Goal: Task Accomplishment & Management: Manage account settings

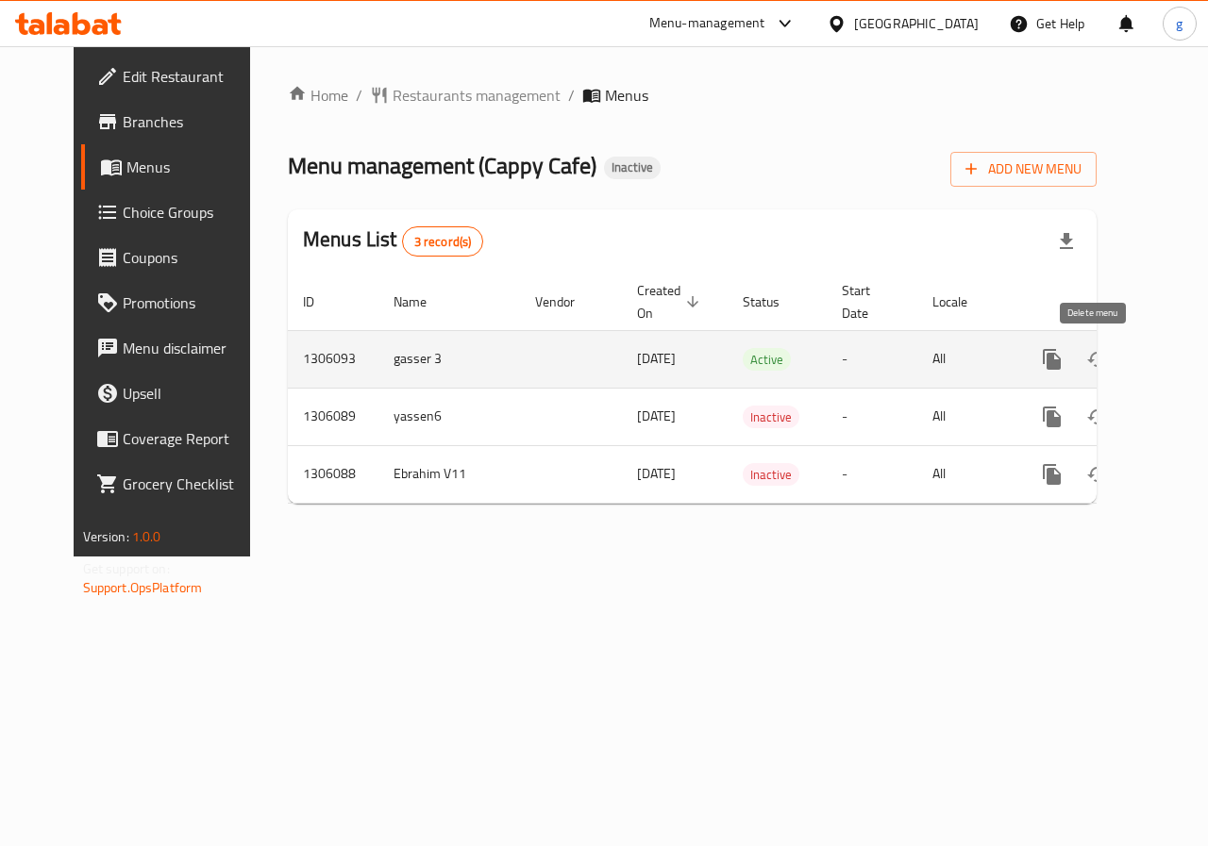
click at [1131, 359] on icon "enhanced table" at bounding box center [1142, 359] width 23 height 23
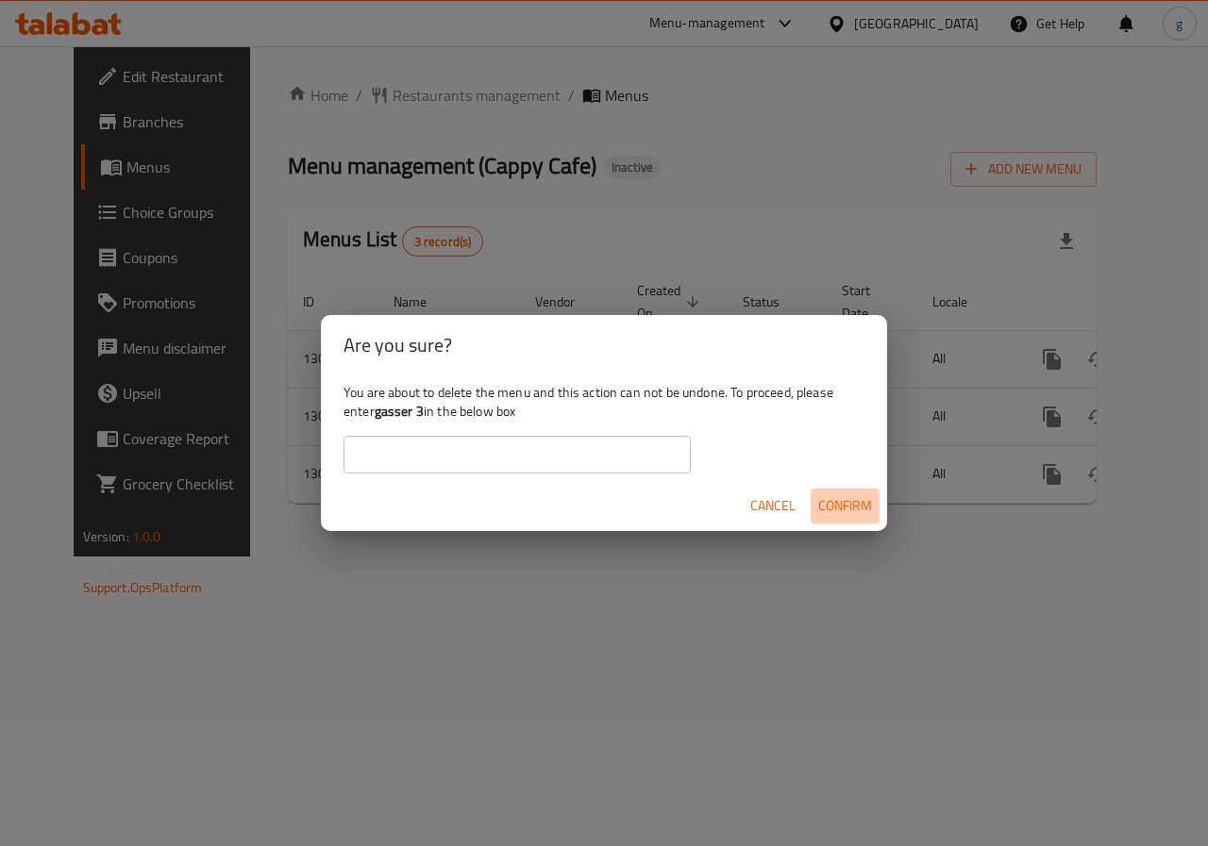
click at [852, 500] on span "Confirm" at bounding box center [845, 506] width 54 height 24
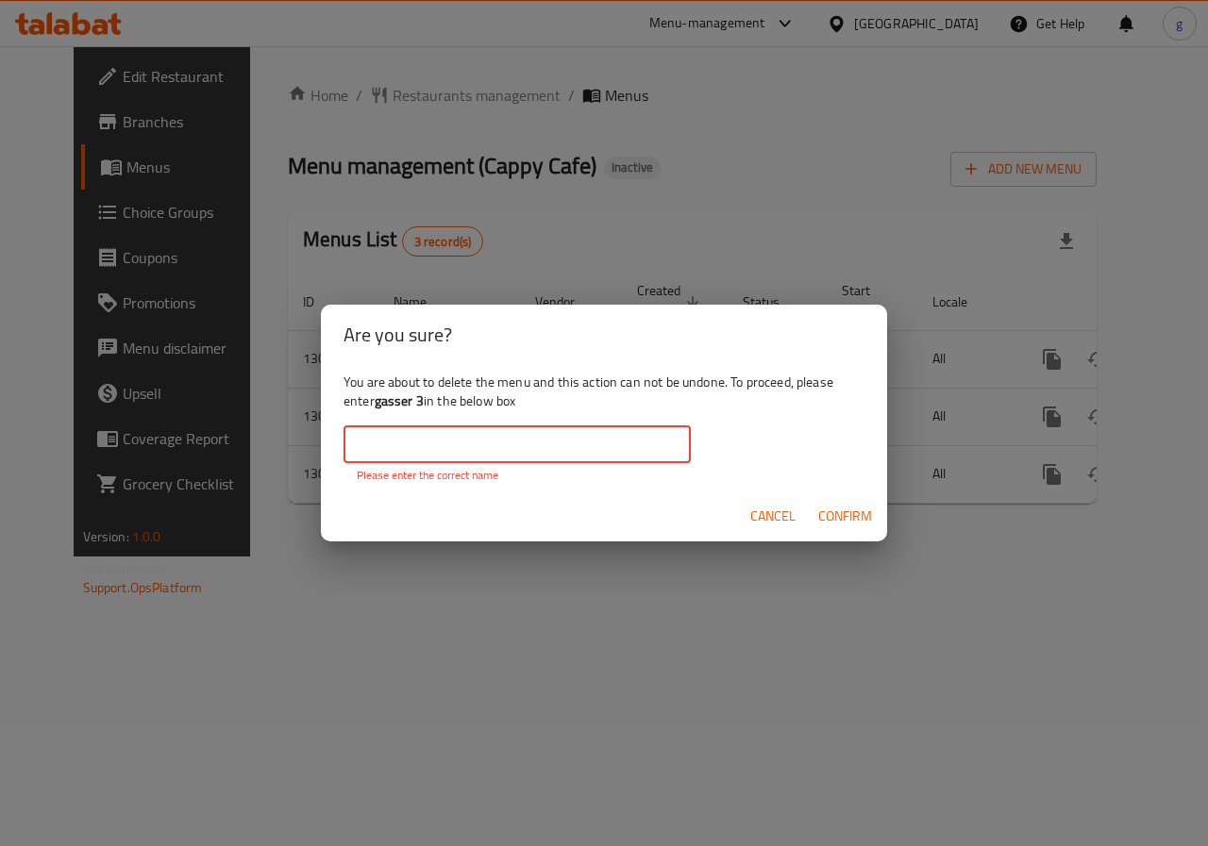
click at [558, 456] on input "text" at bounding box center [516, 444] width 347 height 38
click at [743, 443] on div "You are about to delete the menu and this action can not be undone. To proceed,…" at bounding box center [604, 428] width 566 height 126
click at [652, 451] on input "text" at bounding box center [516, 444] width 347 height 38
click at [727, 436] on div "You are about to delete the menu and this action can not be undone. To proceed,…" at bounding box center [604, 428] width 566 height 126
click at [443, 441] on input "text" at bounding box center [516, 444] width 347 height 38
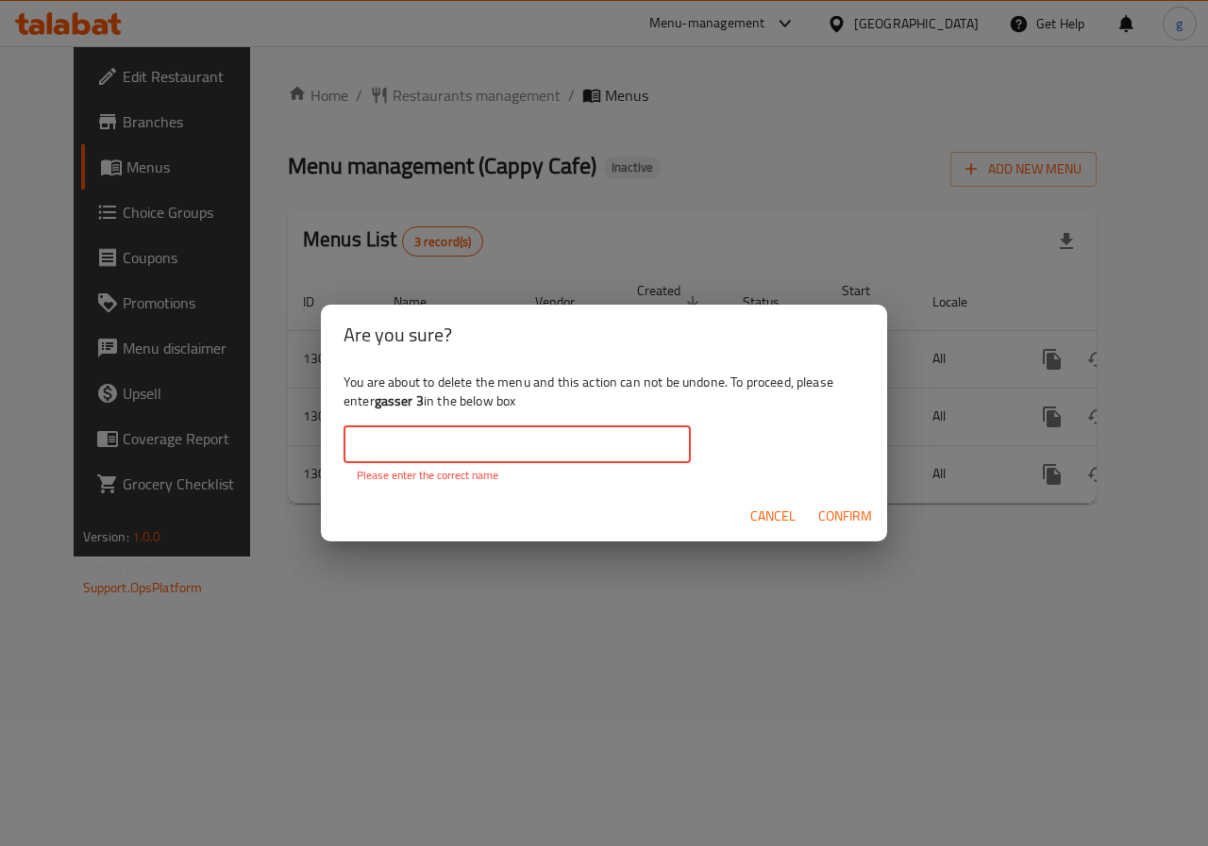
click at [751, 508] on span "Cancel" at bounding box center [772, 517] width 45 height 24
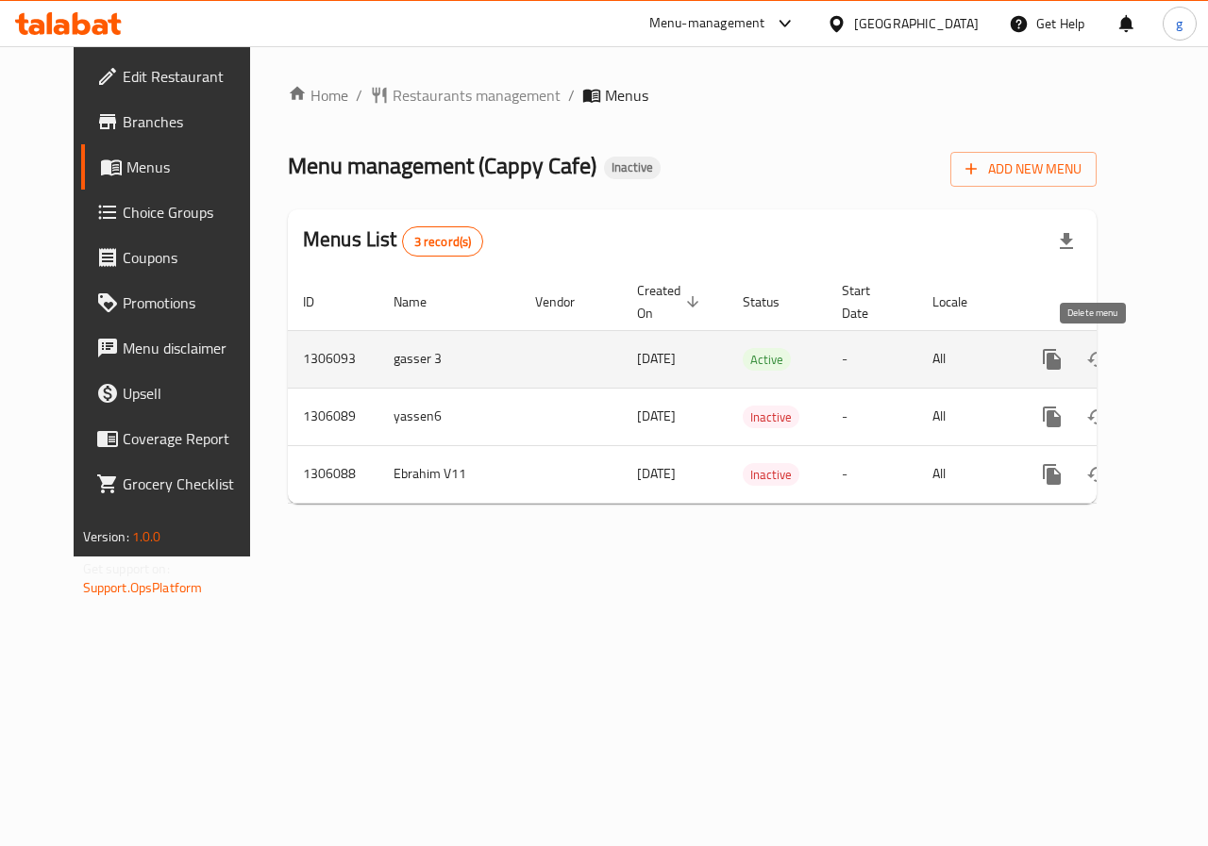
click at [1120, 361] on button "enhanced table" at bounding box center [1142, 359] width 45 height 45
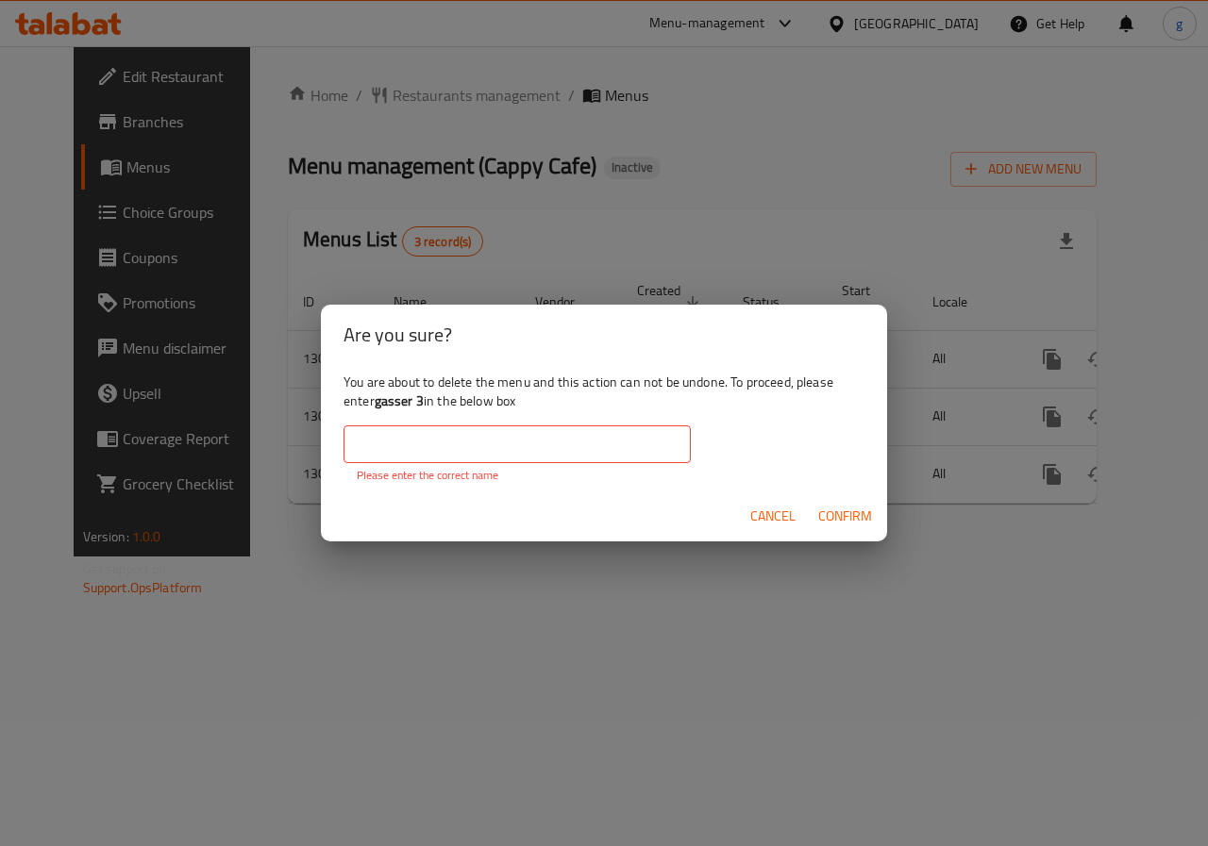
click at [530, 459] on input "text" at bounding box center [516, 444] width 347 height 38
drag, startPoint x: 376, startPoint y: 397, endPoint x: 425, endPoint y: 411, distance: 51.1
click at [425, 411] on div "You are about to delete the menu and this action can not be undone. To proceed,…" at bounding box center [604, 428] width 566 height 126
copy b "gasser 3"
click at [406, 430] on input "text" at bounding box center [516, 444] width 347 height 38
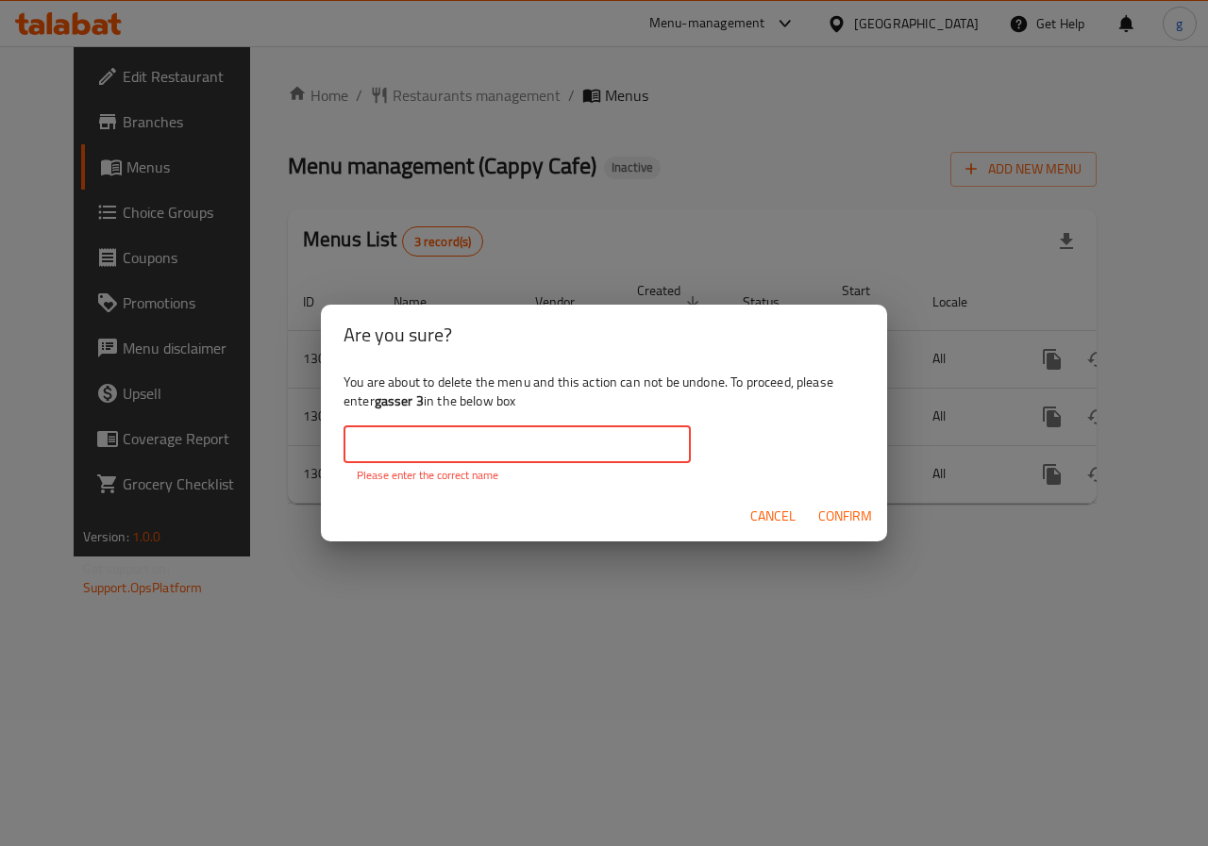
paste input "gasser 3"
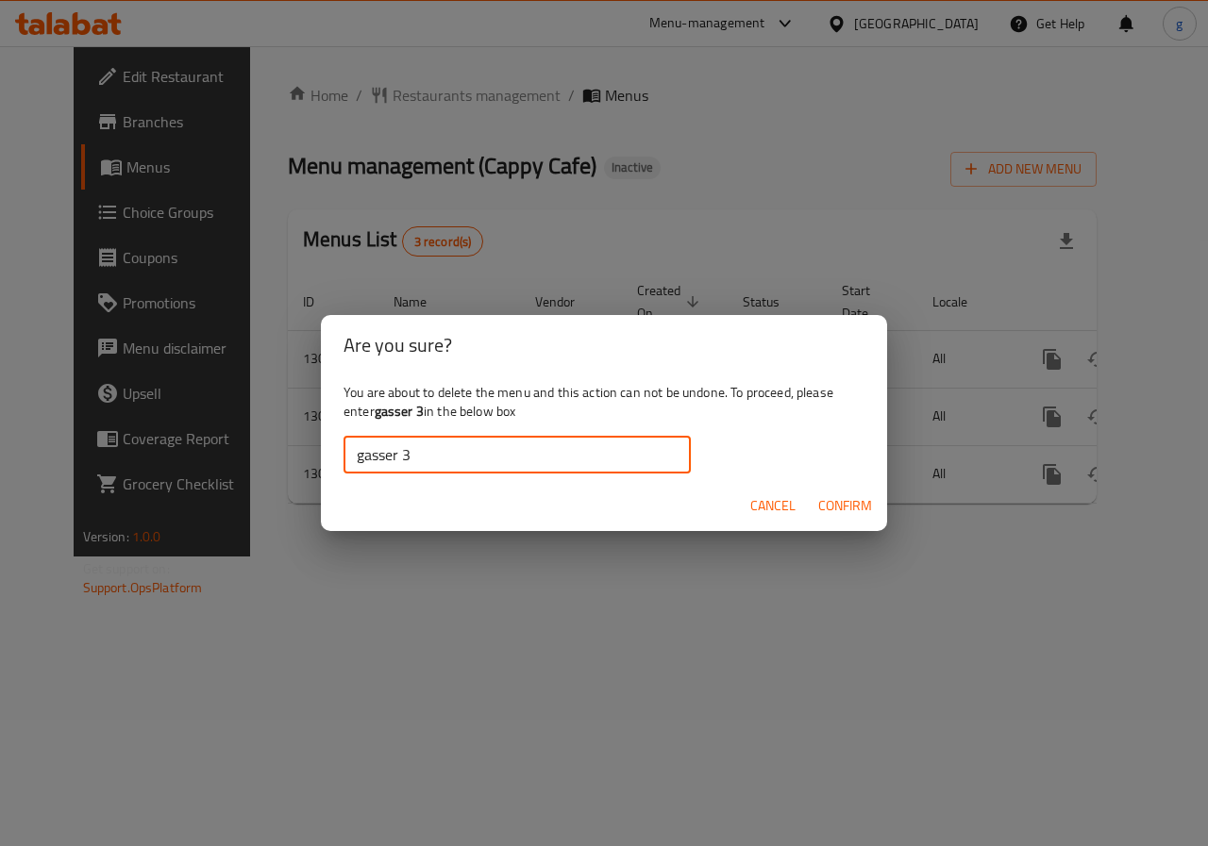
type input "gasser 3"
click at [826, 501] on span "Confirm" at bounding box center [845, 506] width 54 height 24
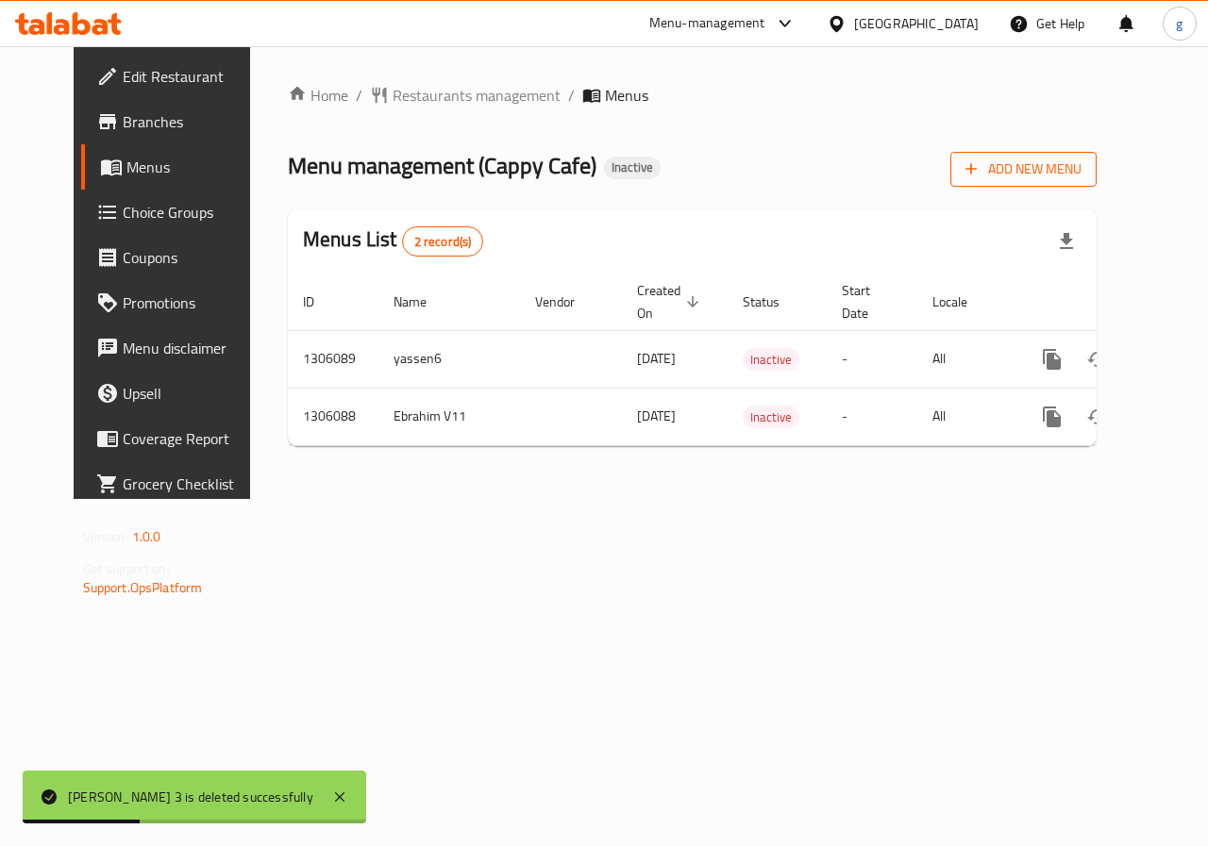
click at [1081, 165] on span "Add New Menu" at bounding box center [1023, 170] width 116 height 24
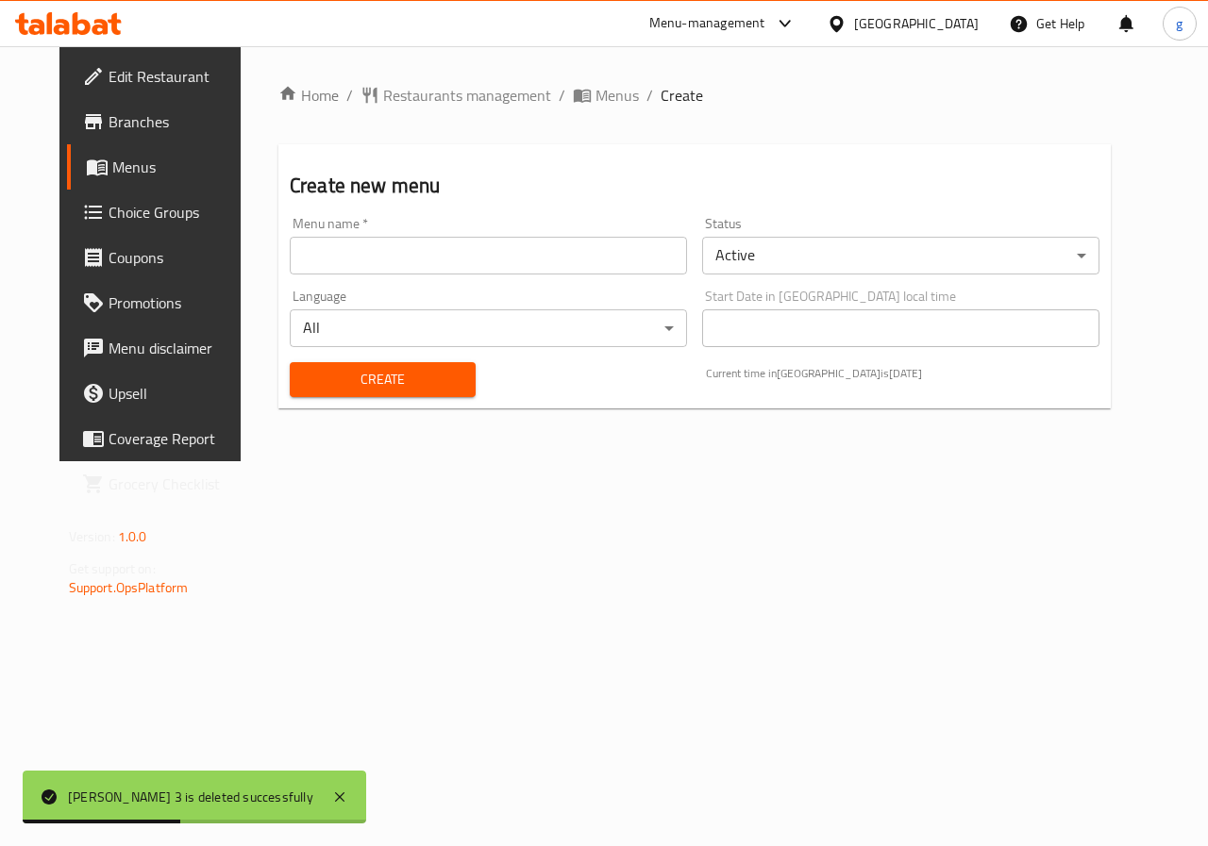
click at [391, 277] on div "Menu name   * Menu name *" at bounding box center [488, 245] width 412 height 73
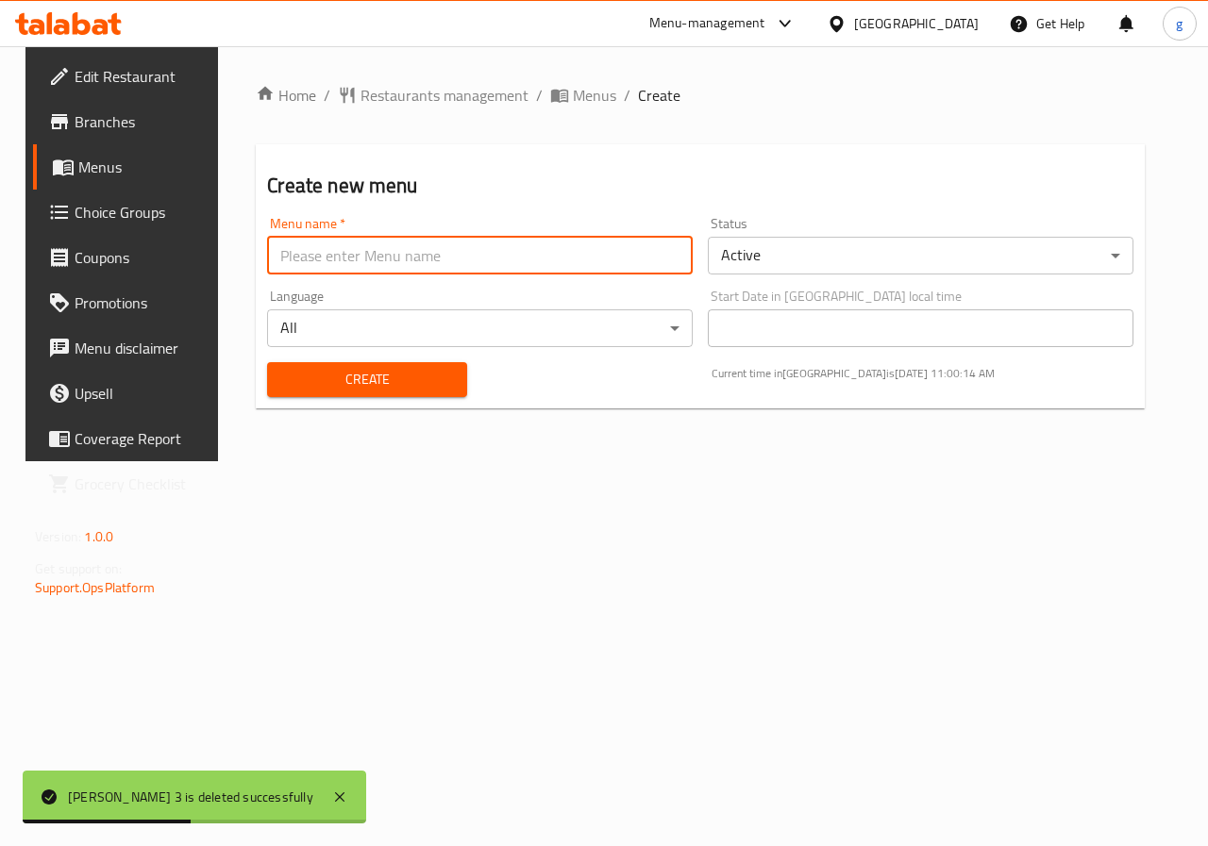
click at [421, 257] on input "text" at bounding box center [479, 256] width 425 height 38
type input "gasser 3"
click at [395, 363] on button "Create" at bounding box center [366, 379] width 199 height 35
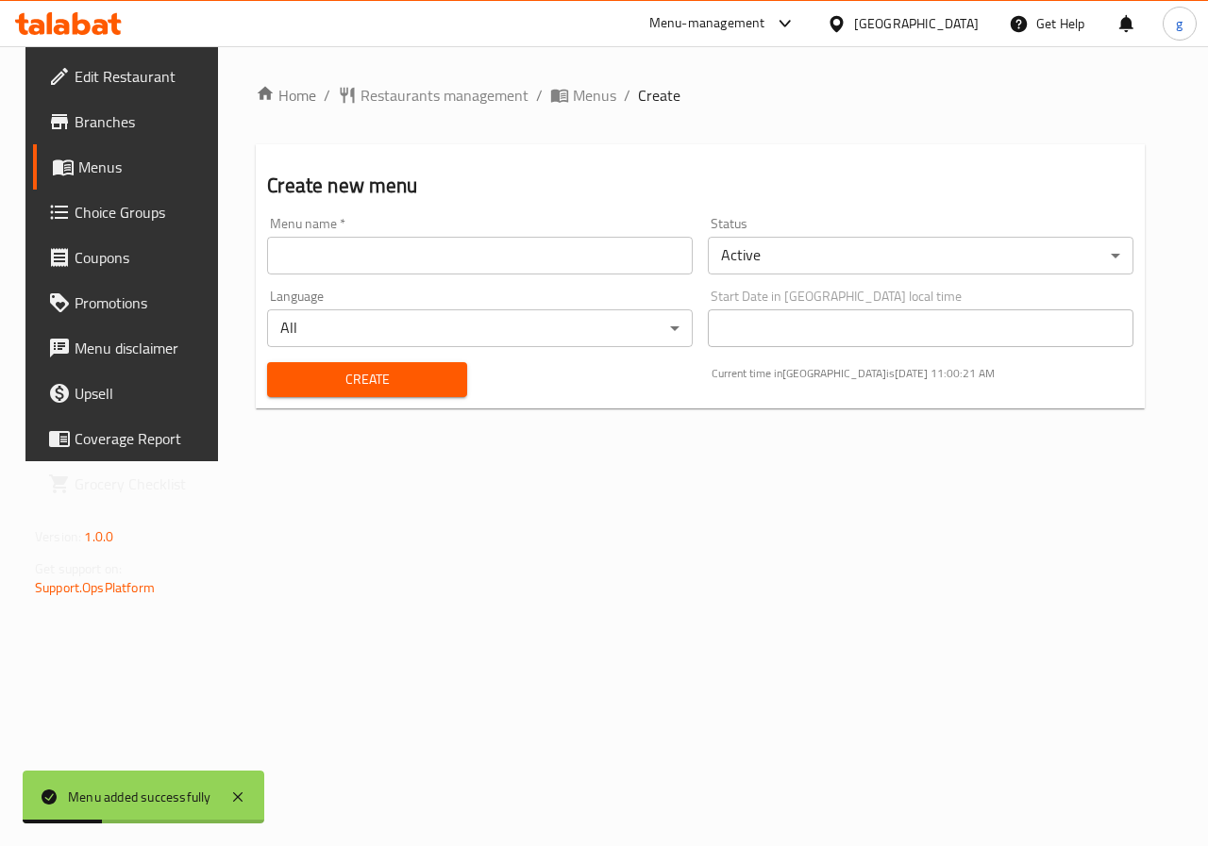
click at [78, 158] on span "Menus" at bounding box center [145, 167] width 134 height 23
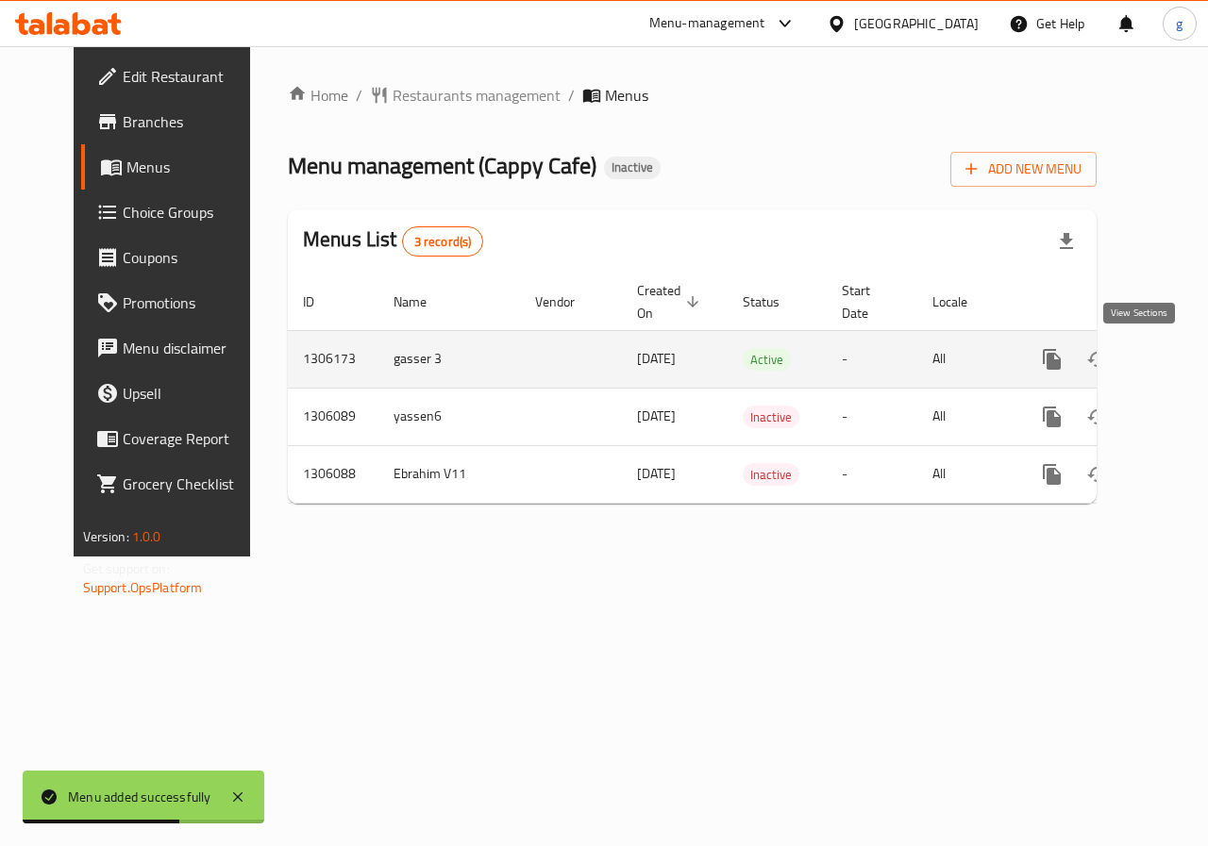
click at [1176, 359] on icon "enhanced table" at bounding box center [1187, 359] width 23 height 23
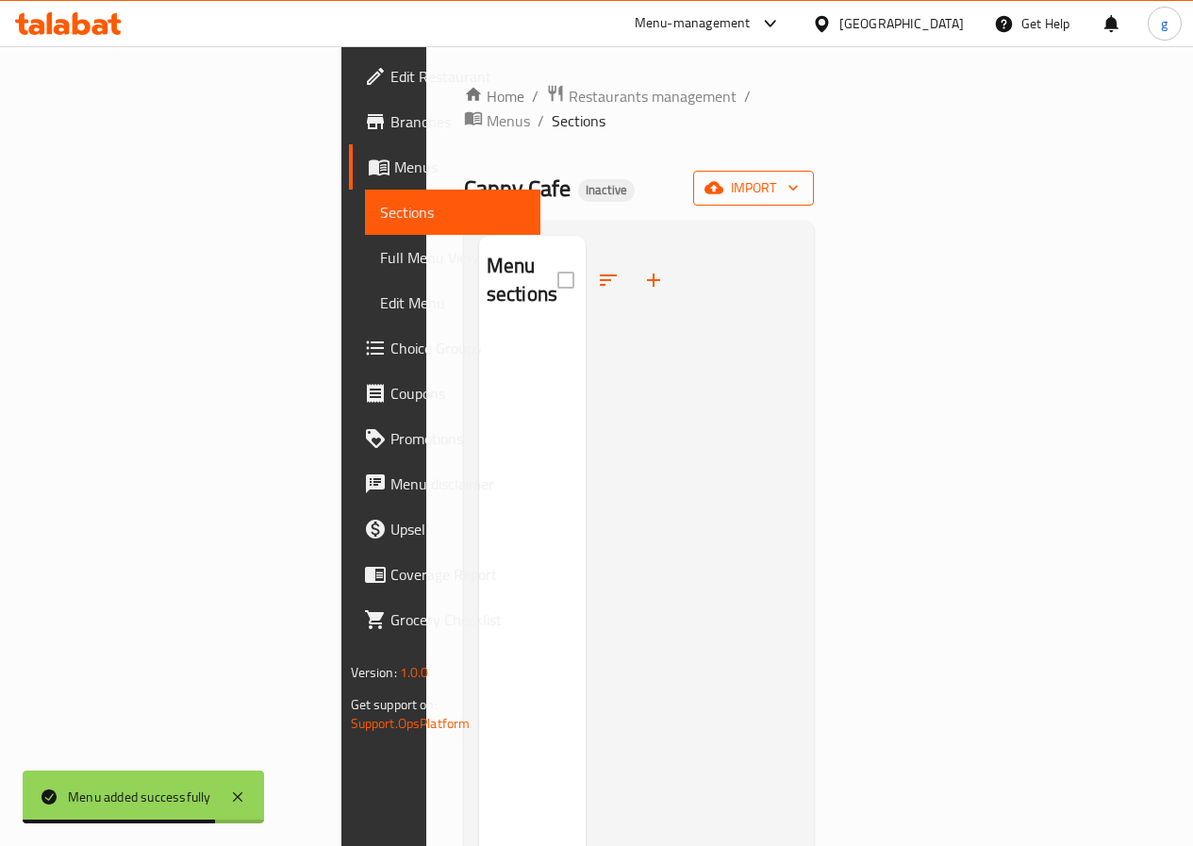
click at [799, 176] on span "import" at bounding box center [754, 188] width 91 height 24
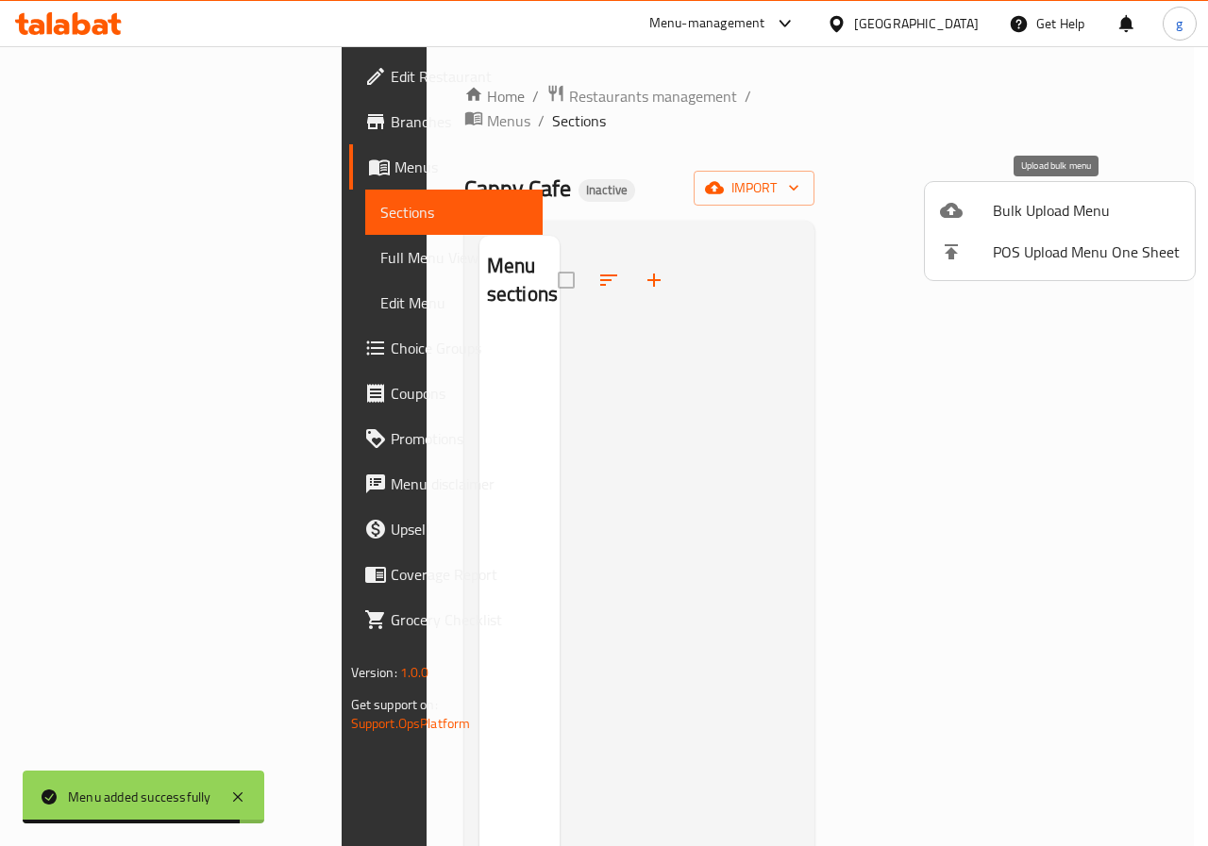
click at [1028, 216] on span "Bulk Upload Menu" at bounding box center [1085, 210] width 187 height 23
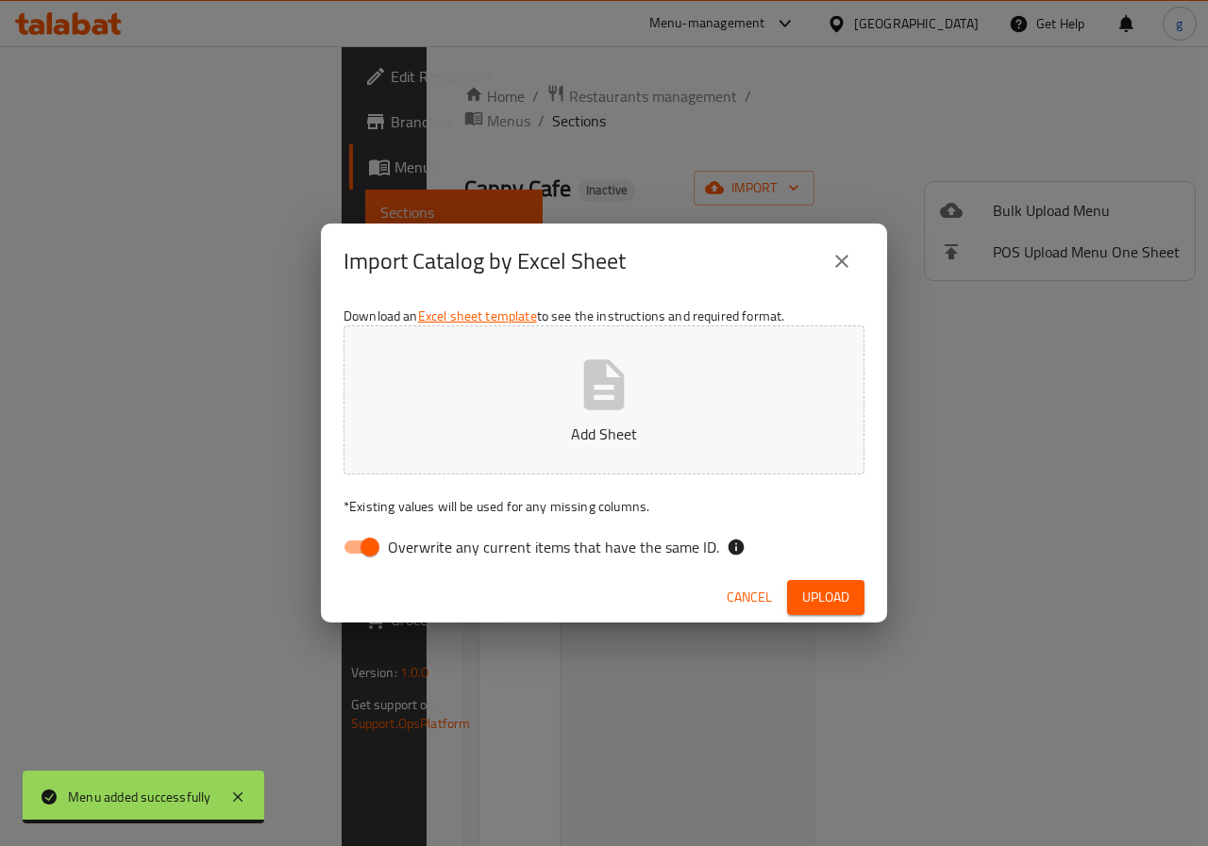
click at [592, 423] on p "Add Sheet" at bounding box center [604, 434] width 462 height 23
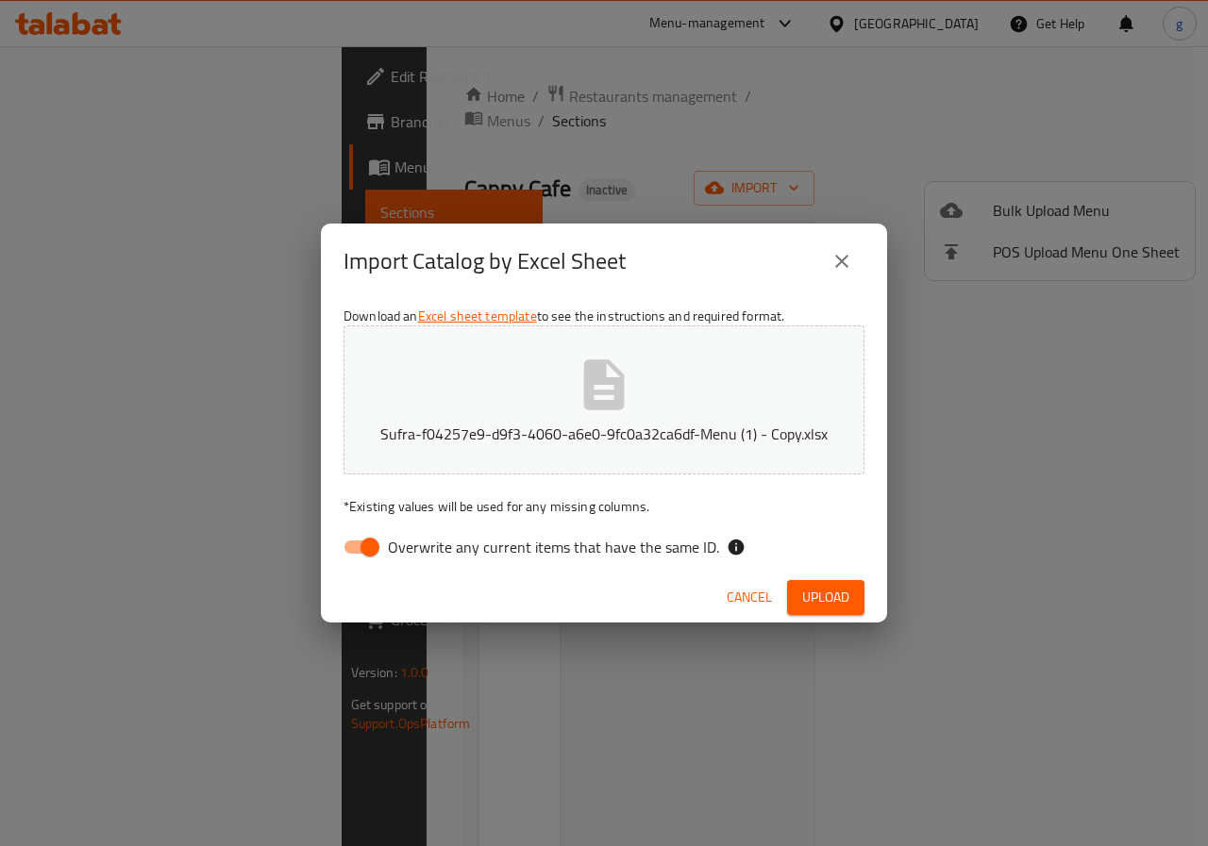
click at [799, 594] on button "Upload" at bounding box center [825, 597] width 77 height 35
click at [359, 562] on input "Overwrite any current items that have the same ID." at bounding box center [370, 547] width 108 height 36
checkbox input "false"
click at [828, 590] on span "Upload" at bounding box center [825, 598] width 47 height 24
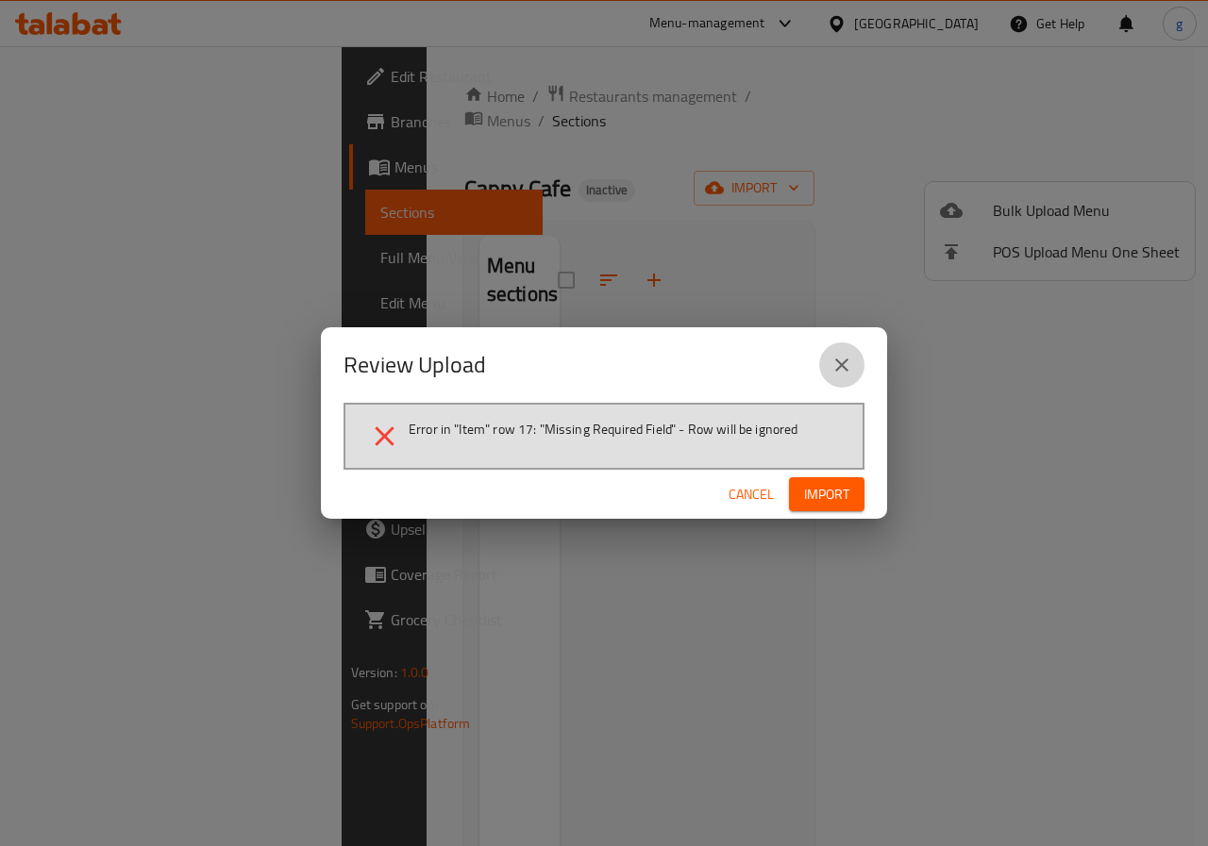
drag, startPoint x: 846, startPoint y: 360, endPoint x: 845, endPoint y: 379, distance: 18.9
click at [845, 379] on button "close" at bounding box center [841, 364] width 45 height 45
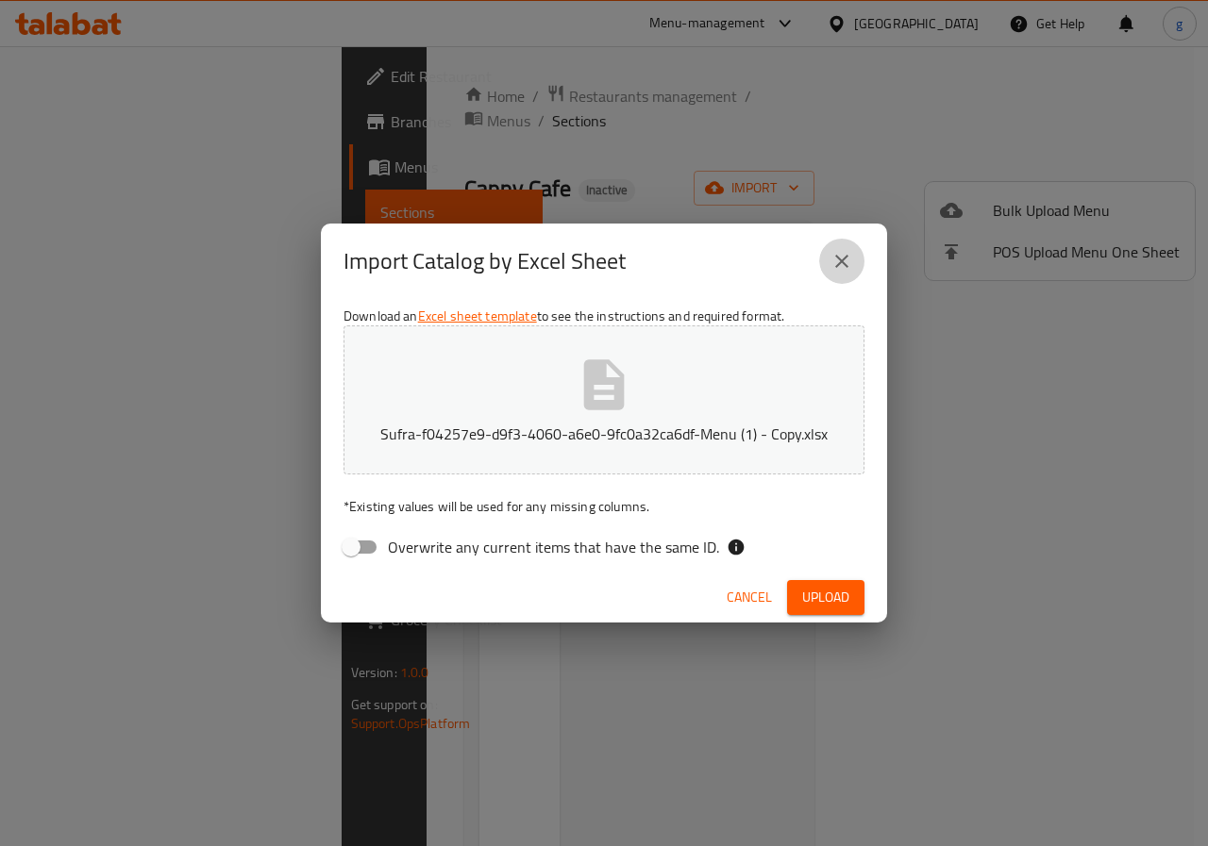
click at [842, 268] on icon "close" at bounding box center [841, 261] width 23 height 23
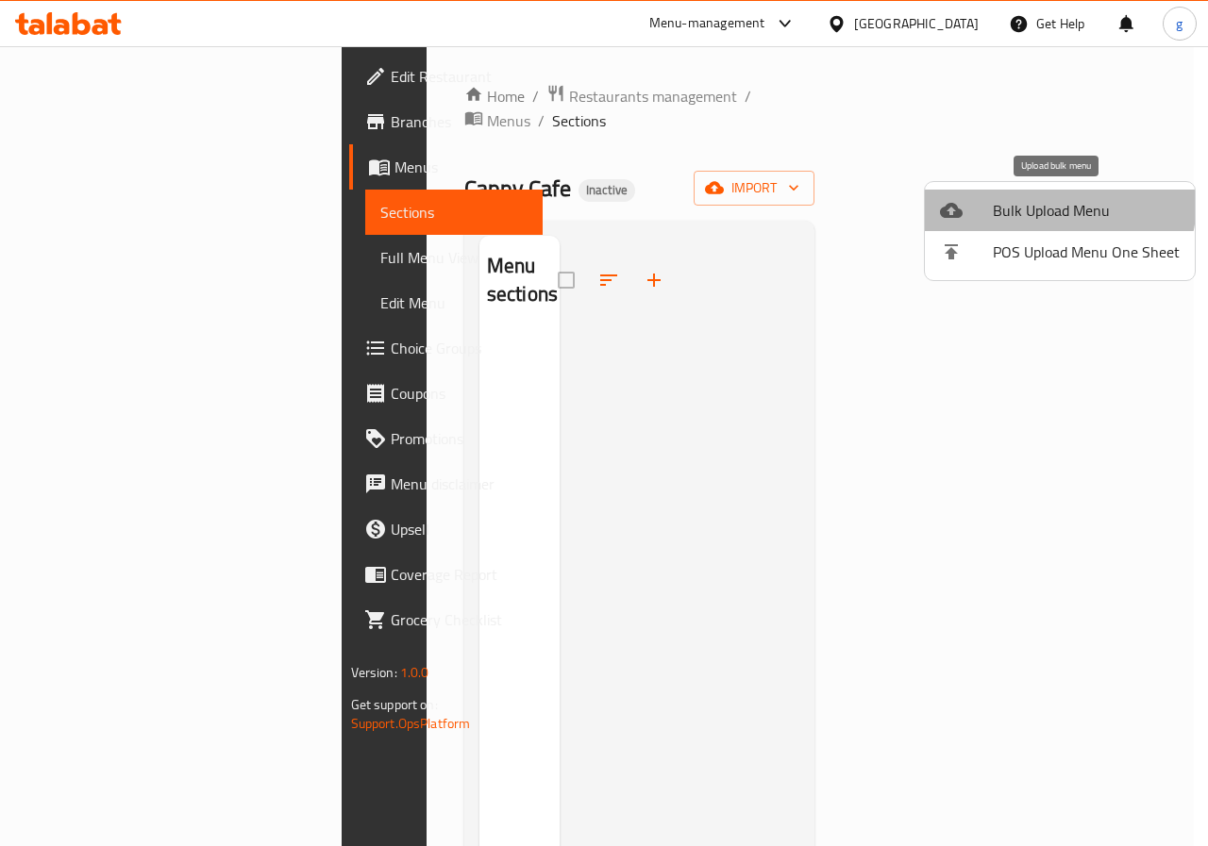
click at [1051, 201] on span "Bulk Upload Menu" at bounding box center [1085, 210] width 187 height 23
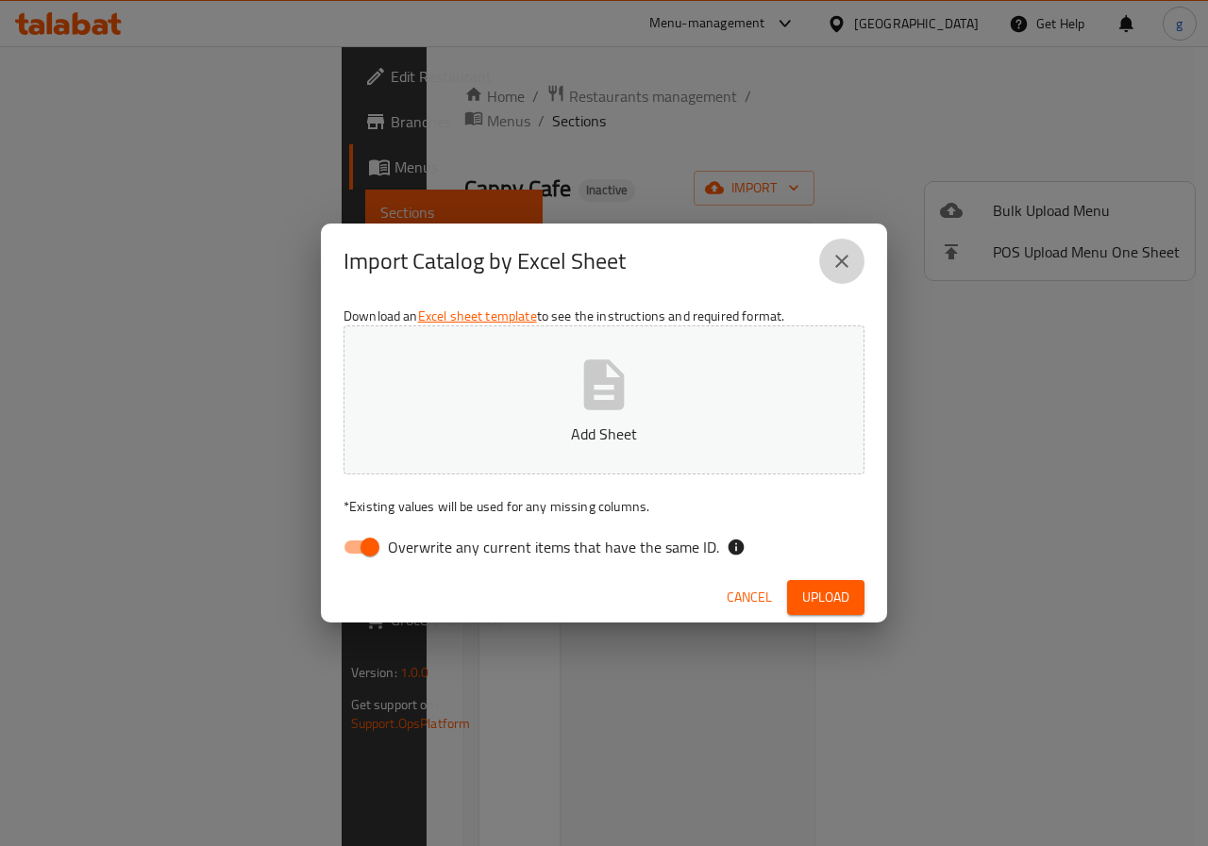
click at [836, 266] on icon "close" at bounding box center [841, 261] width 13 height 13
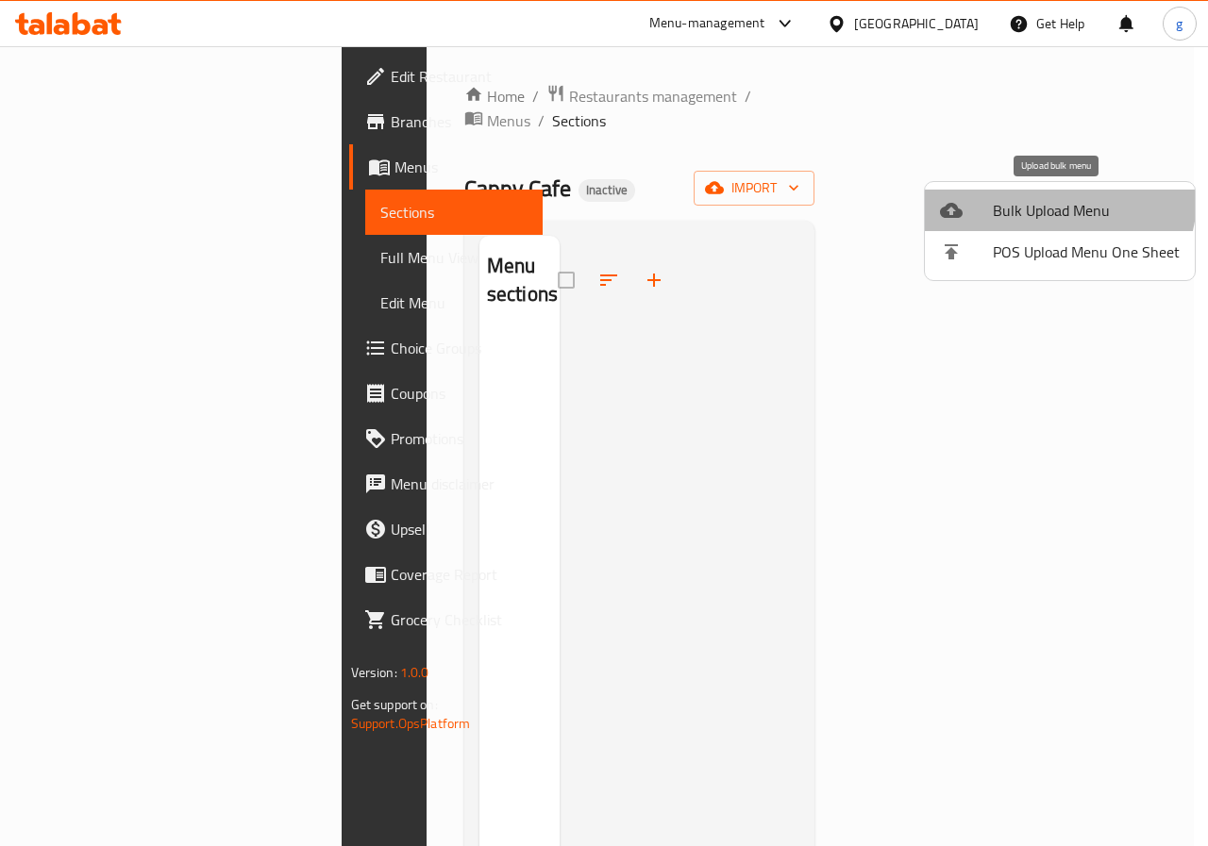
click at [1043, 199] on span "Bulk Upload Menu" at bounding box center [1085, 210] width 187 height 23
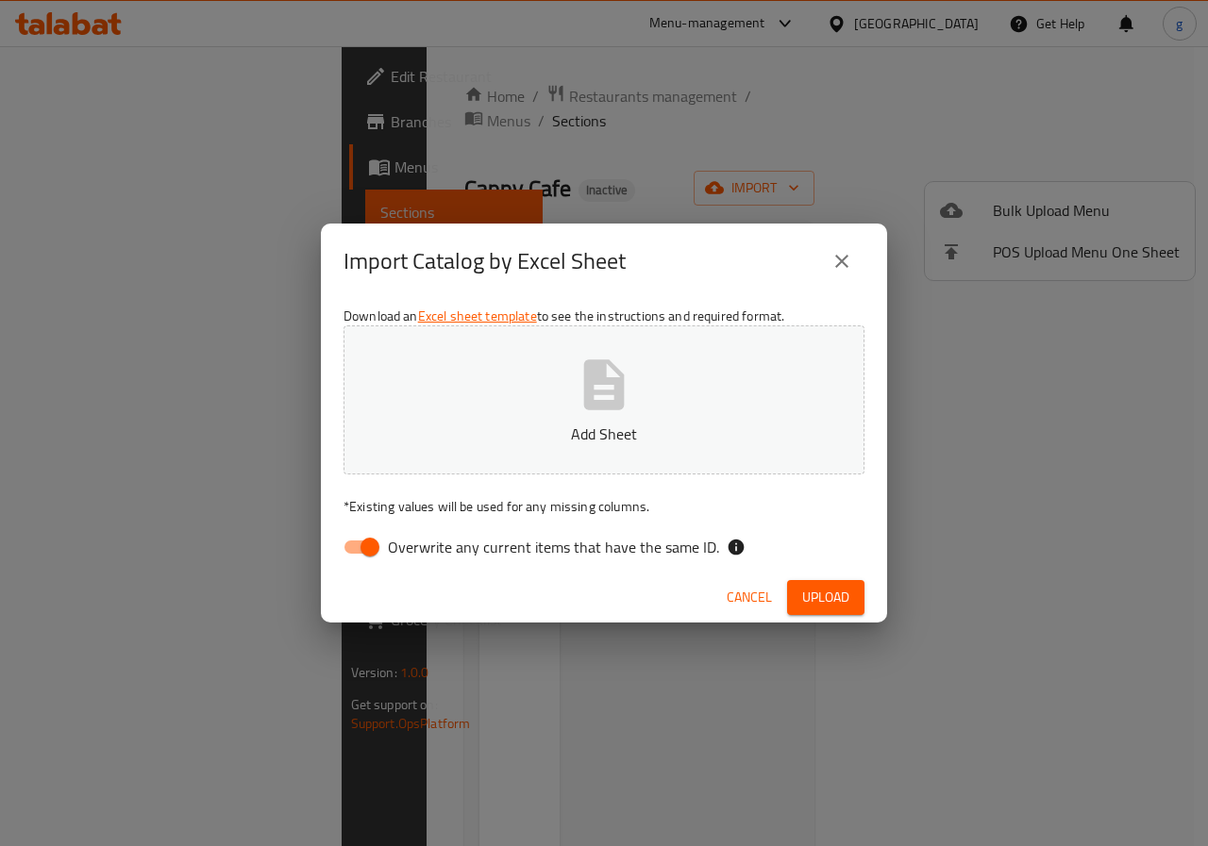
click at [693, 394] on button "Add Sheet" at bounding box center [603, 399] width 521 height 149
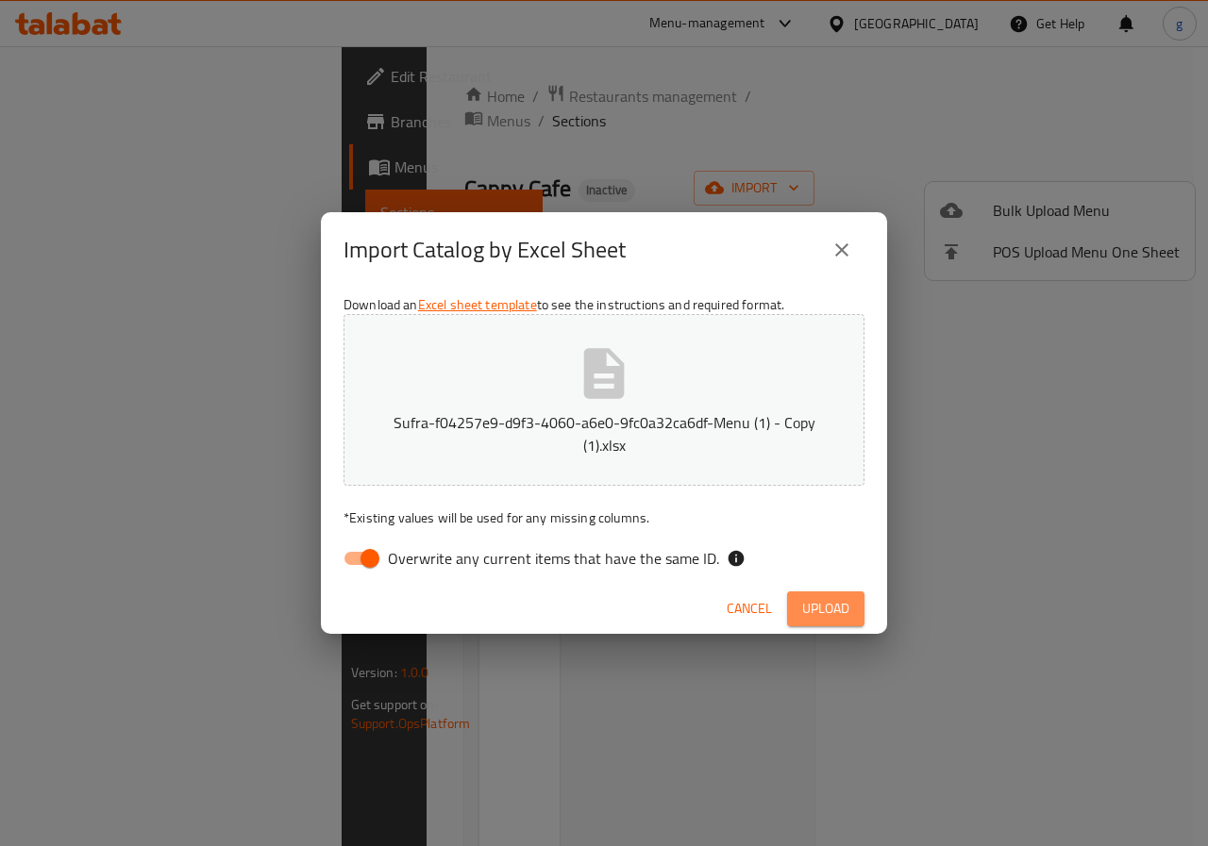
click at [809, 606] on span "Upload" at bounding box center [825, 609] width 47 height 24
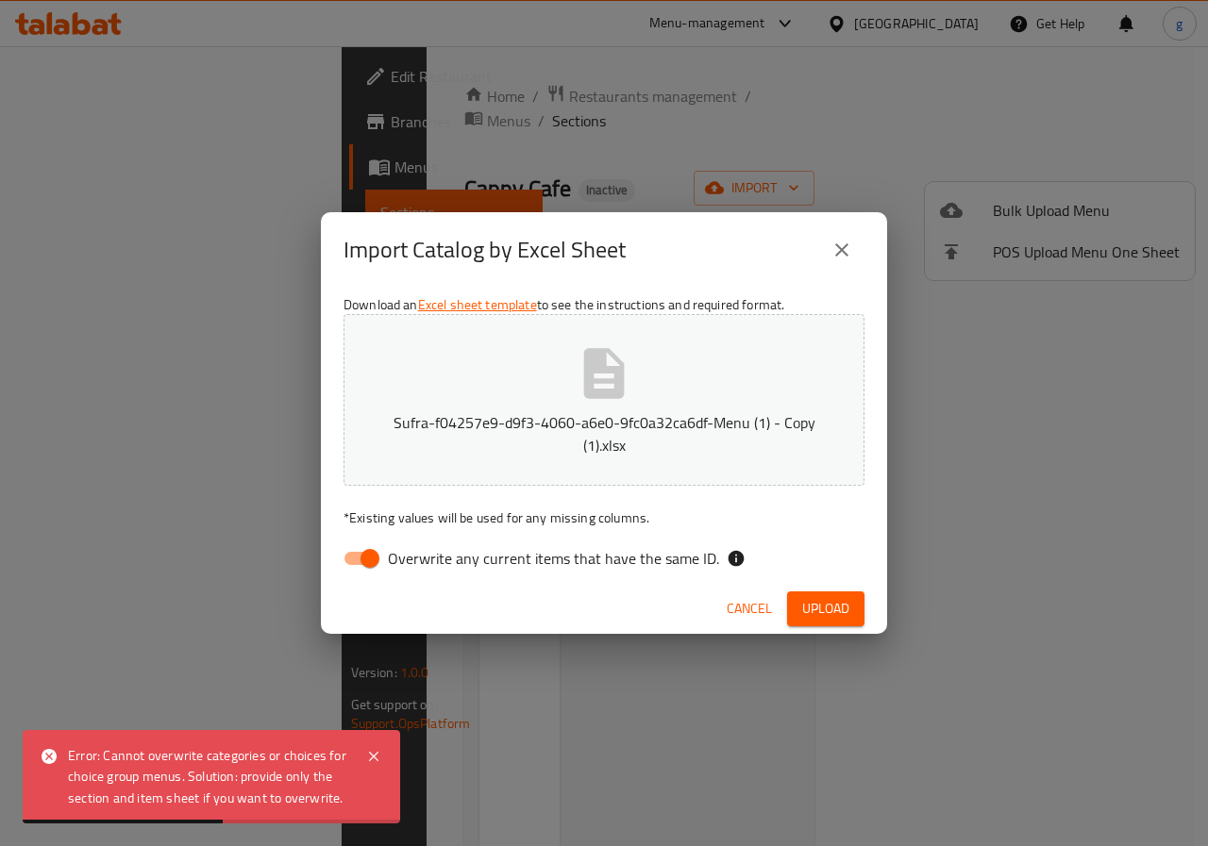
drag, startPoint x: 359, startPoint y: 540, endPoint x: 363, endPoint y: 548, distance: 9.7
click at [359, 541] on div "Download an Excel sheet template to see the instructions and required format. S…" at bounding box center [604, 436] width 566 height 296
click at [363, 548] on input "Overwrite any current items that have the same ID." at bounding box center [370, 559] width 108 height 36
checkbox input "false"
click at [375, 755] on icon at bounding box center [373, 756] width 9 height 9
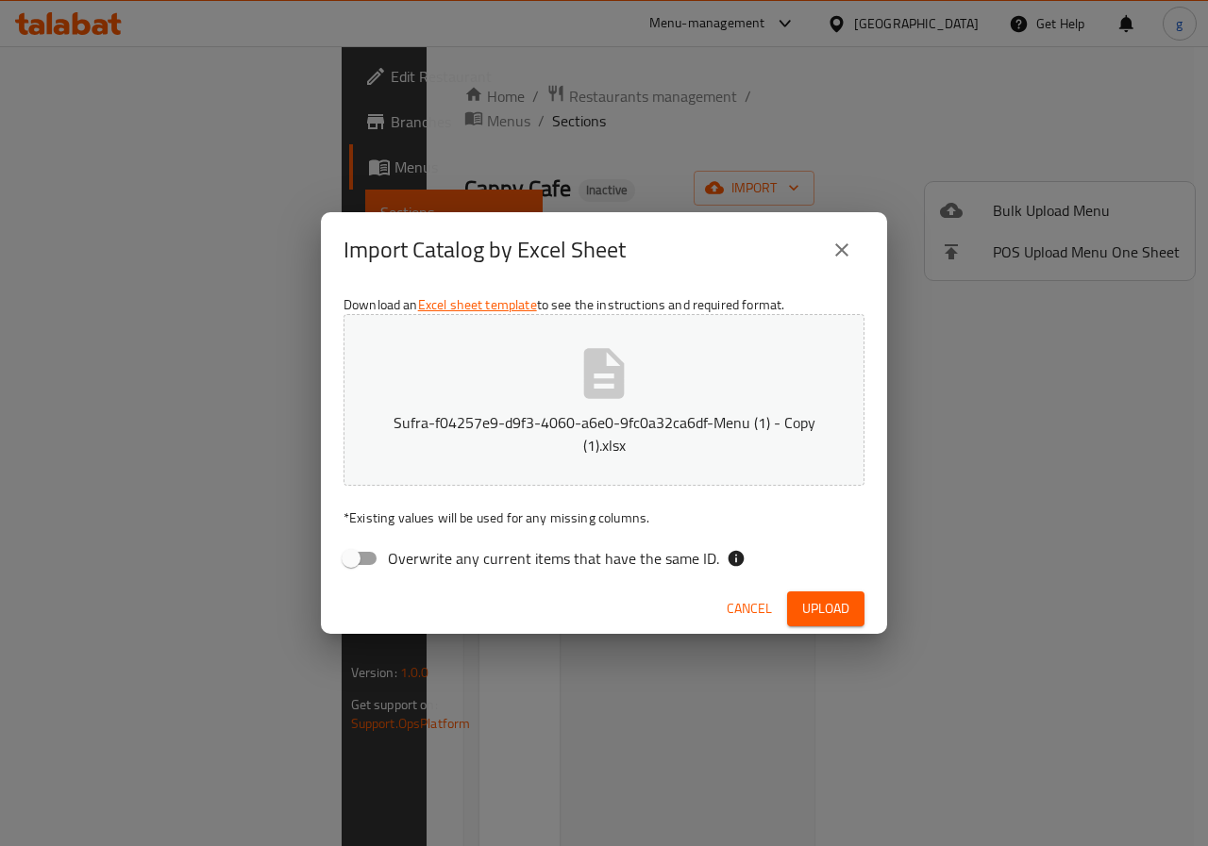
click at [854, 250] on button "close" at bounding box center [841, 249] width 45 height 45
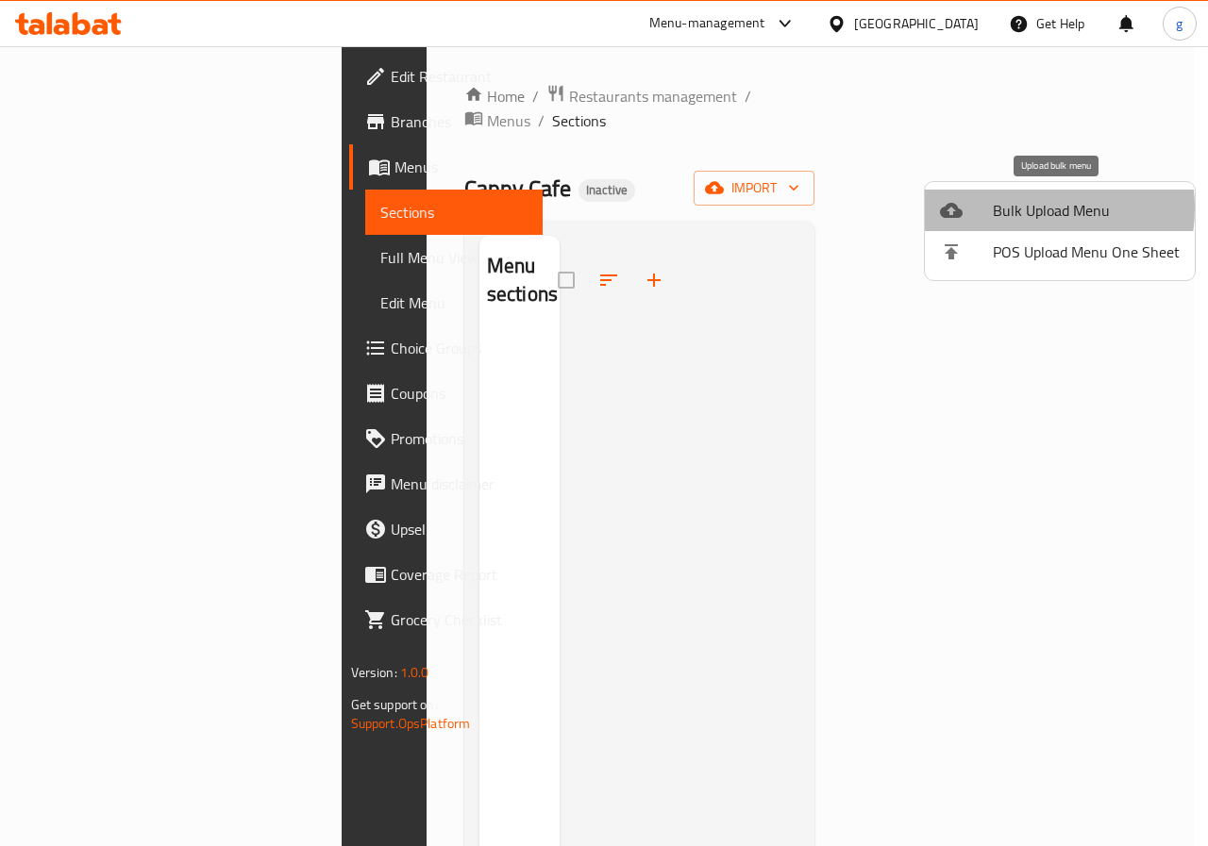
click at [1020, 208] on span "Bulk Upload Menu" at bounding box center [1085, 210] width 187 height 23
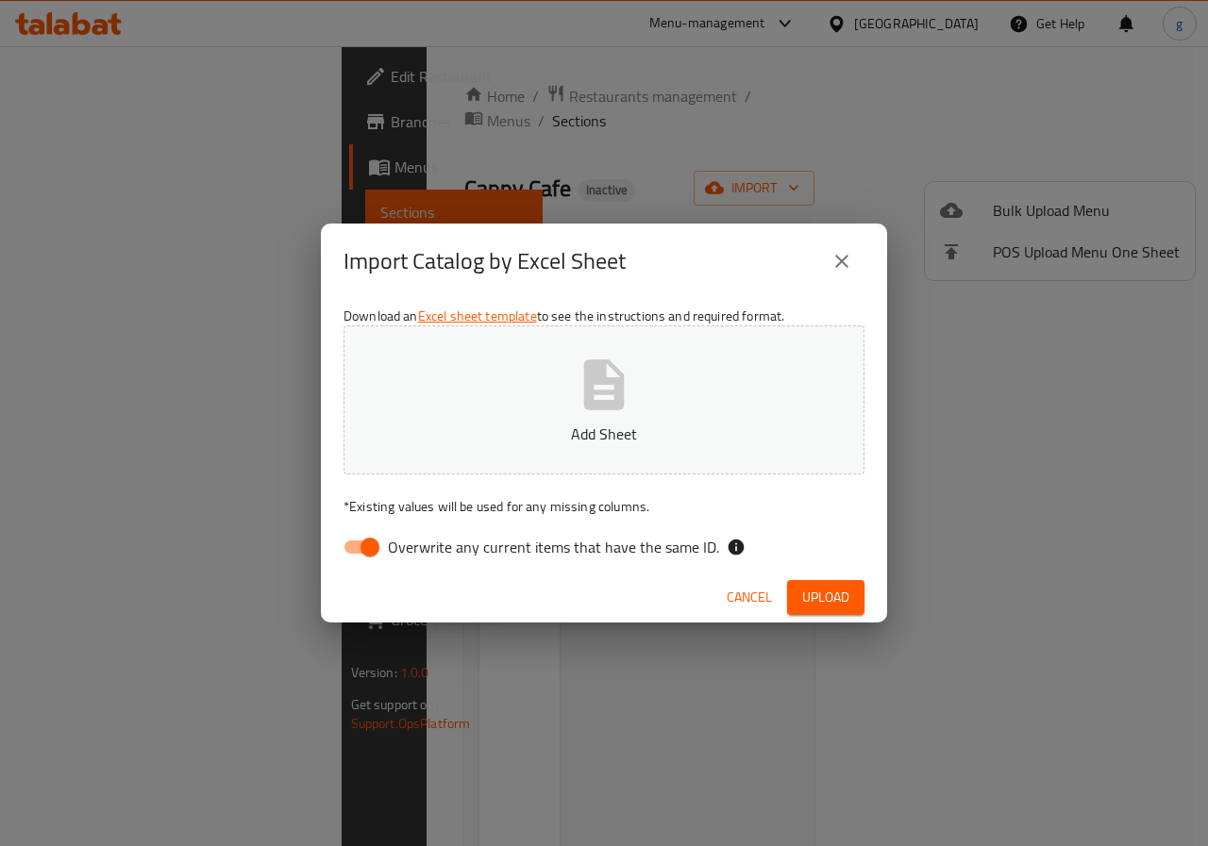
click at [709, 446] on button "Add Sheet" at bounding box center [603, 399] width 521 height 149
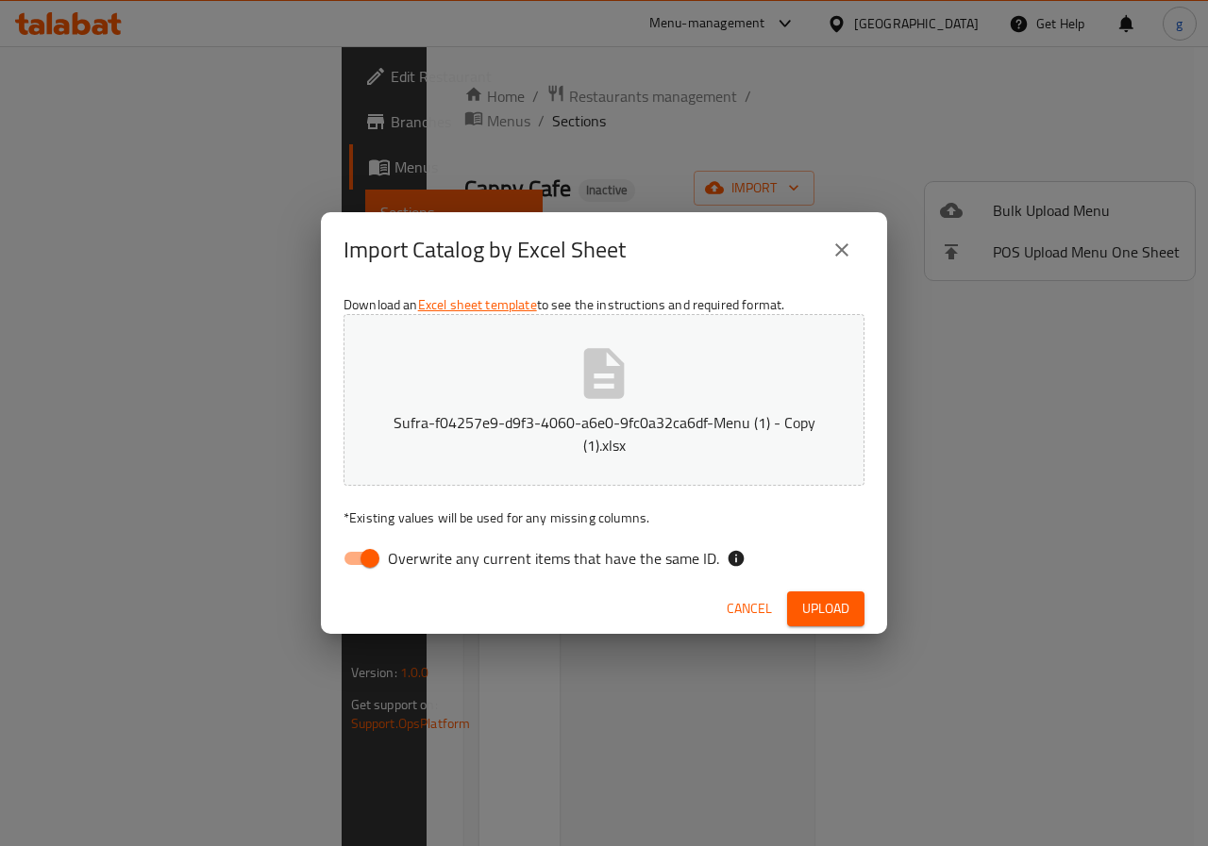
click at [379, 559] on input "Overwrite any current items that have the same ID." at bounding box center [370, 559] width 108 height 36
checkbox input "false"
click at [796, 602] on button "Upload" at bounding box center [825, 609] width 77 height 35
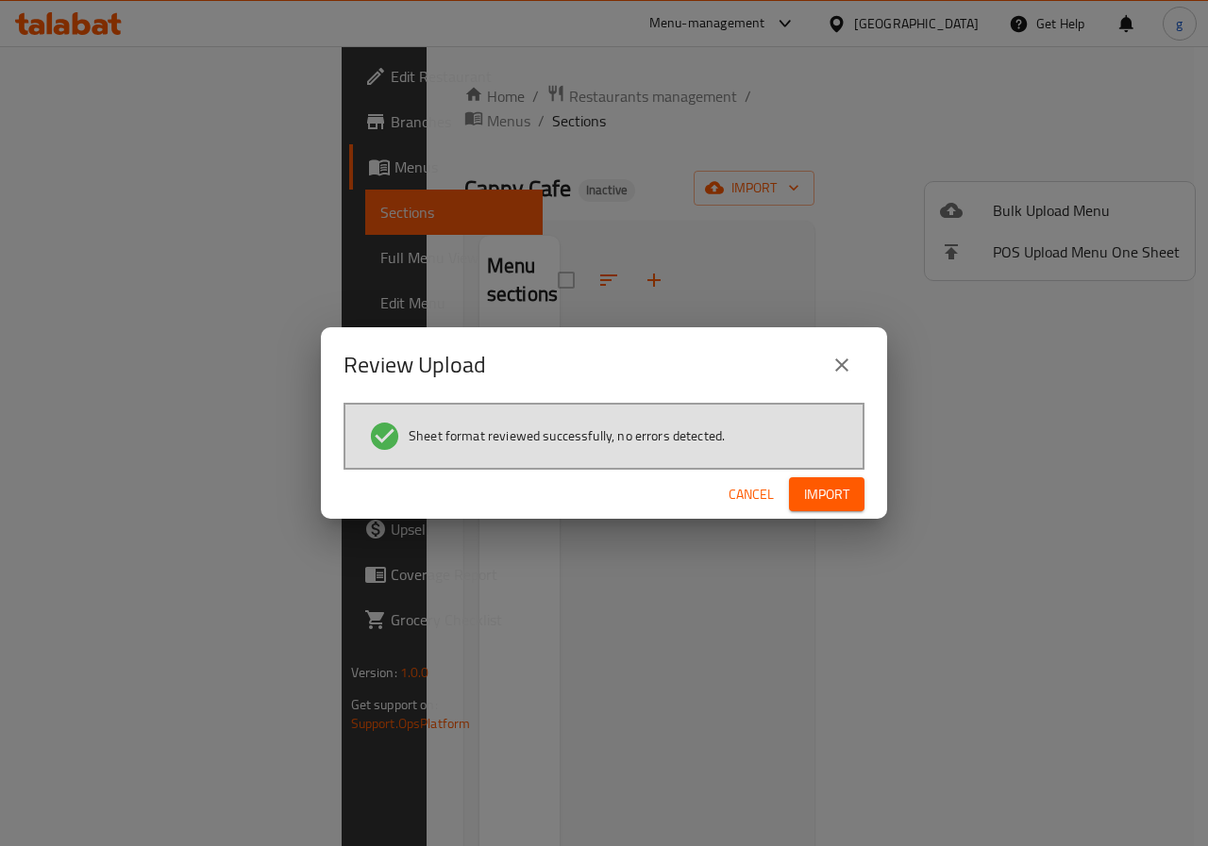
click at [810, 485] on span "Import" at bounding box center [826, 495] width 45 height 24
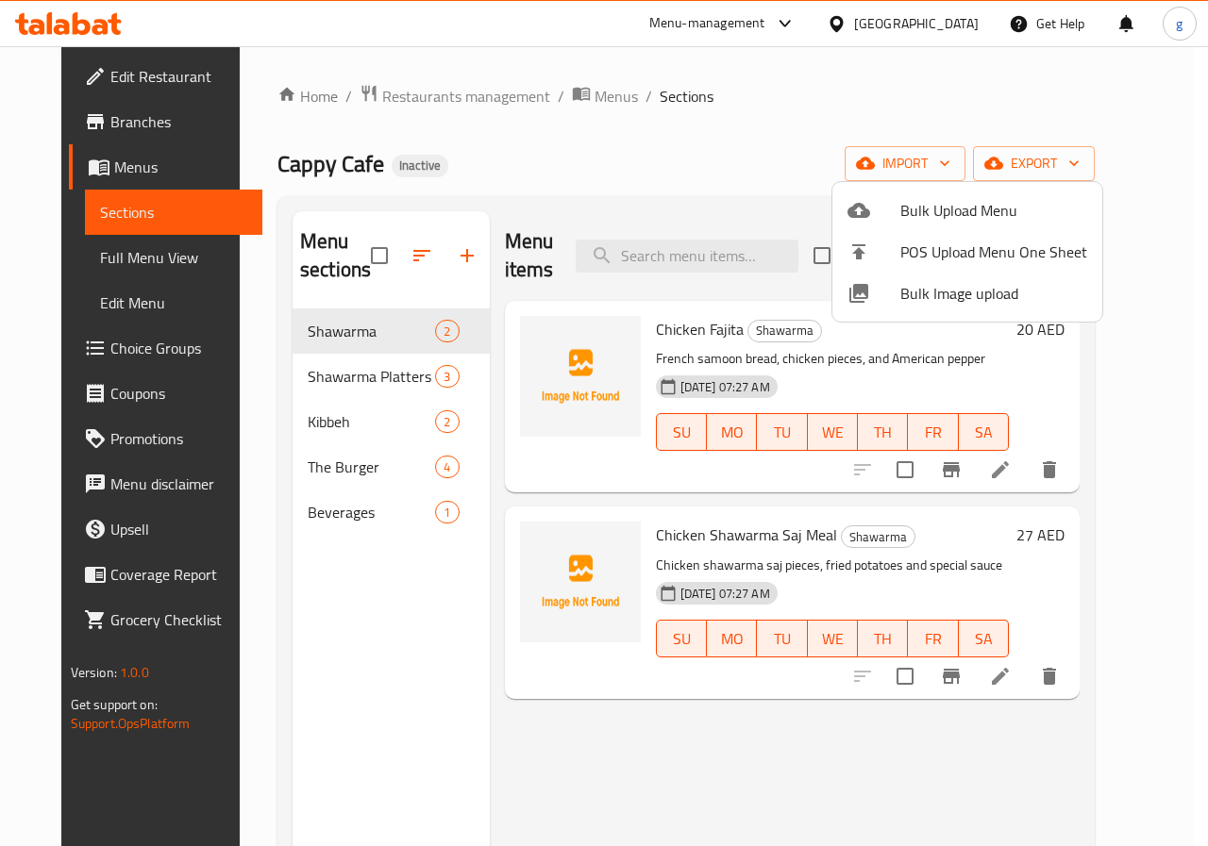
click at [1060, 472] on div at bounding box center [604, 423] width 1208 height 846
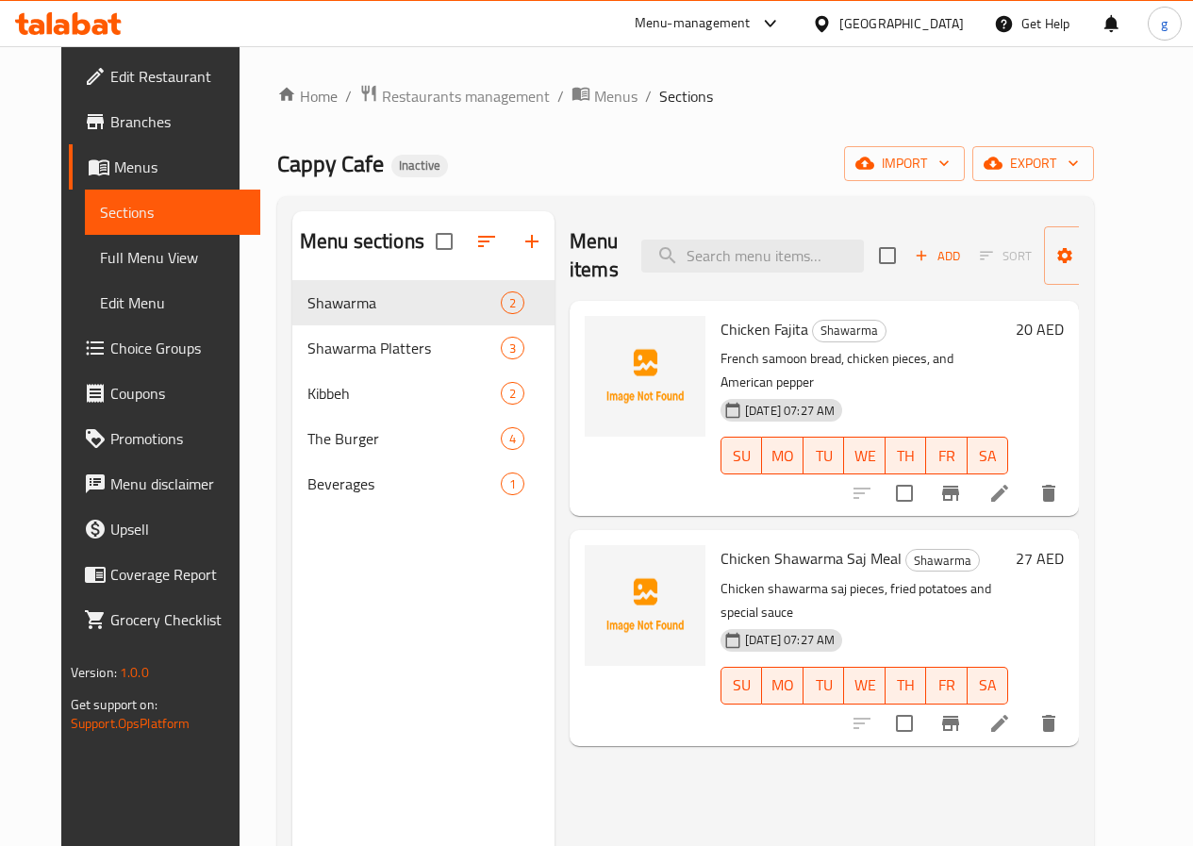
click at [1011, 482] on icon at bounding box center [1000, 493] width 23 height 23
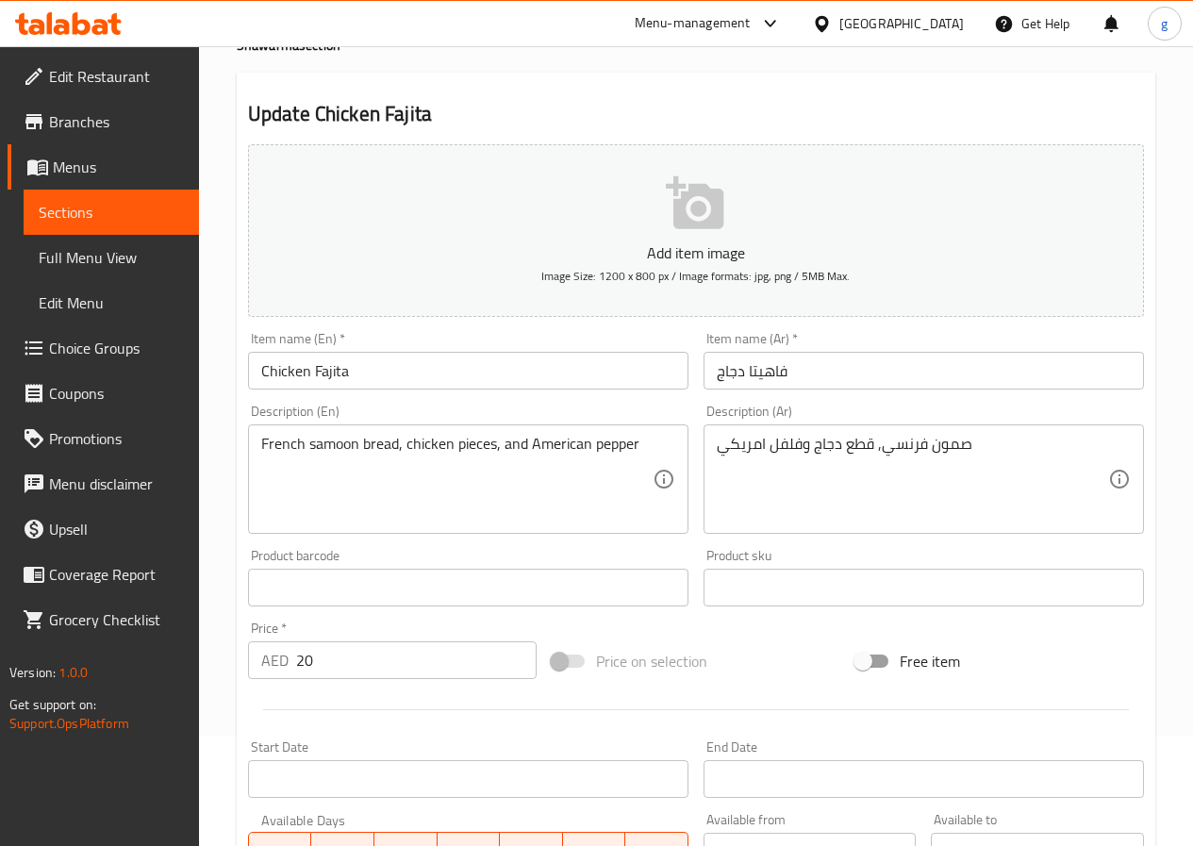
scroll to position [15, 0]
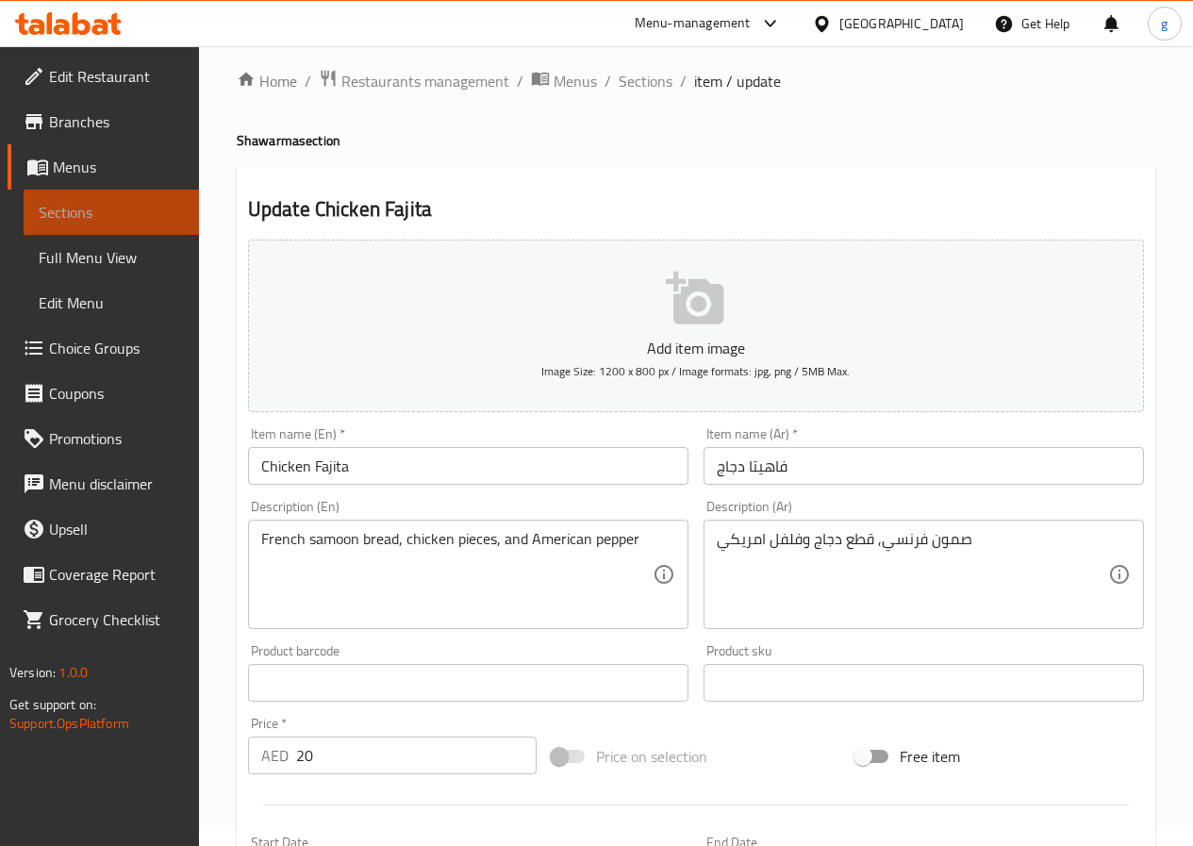
click at [64, 224] on span "Sections" at bounding box center [111, 212] width 145 height 23
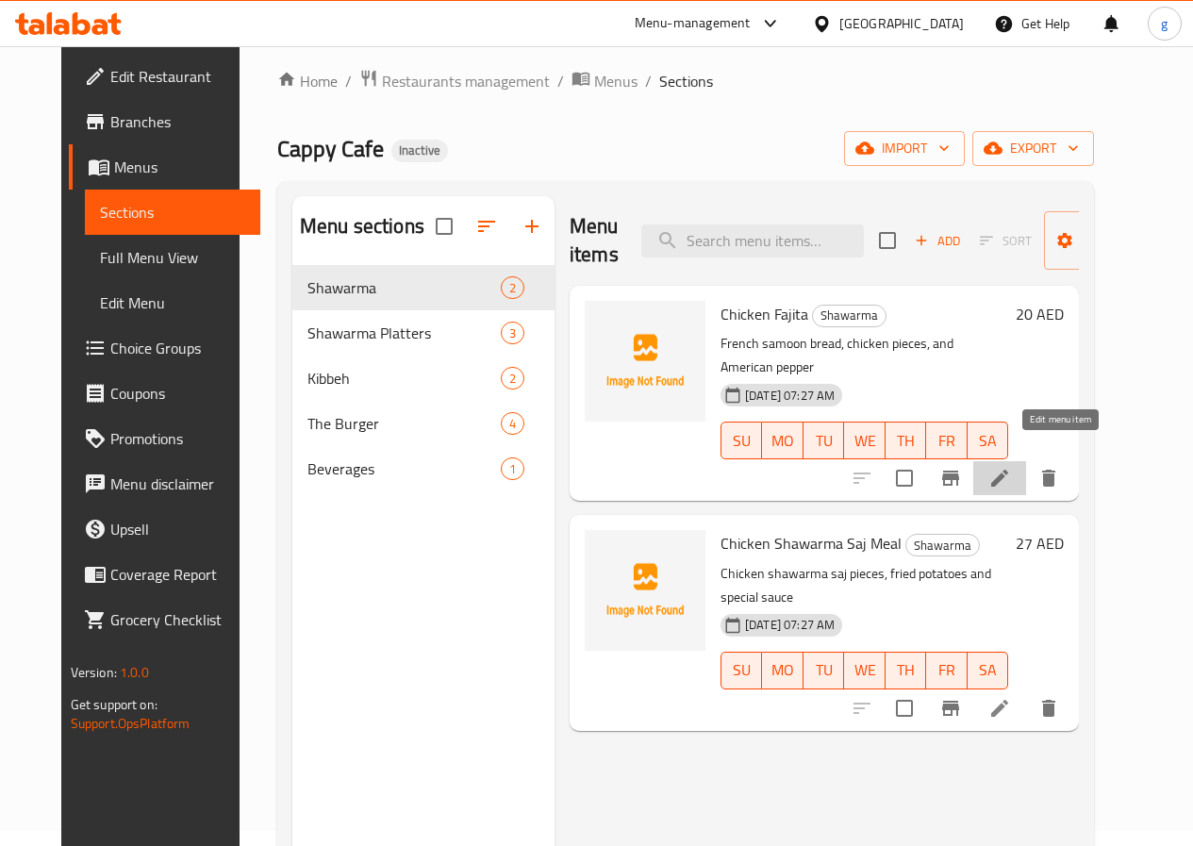
click at [1011, 467] on icon at bounding box center [1000, 478] width 23 height 23
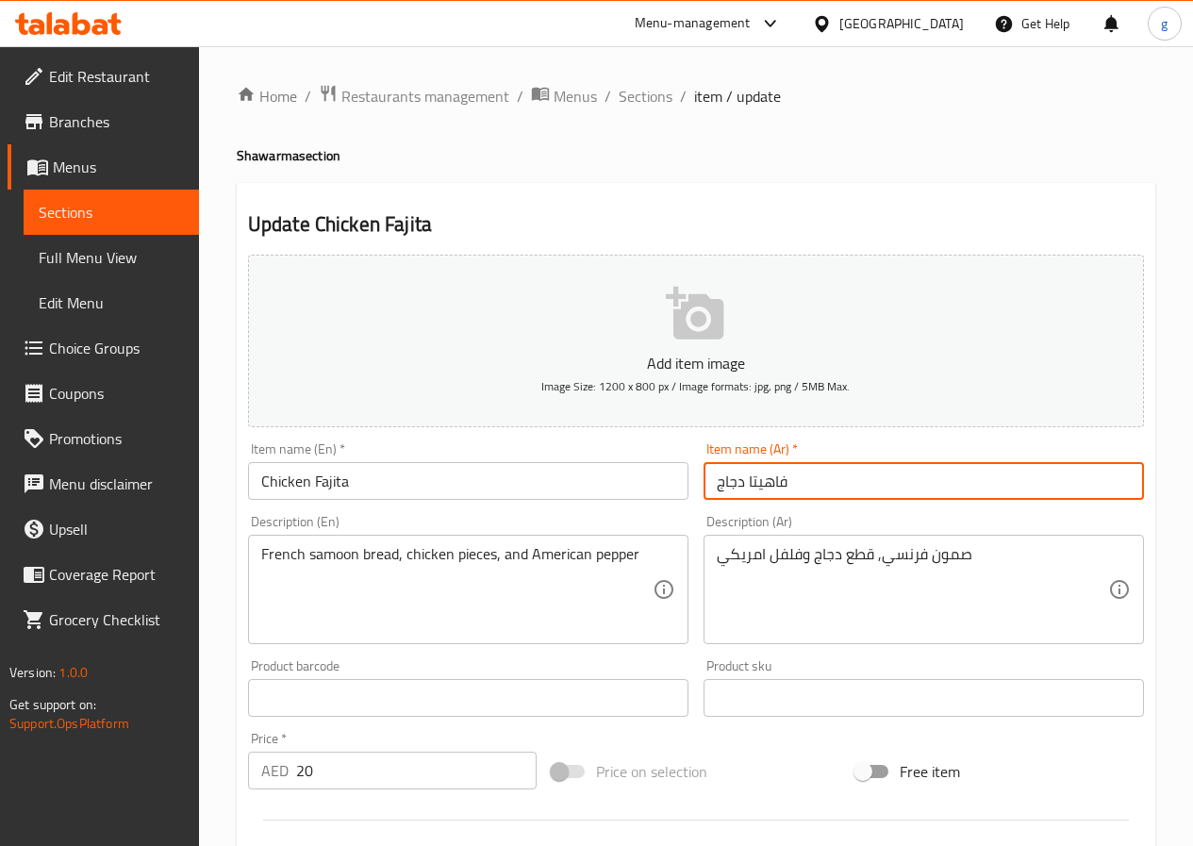
click at [791, 482] on input "فاهيتا دجاج" at bounding box center [924, 481] width 441 height 38
click at [596, 486] on input "Chicken Fajita" at bounding box center [468, 481] width 441 height 38
click at [776, 496] on input "فاهيتا دجاج" at bounding box center [924, 481] width 441 height 38
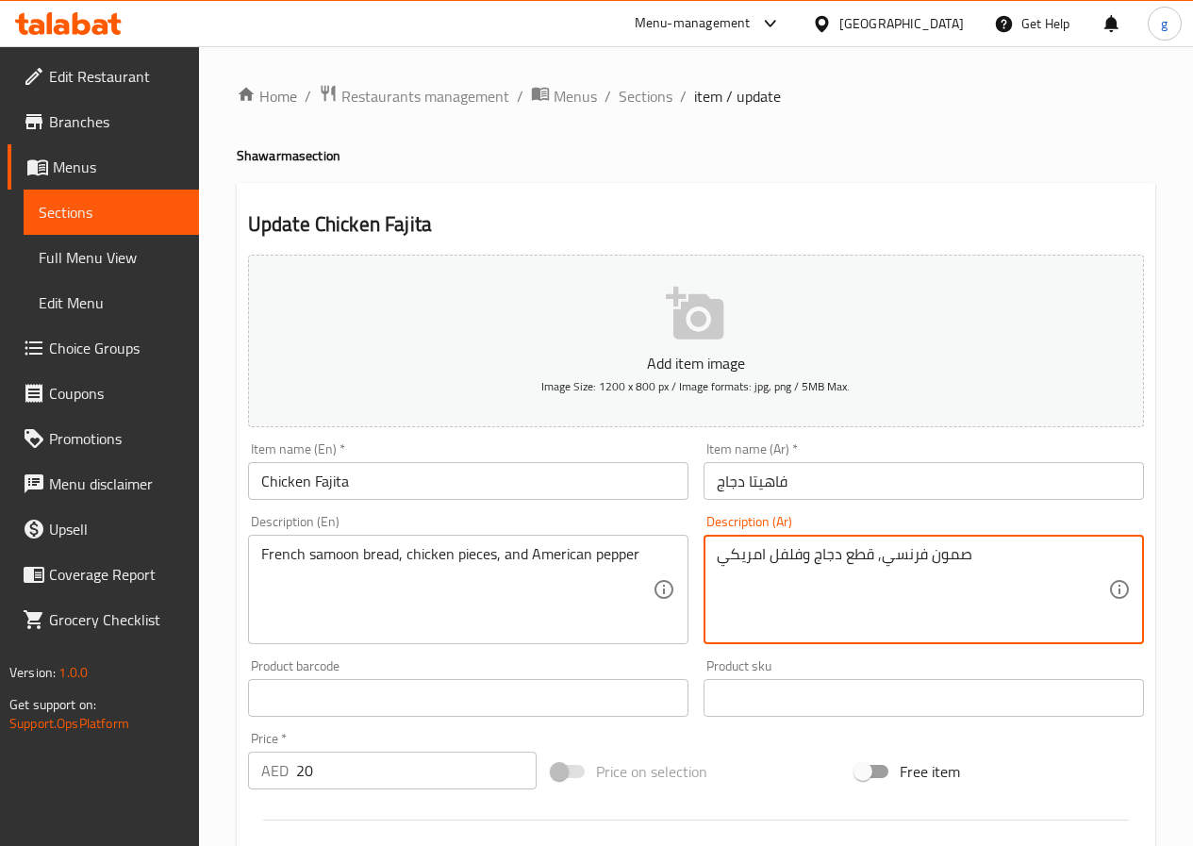
click at [785, 571] on textarea "صمون فرنسي, قطع دجاج وفلفل امريكي" at bounding box center [913, 590] width 392 height 90
click at [733, 572] on textarea "صمون فرنسي, قطع دجاج وفلفل امريكي" at bounding box center [913, 590] width 392 height 90
click at [717, 561] on textarea "صمون فرنسي, قطع دجاج وفلفل امريكي" at bounding box center [913, 590] width 392 height 90
click at [92, 203] on span "Sections" at bounding box center [111, 212] width 145 height 23
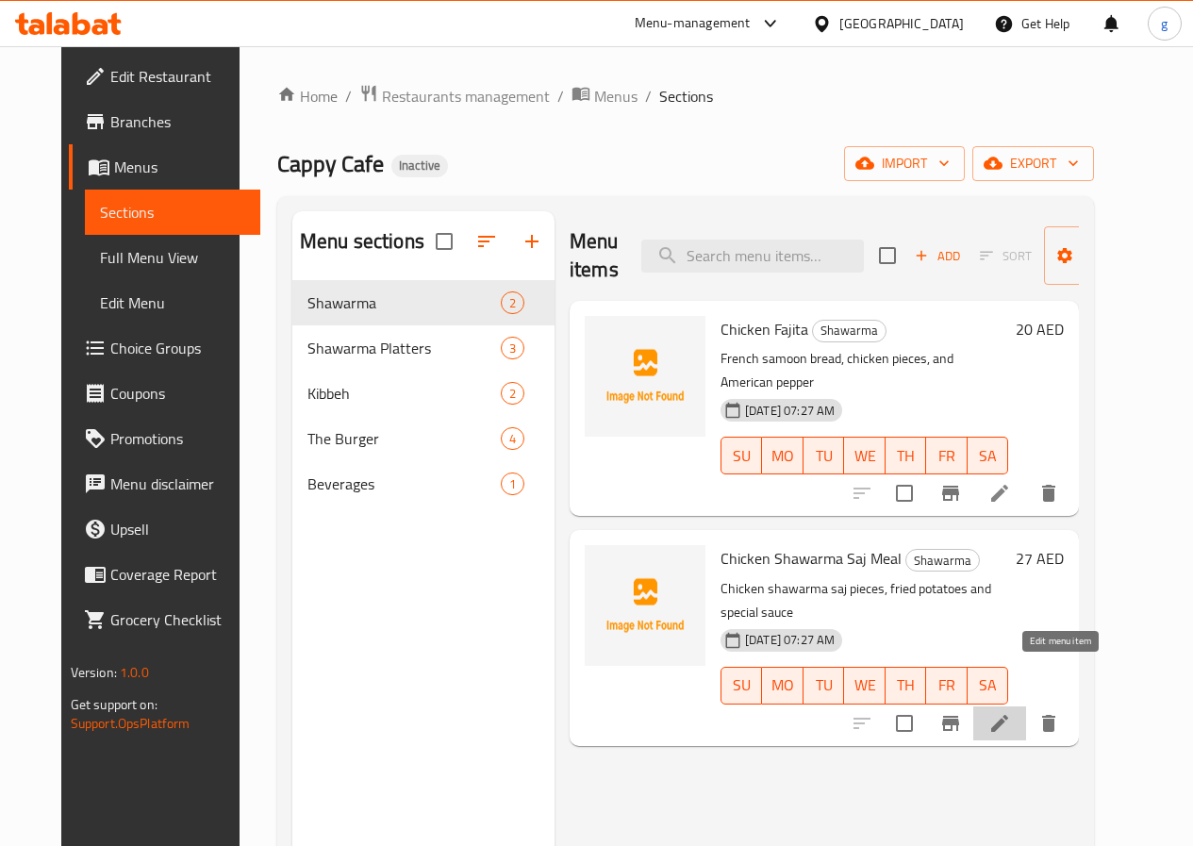
click at [1009, 715] on icon at bounding box center [1000, 723] width 17 height 17
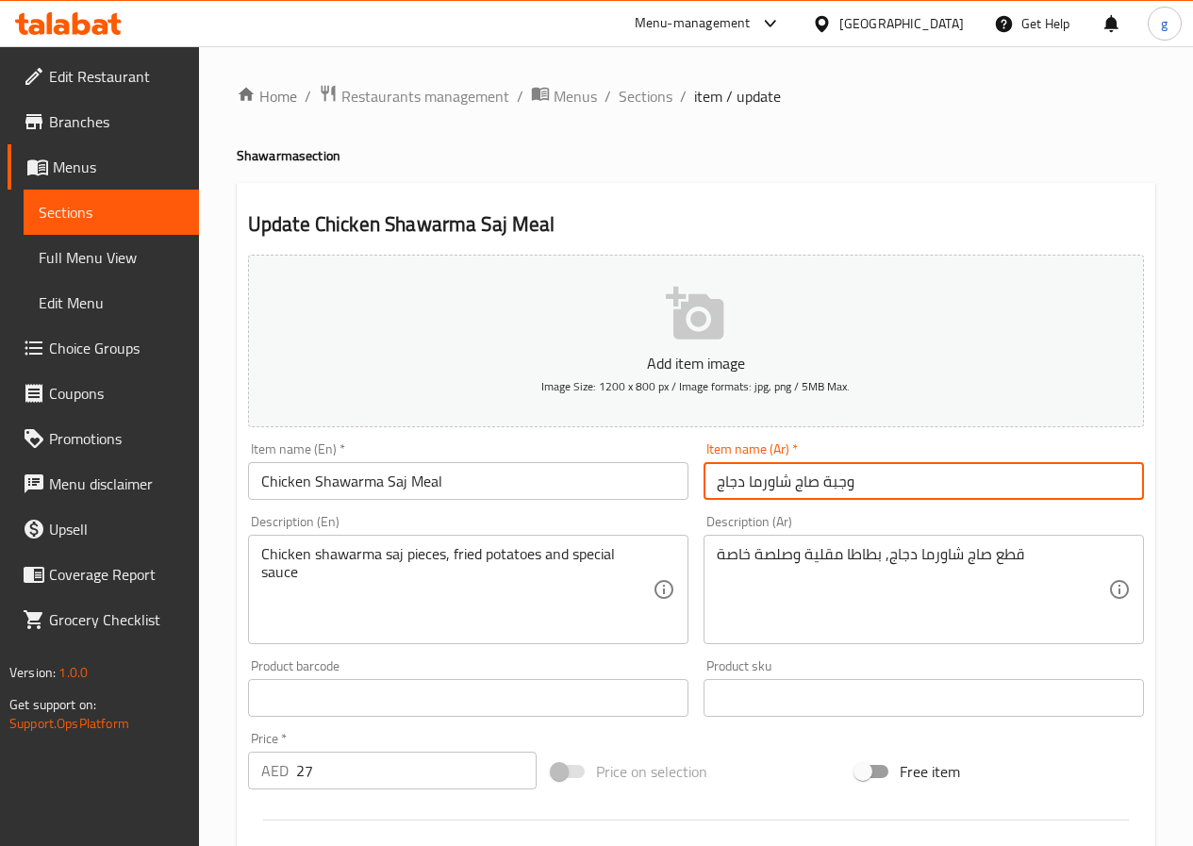
drag, startPoint x: 817, startPoint y: 488, endPoint x: 892, endPoint y: 497, distance: 75.1
click at [892, 497] on input "وجبة صاج شاورما دجاج" at bounding box center [924, 481] width 441 height 38
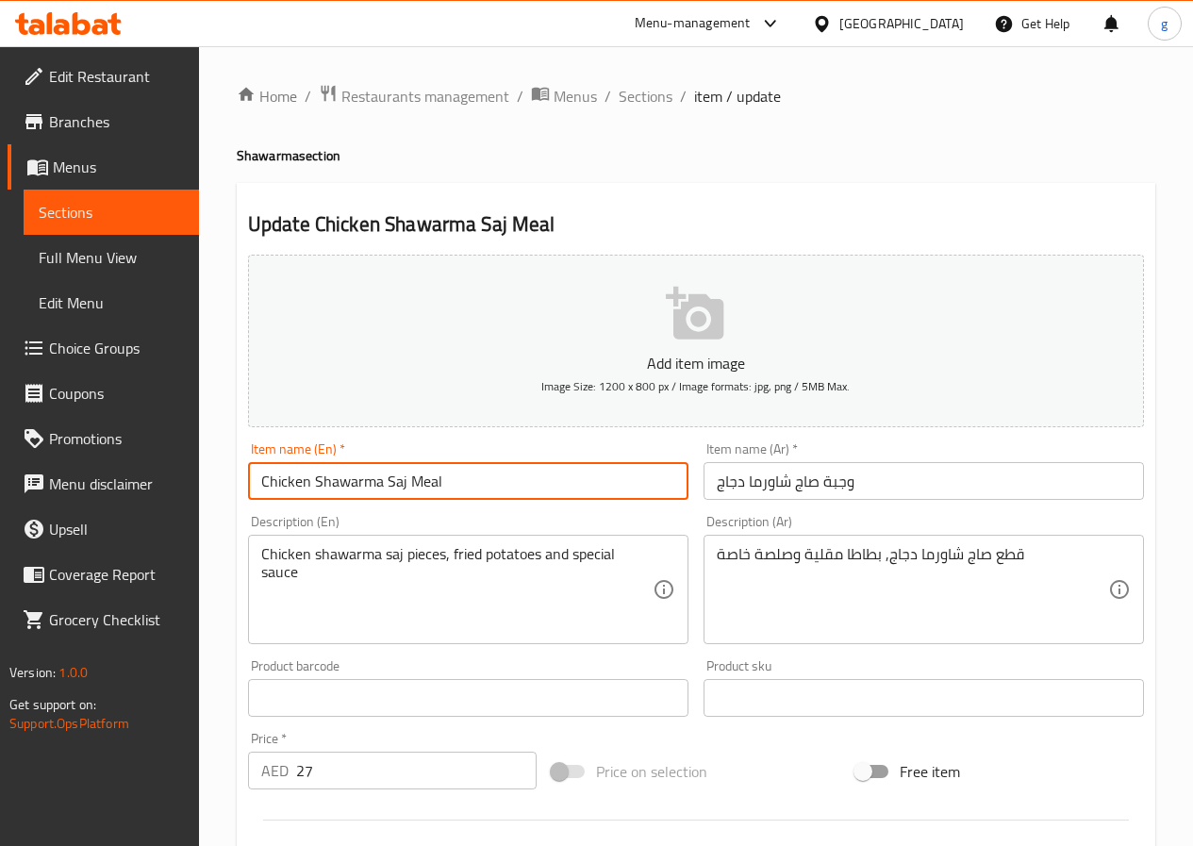
drag, startPoint x: 442, startPoint y: 489, endPoint x: 410, endPoint y: 497, distance: 33.2
click at [410, 497] on input "Chicken Shawarma Saj Meal" at bounding box center [468, 481] width 441 height 38
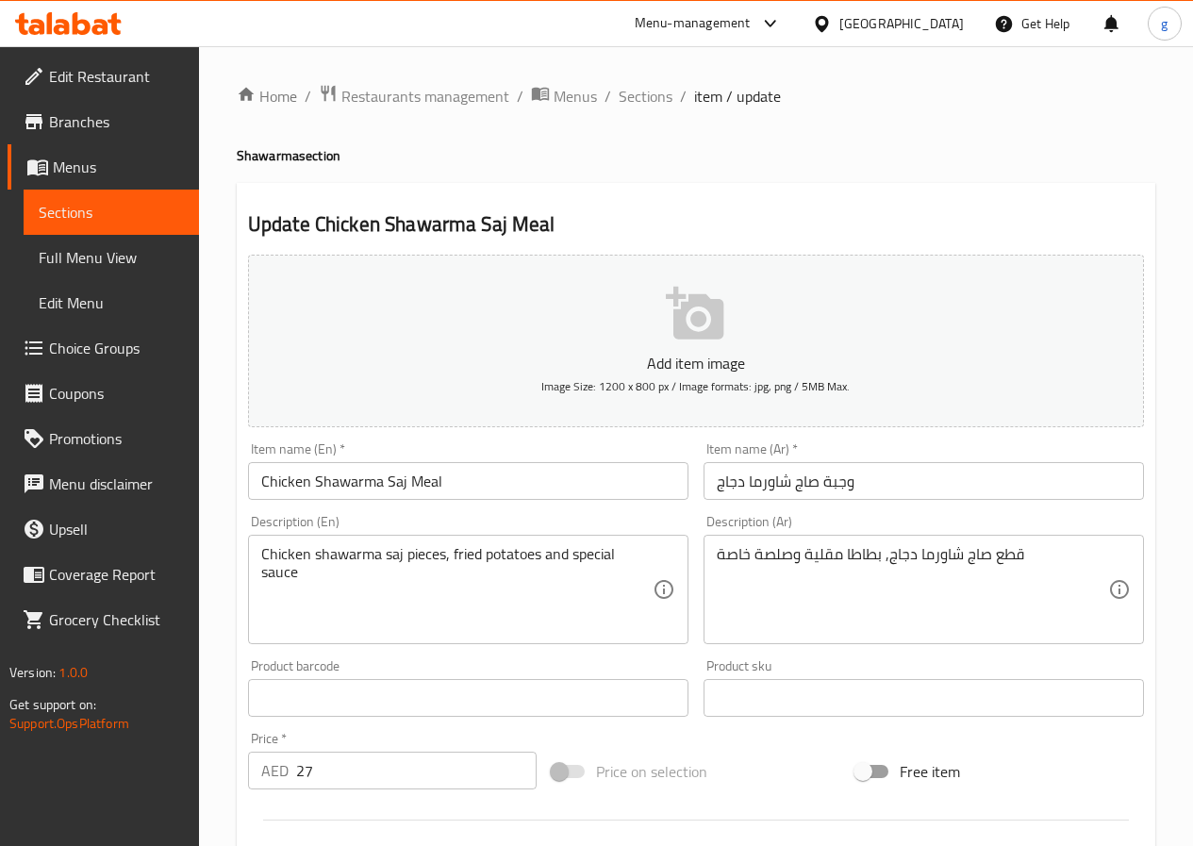
click at [880, 503] on div "Item name (Ar)   * وجبة صاج شاورما دجاج Item name (Ar) *" at bounding box center [924, 471] width 456 height 73
click at [892, 489] on input "وجبة صاج شاورما دجاج" at bounding box center [924, 481] width 441 height 38
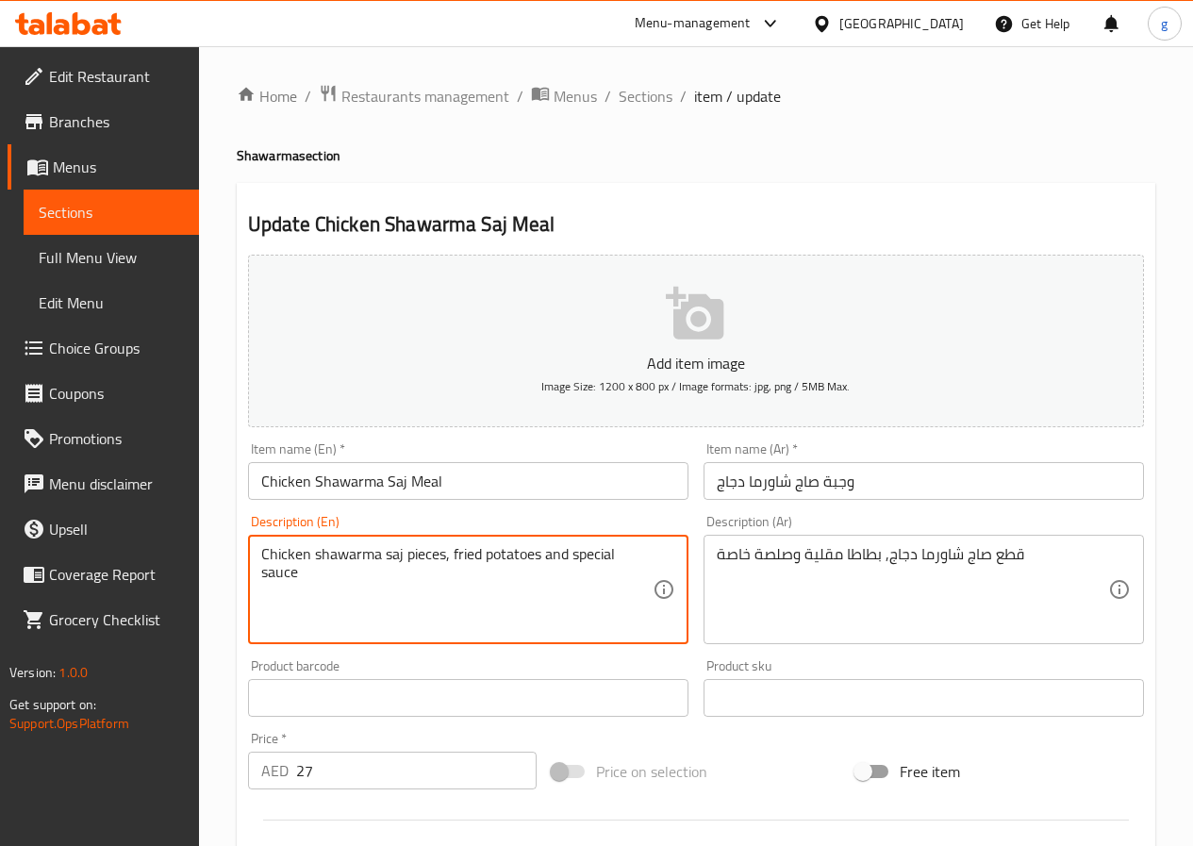
drag, startPoint x: 452, startPoint y: 557, endPoint x: 541, endPoint y: 556, distance: 88.7
paste textarea "French Fri"
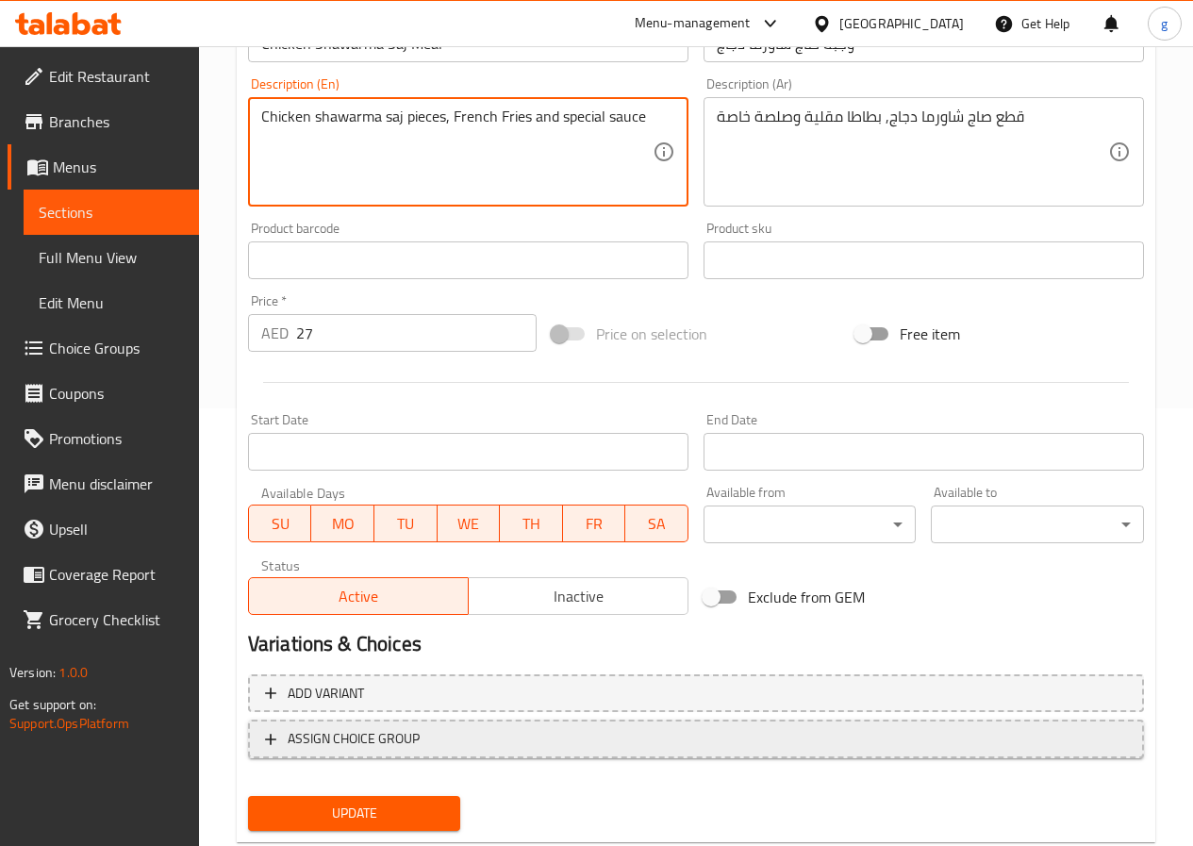
scroll to position [487, 0]
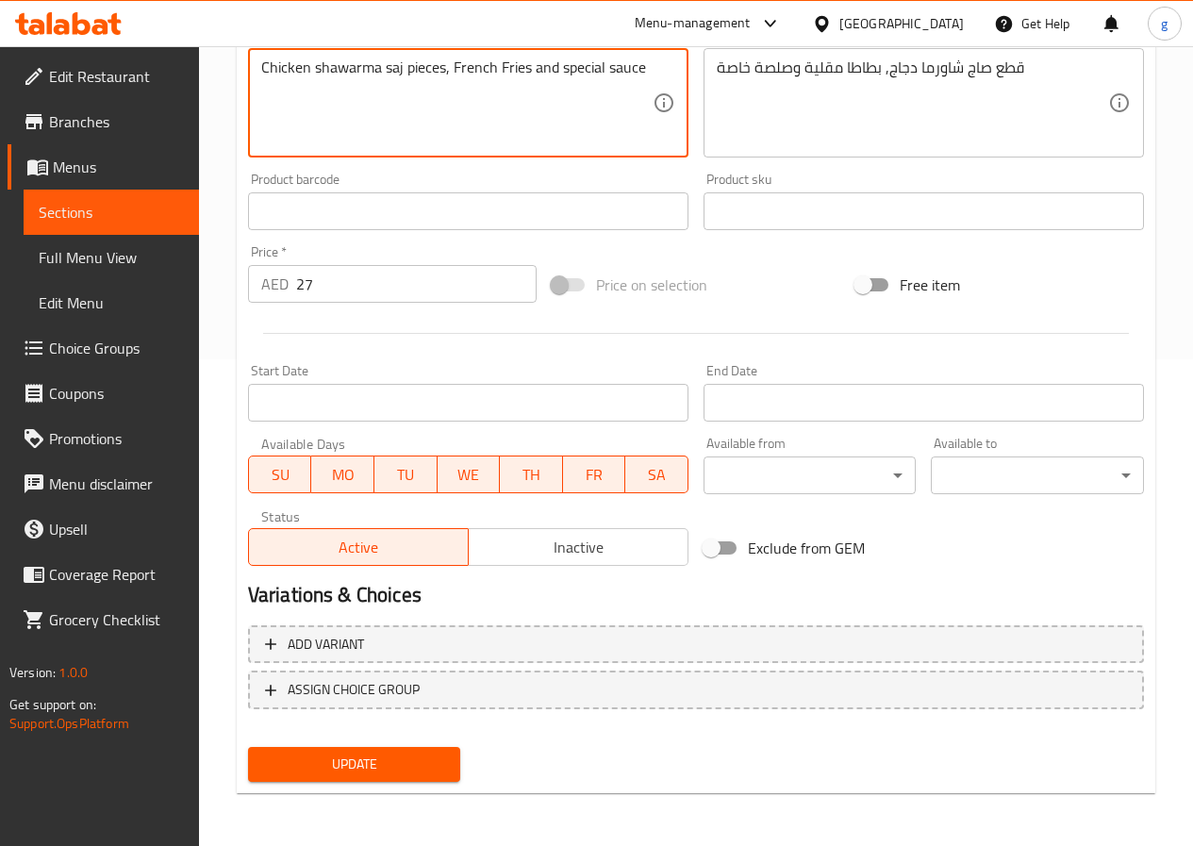
type textarea "Chicken shawarma saj pieces, French Fries and special sauce"
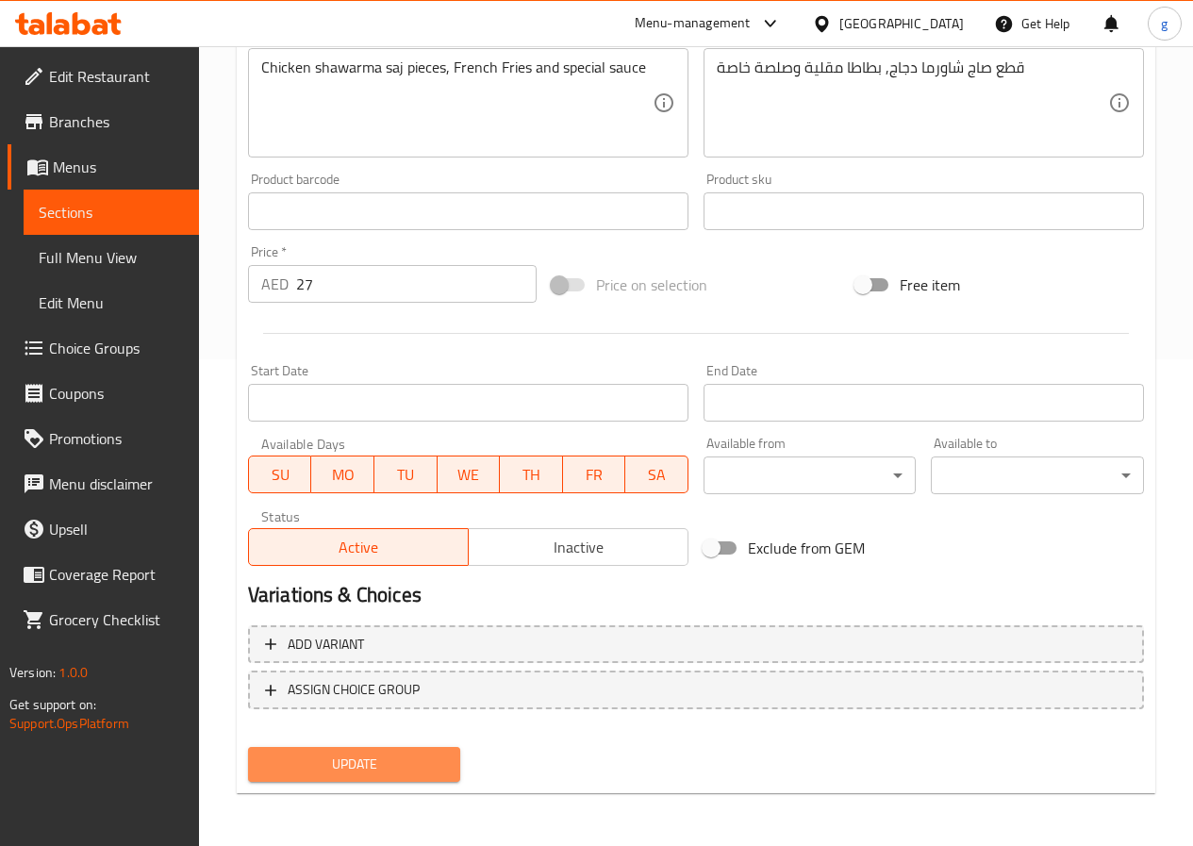
click at [325, 771] on span "Update" at bounding box center [354, 765] width 183 height 24
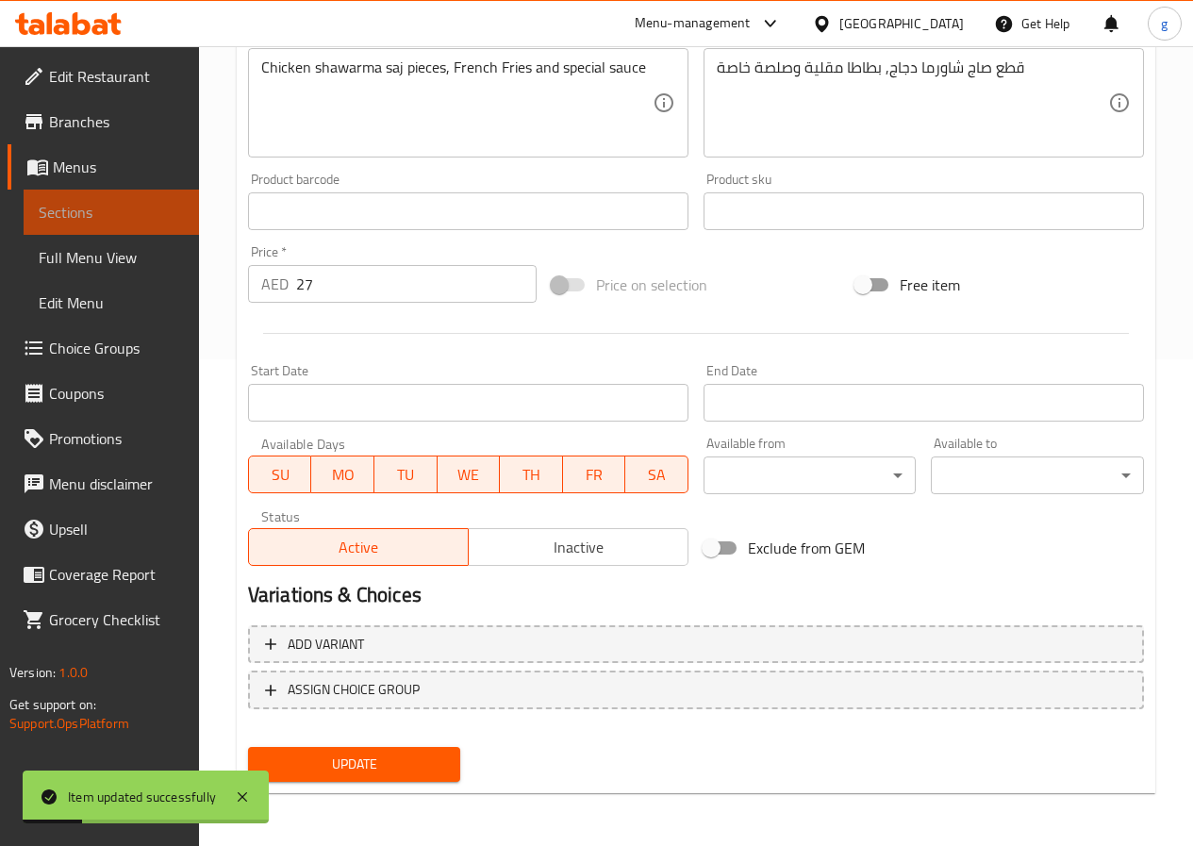
click at [79, 208] on span "Sections" at bounding box center [111, 212] width 145 height 23
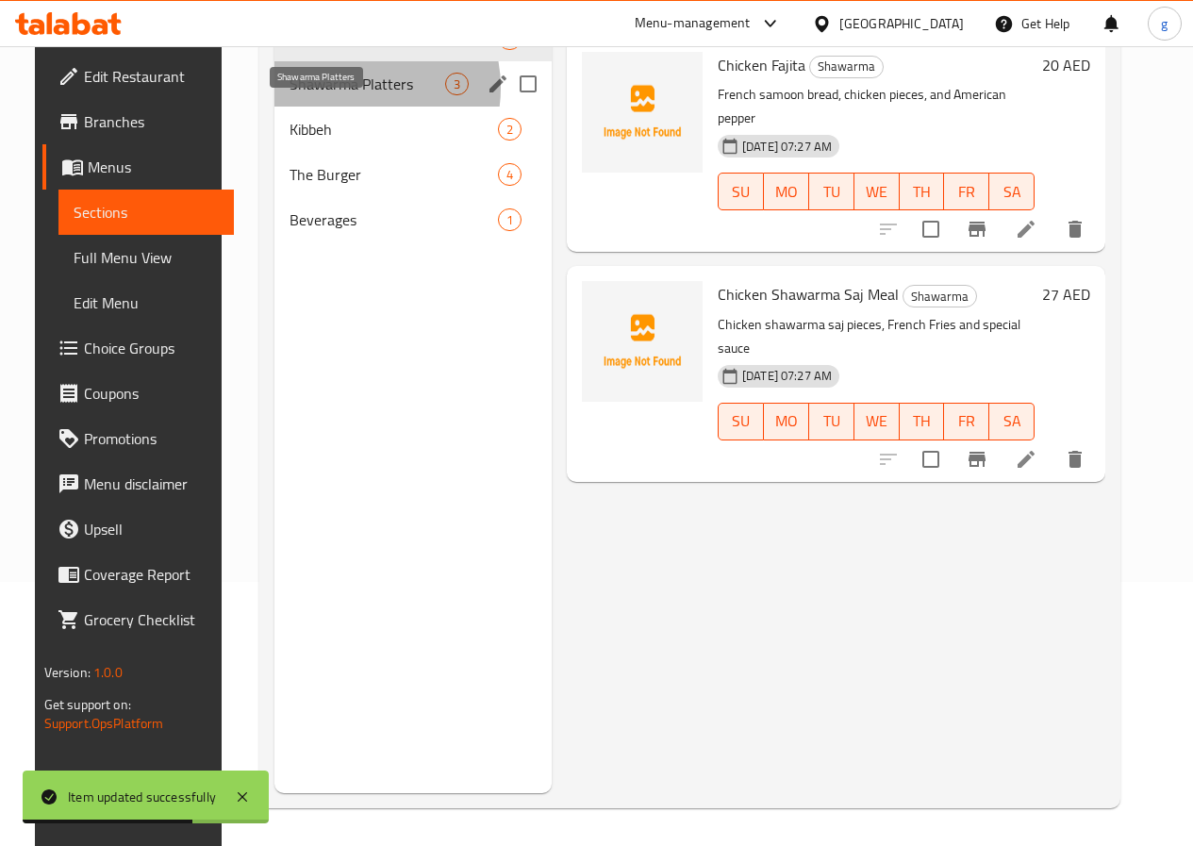
click at [333, 95] on span "Shawarma Platters" at bounding box center [368, 84] width 156 height 23
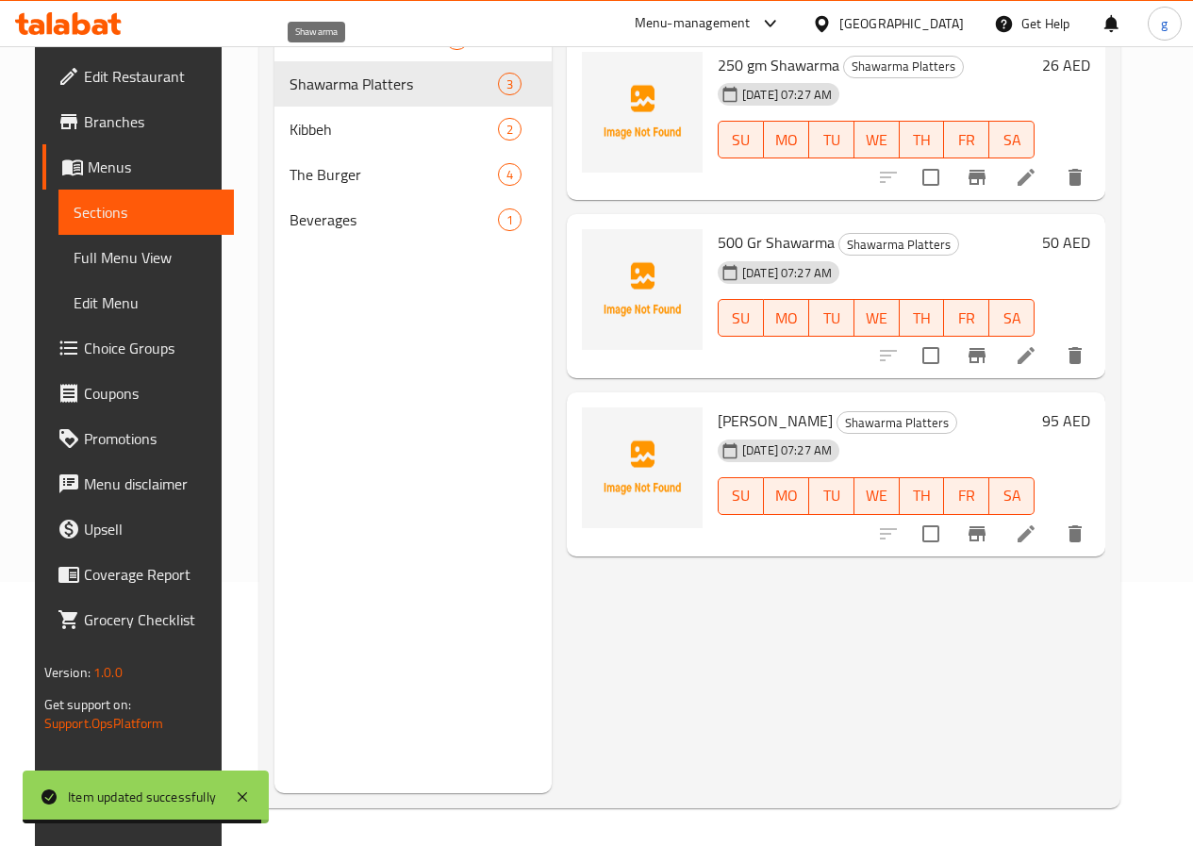
click at [296, 50] on span "Shawarma" at bounding box center [368, 38] width 156 height 23
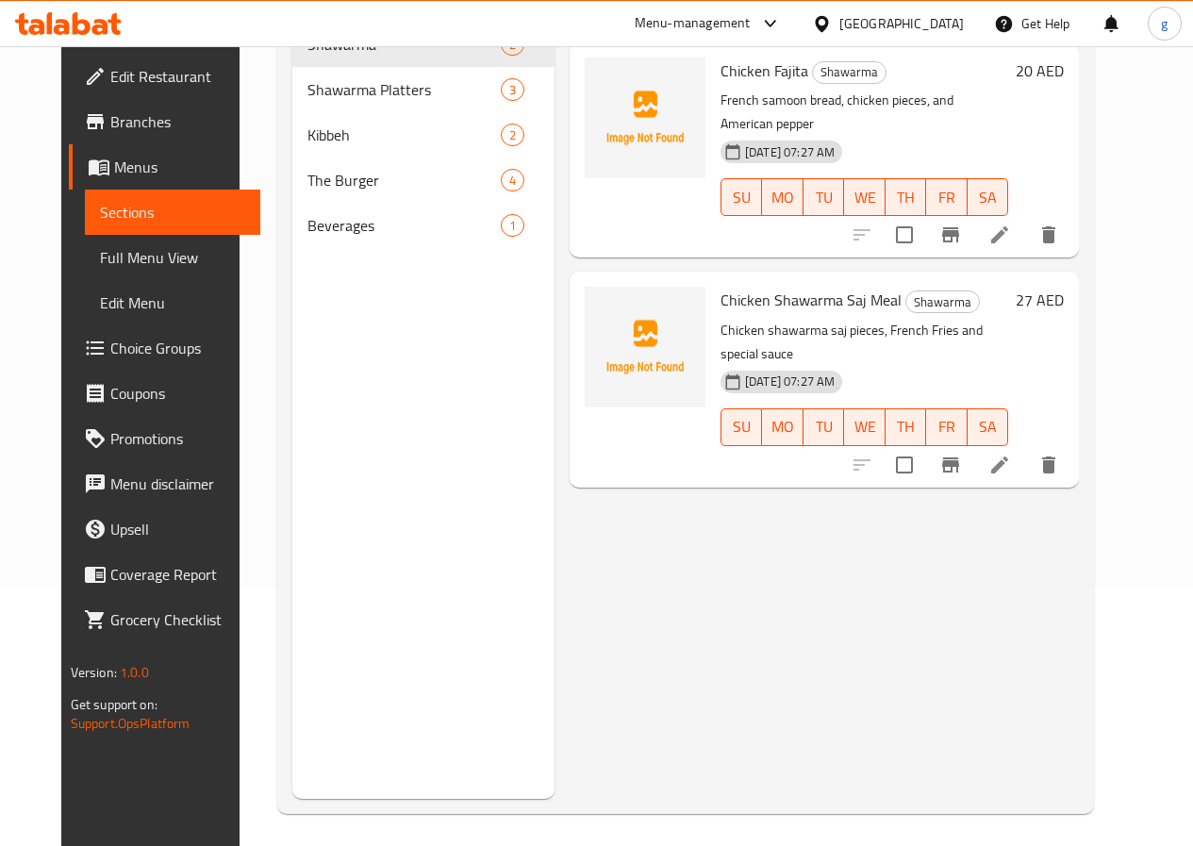
scroll to position [75, 0]
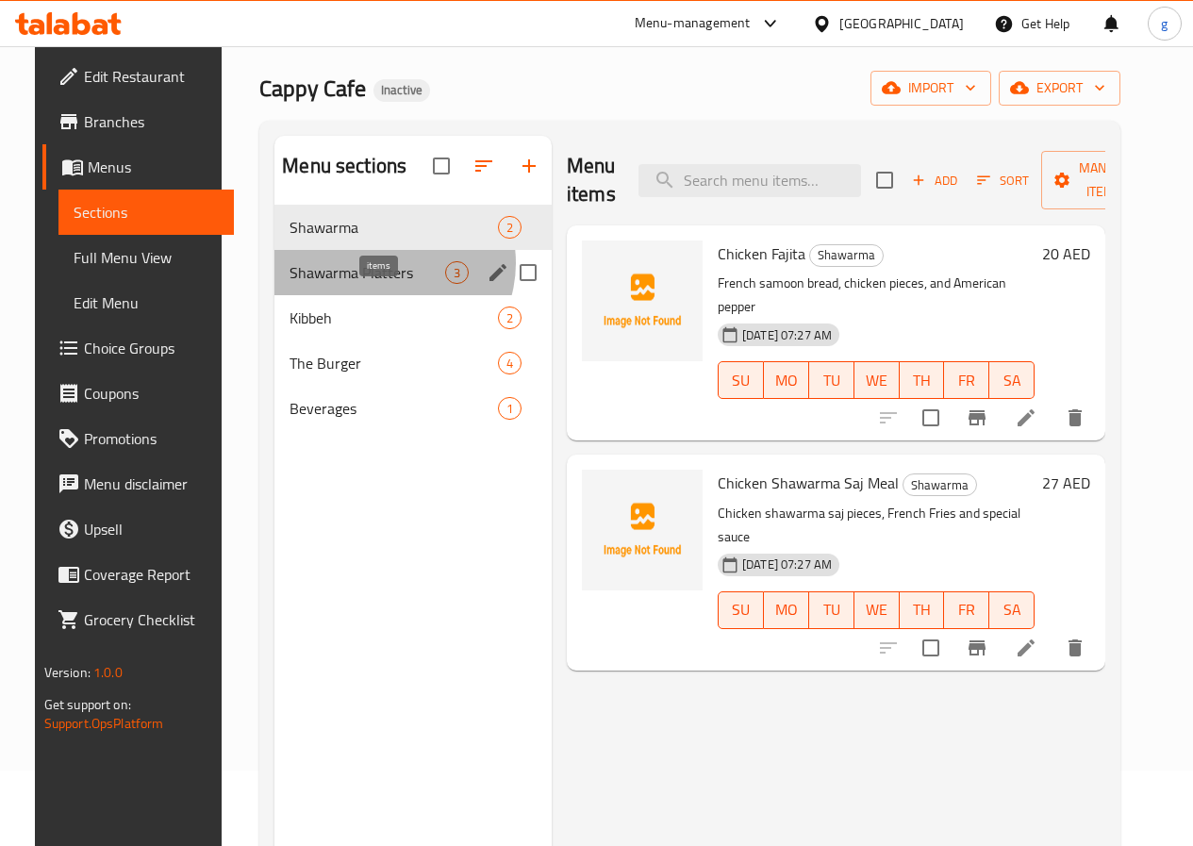
click at [446, 282] on span "3" at bounding box center [457, 273] width 22 height 18
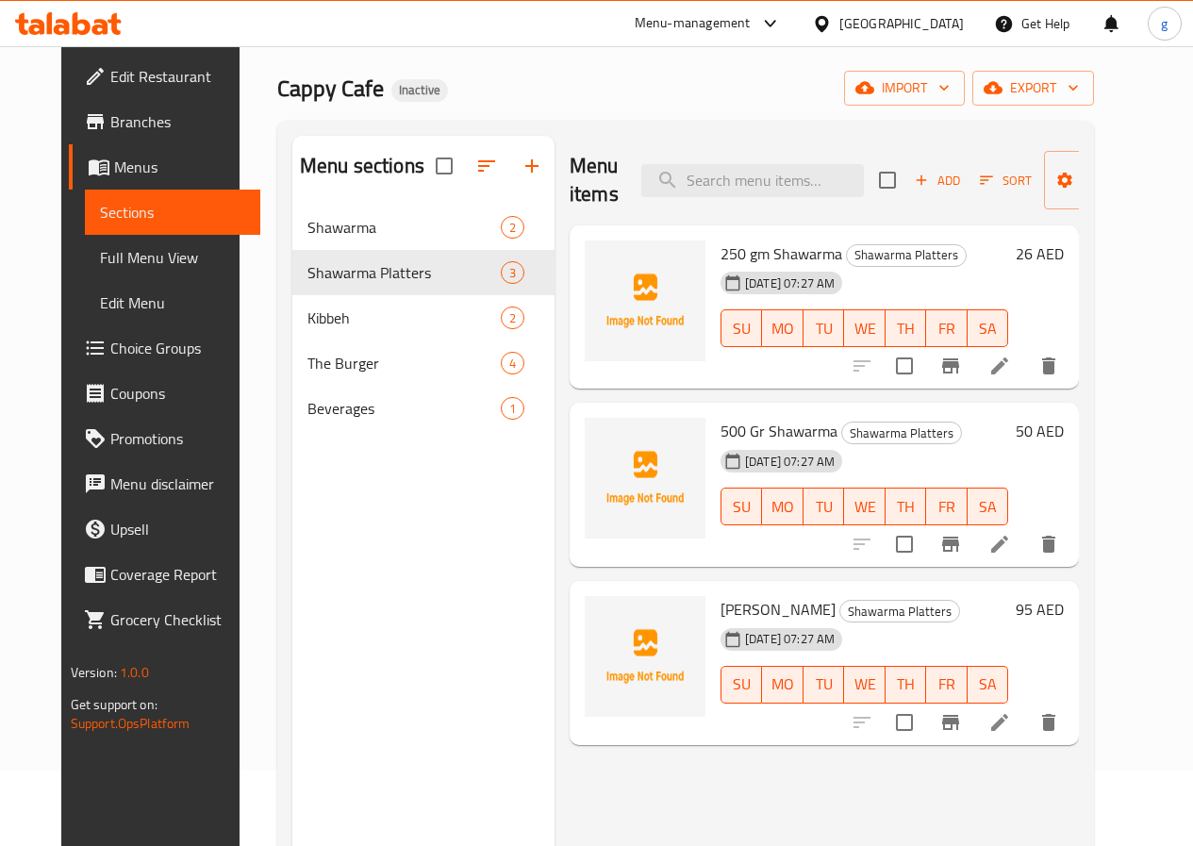
click at [1026, 359] on li at bounding box center [1000, 366] width 53 height 34
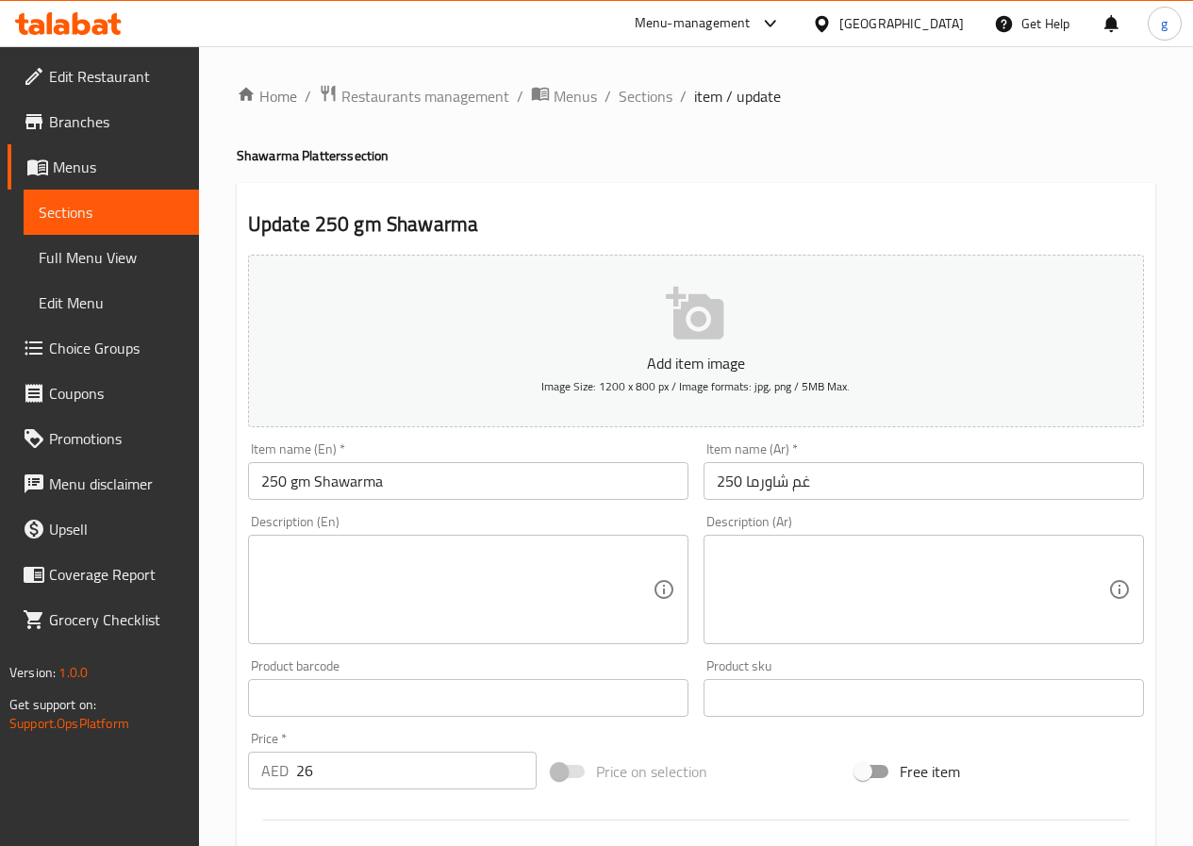
click at [108, 202] on span "Sections" at bounding box center [111, 212] width 145 height 23
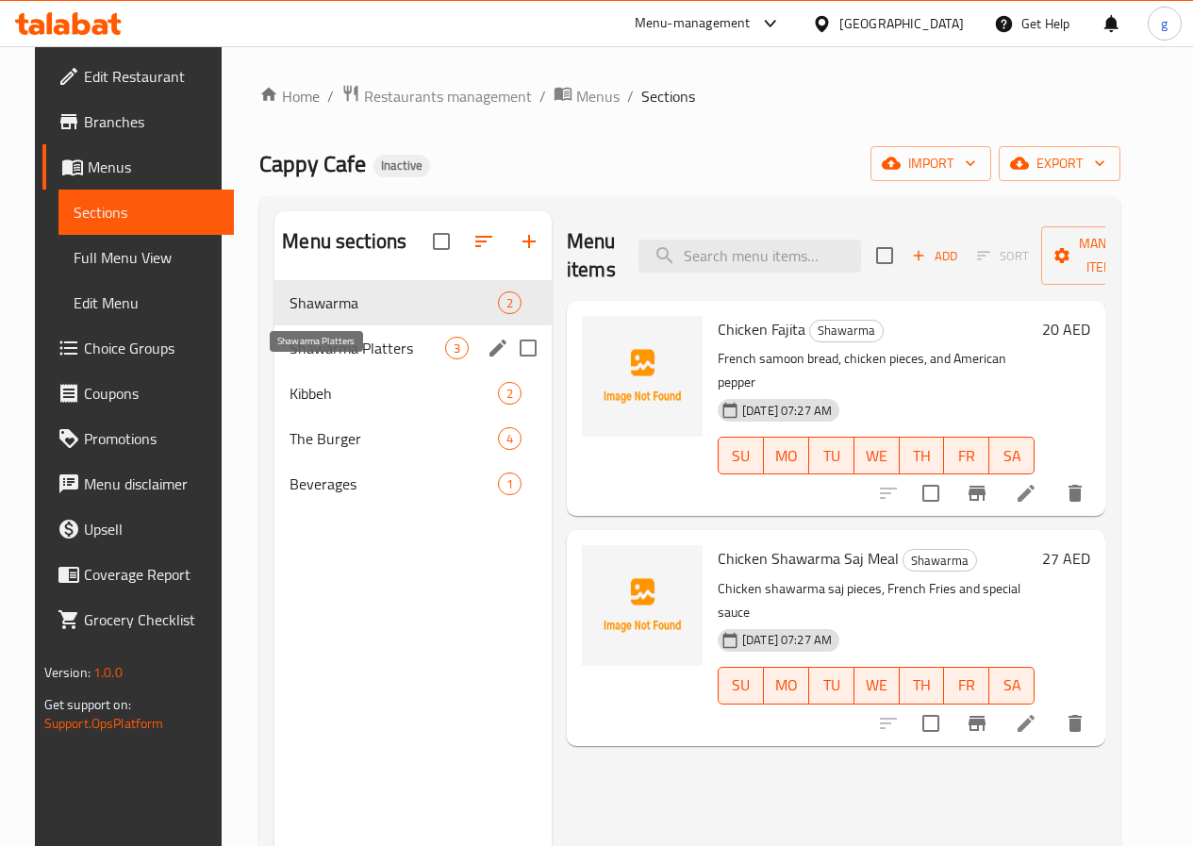
click at [347, 359] on span "Shawarma Platters" at bounding box center [368, 348] width 156 height 23
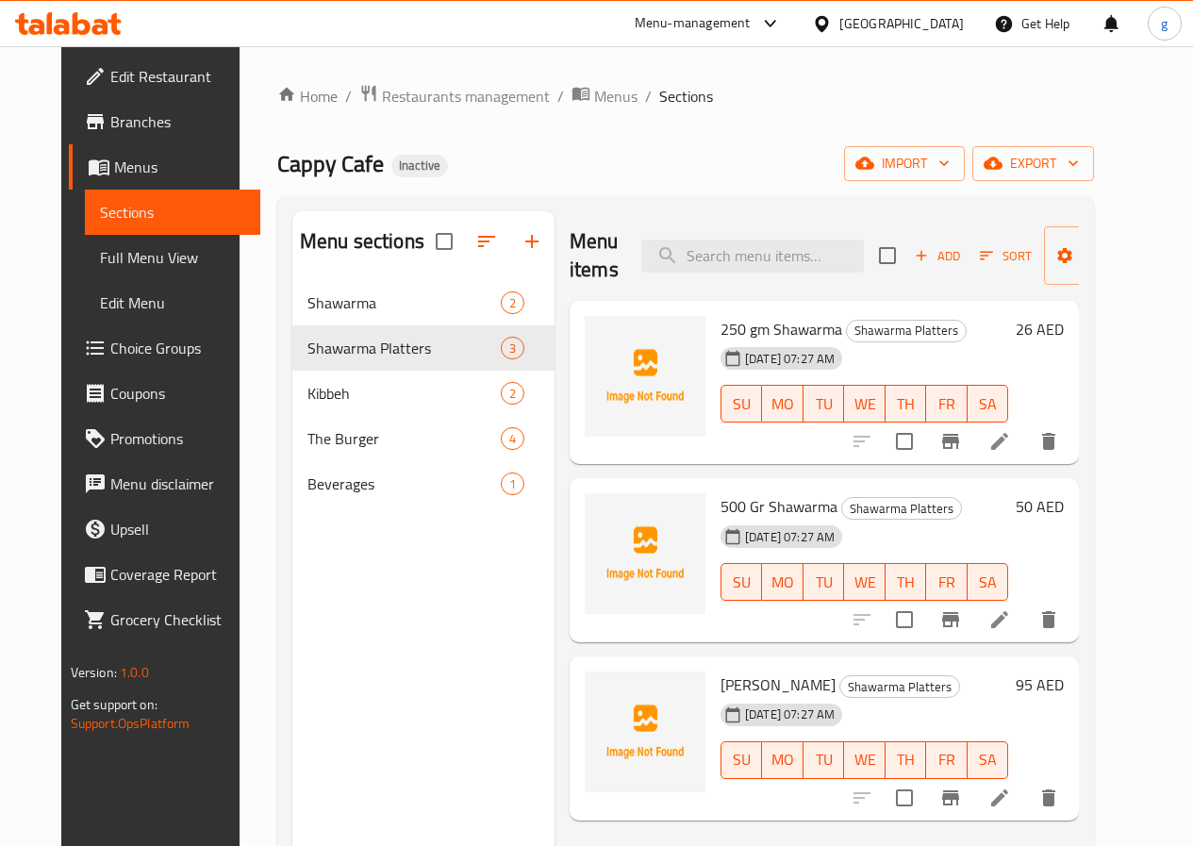
scroll to position [94, 0]
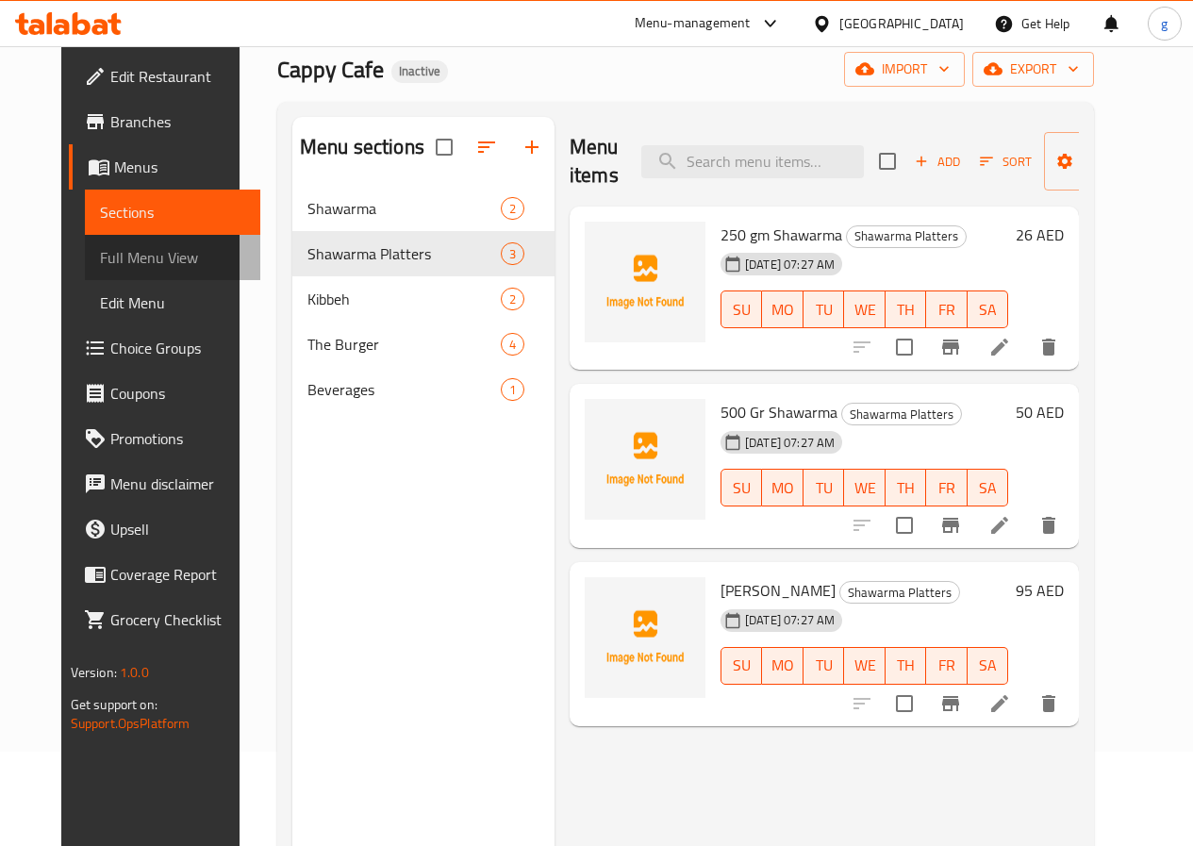
click at [110, 262] on span "Full Menu View" at bounding box center [172, 257] width 145 height 23
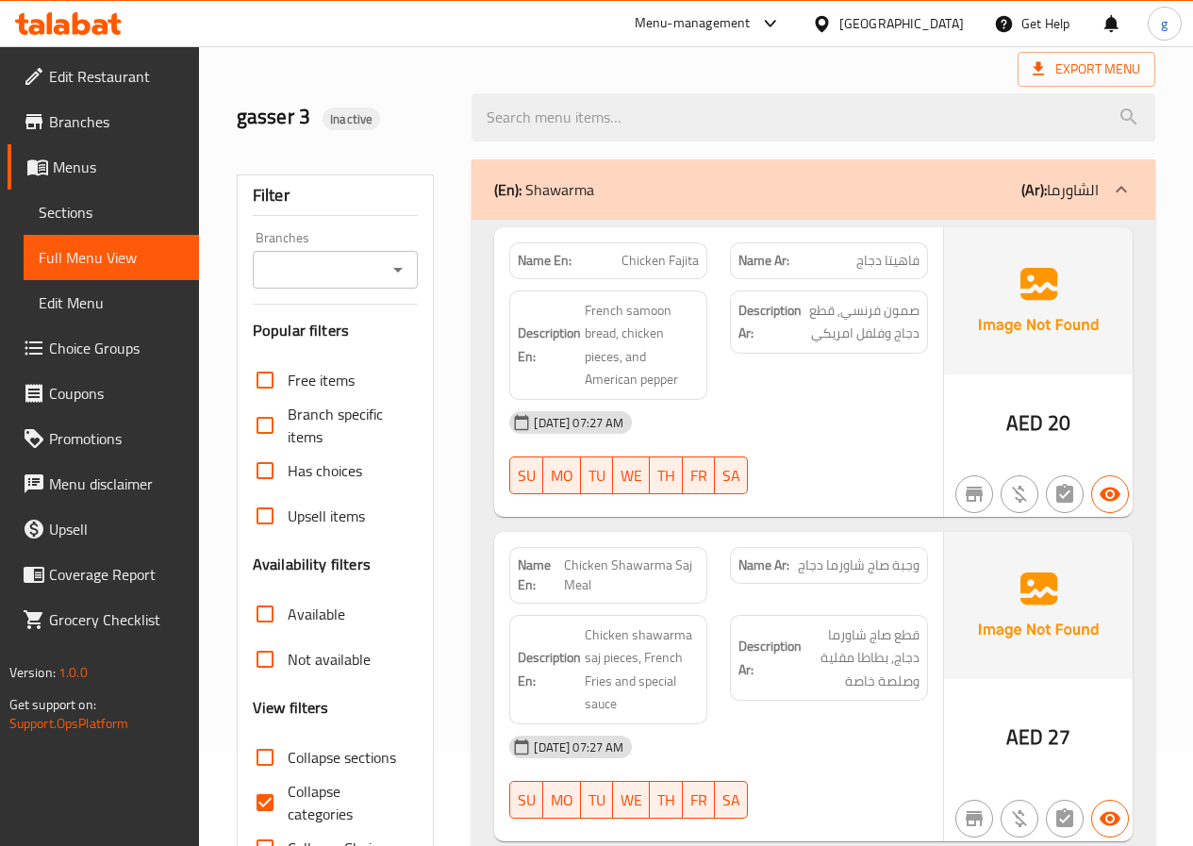
scroll to position [472, 0]
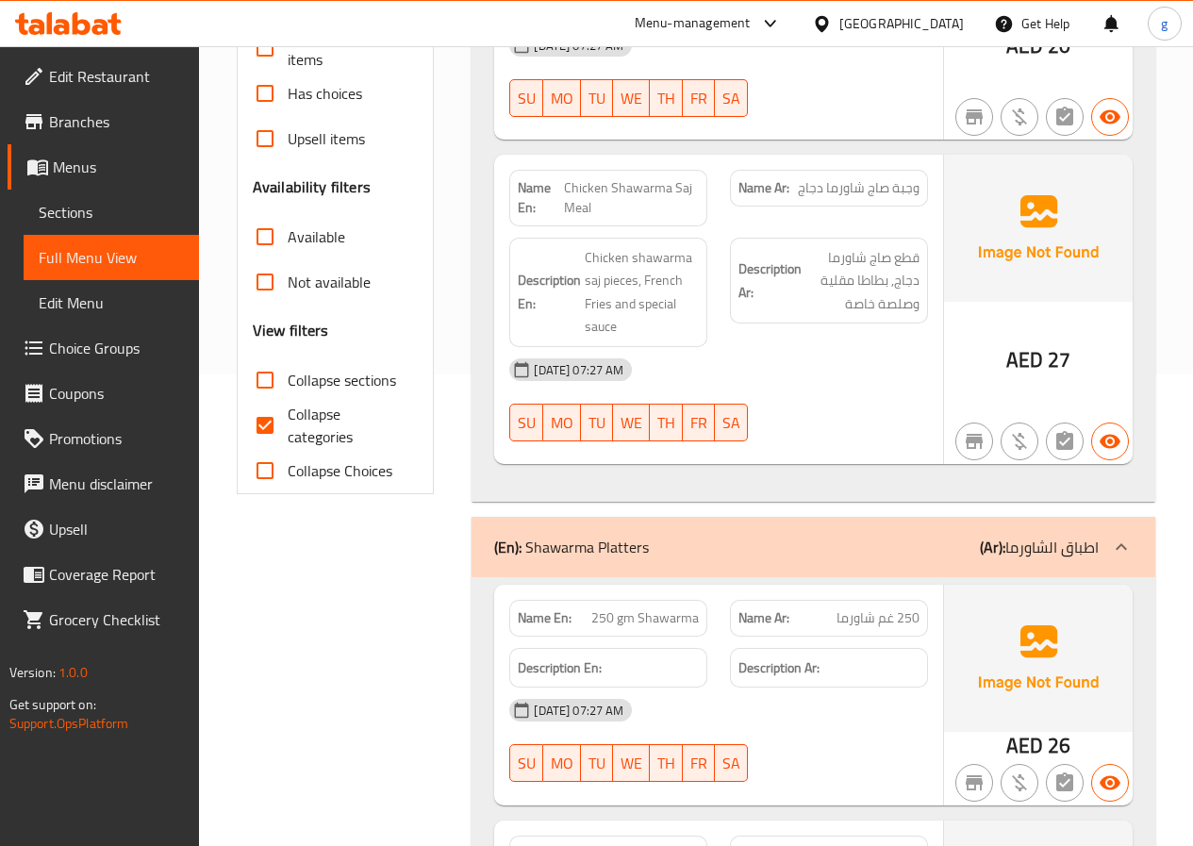
click at [326, 415] on span "Collapse categories" at bounding box center [346, 425] width 116 height 45
click at [288, 415] on input "Collapse categories" at bounding box center [264, 425] width 45 height 45
checkbox input "false"
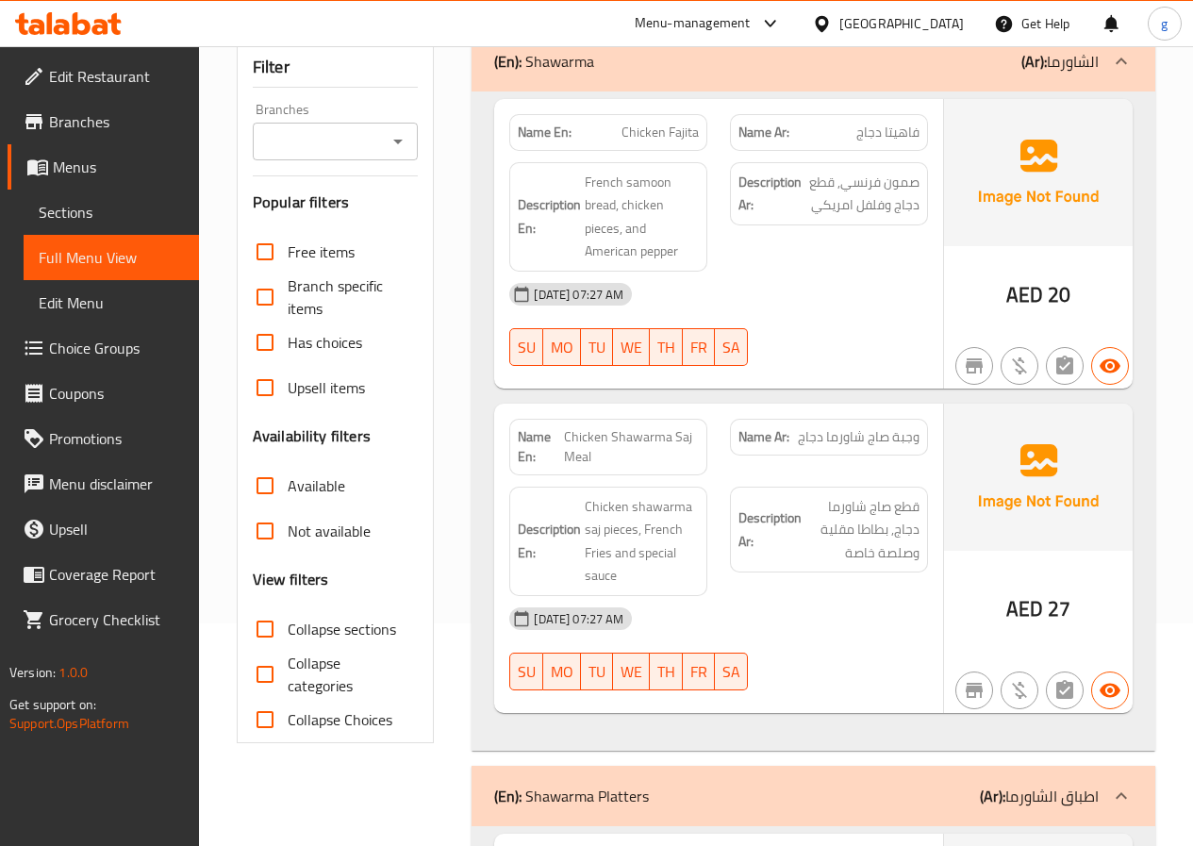
scroll to position [189, 0]
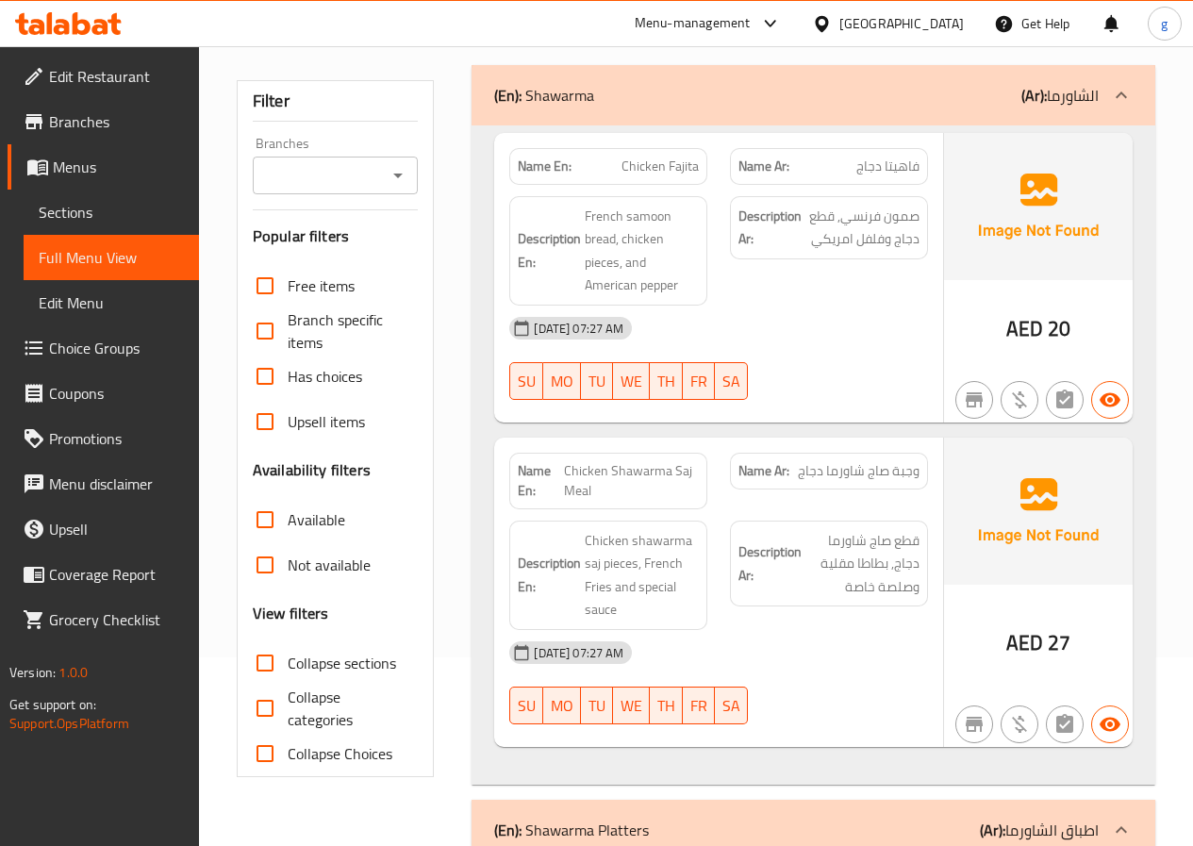
click at [1122, 88] on icon at bounding box center [1121, 95] width 23 height 23
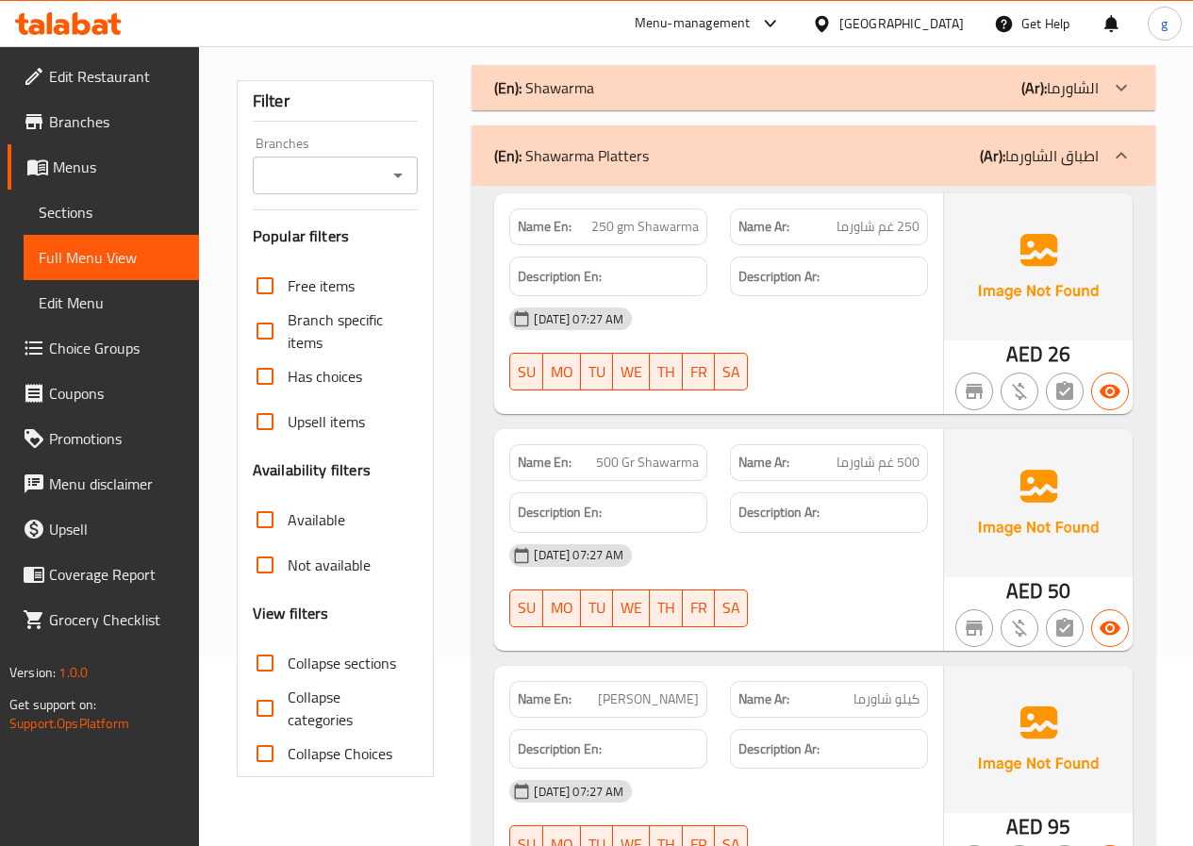
click at [1129, 149] on icon at bounding box center [1121, 155] width 23 height 23
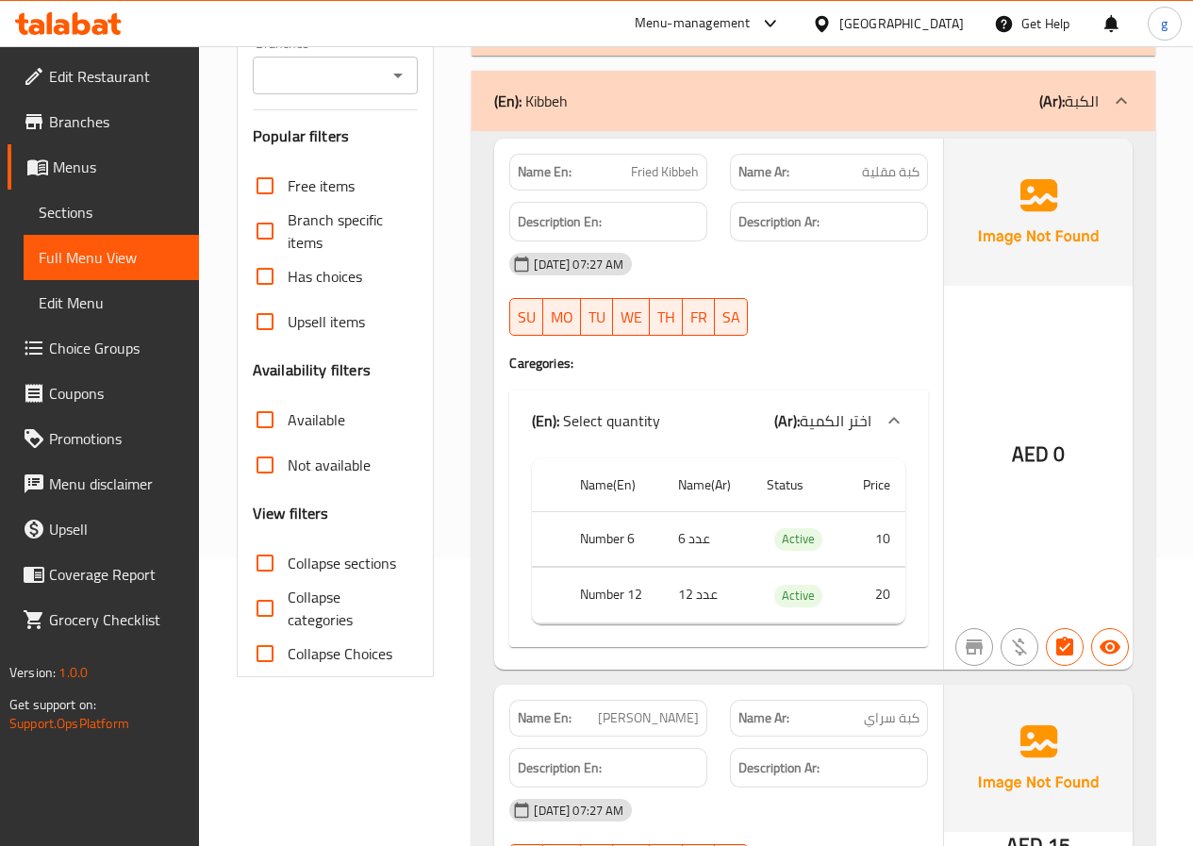
scroll to position [283, 0]
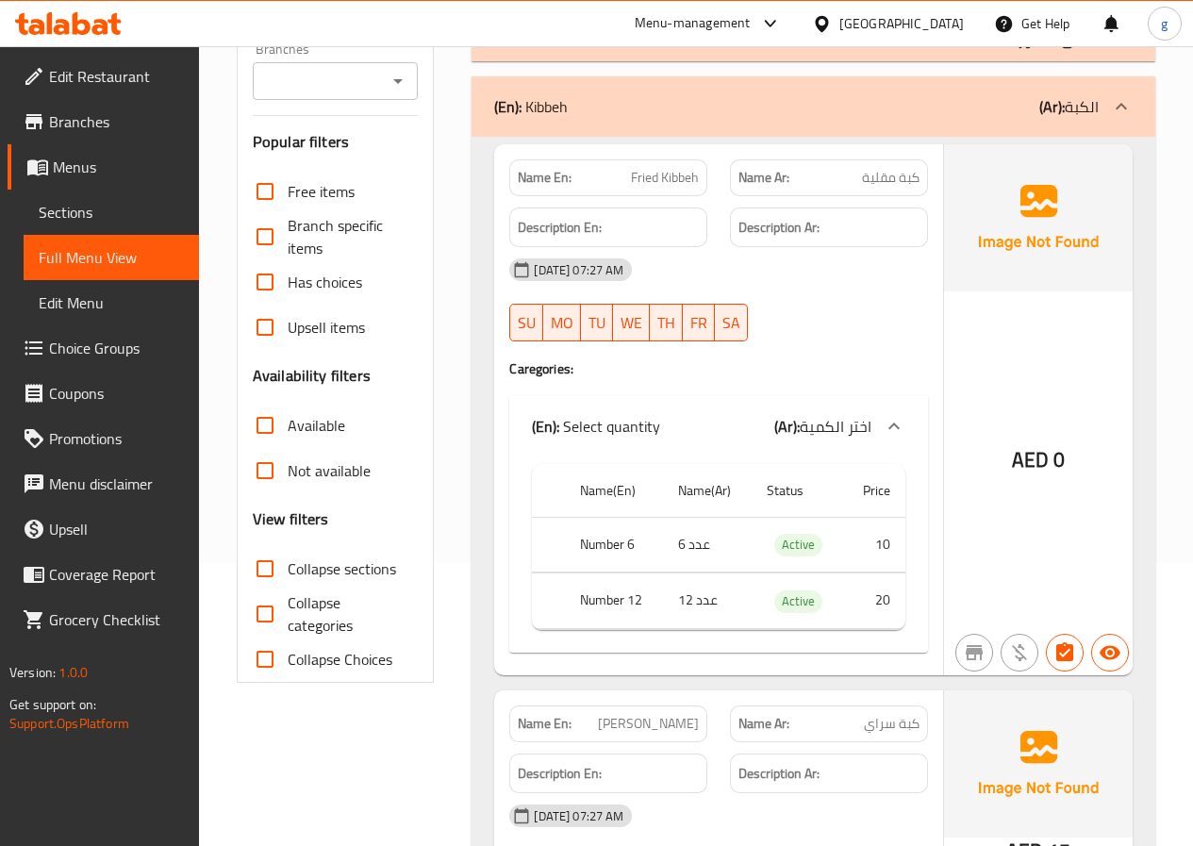
click at [1120, 104] on icon at bounding box center [1121, 106] width 23 height 23
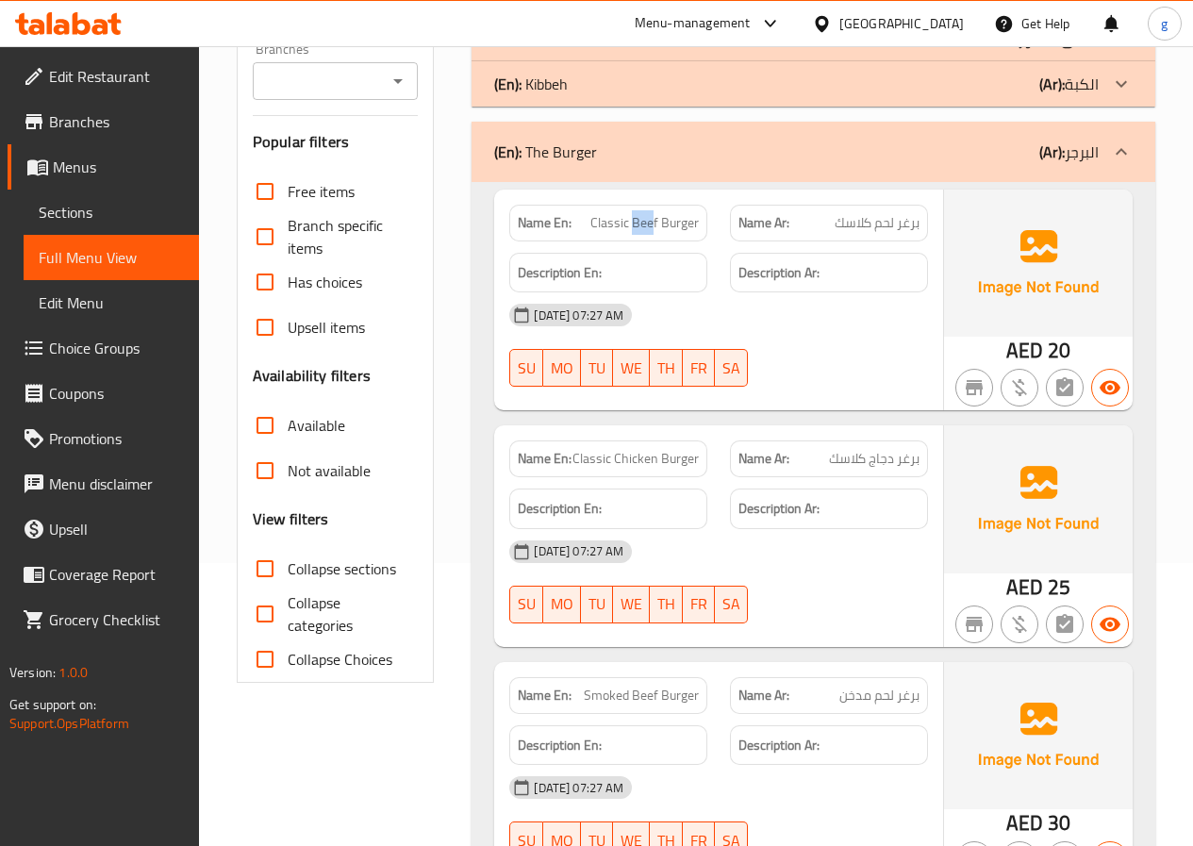
drag, startPoint x: 636, startPoint y: 221, endPoint x: 652, endPoint y: 221, distance: 16.0
click at [652, 221] on span "Classic Beef Burger" at bounding box center [645, 223] width 108 height 20
click at [658, 224] on span "Classic Beef Burger" at bounding box center [645, 223] width 108 height 20
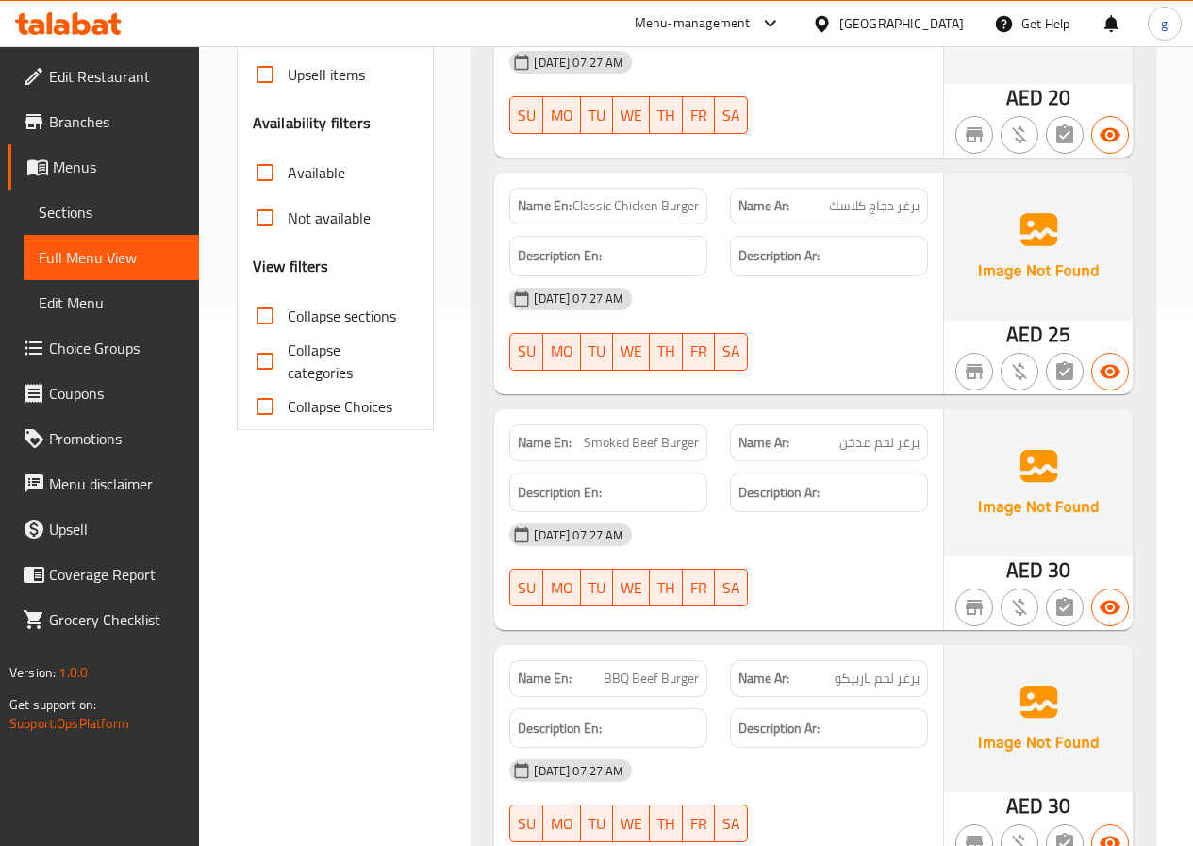
scroll to position [566, 0]
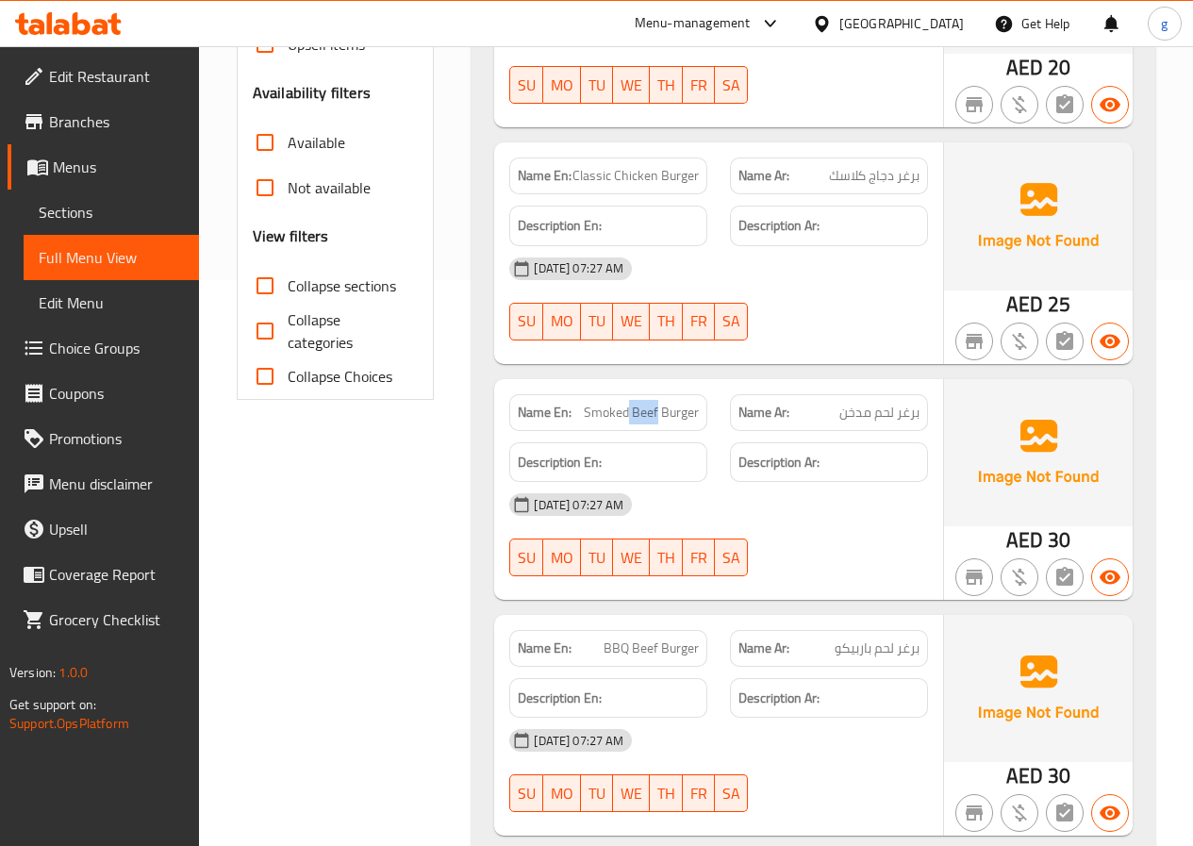
drag, startPoint x: 630, startPoint y: 411, endPoint x: 658, endPoint y: 411, distance: 27.4
click at [658, 411] on span "Smoked Beef Burger" at bounding box center [641, 413] width 115 height 20
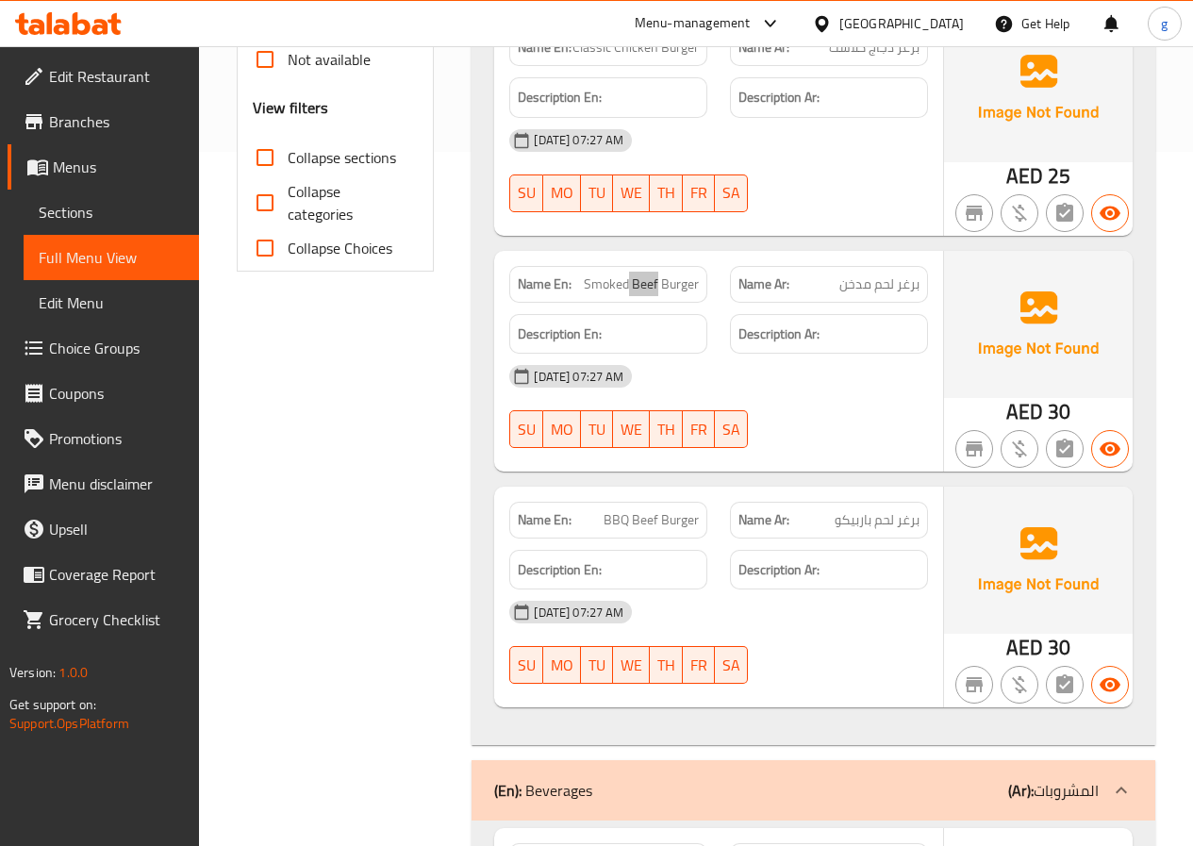
scroll to position [755, 0]
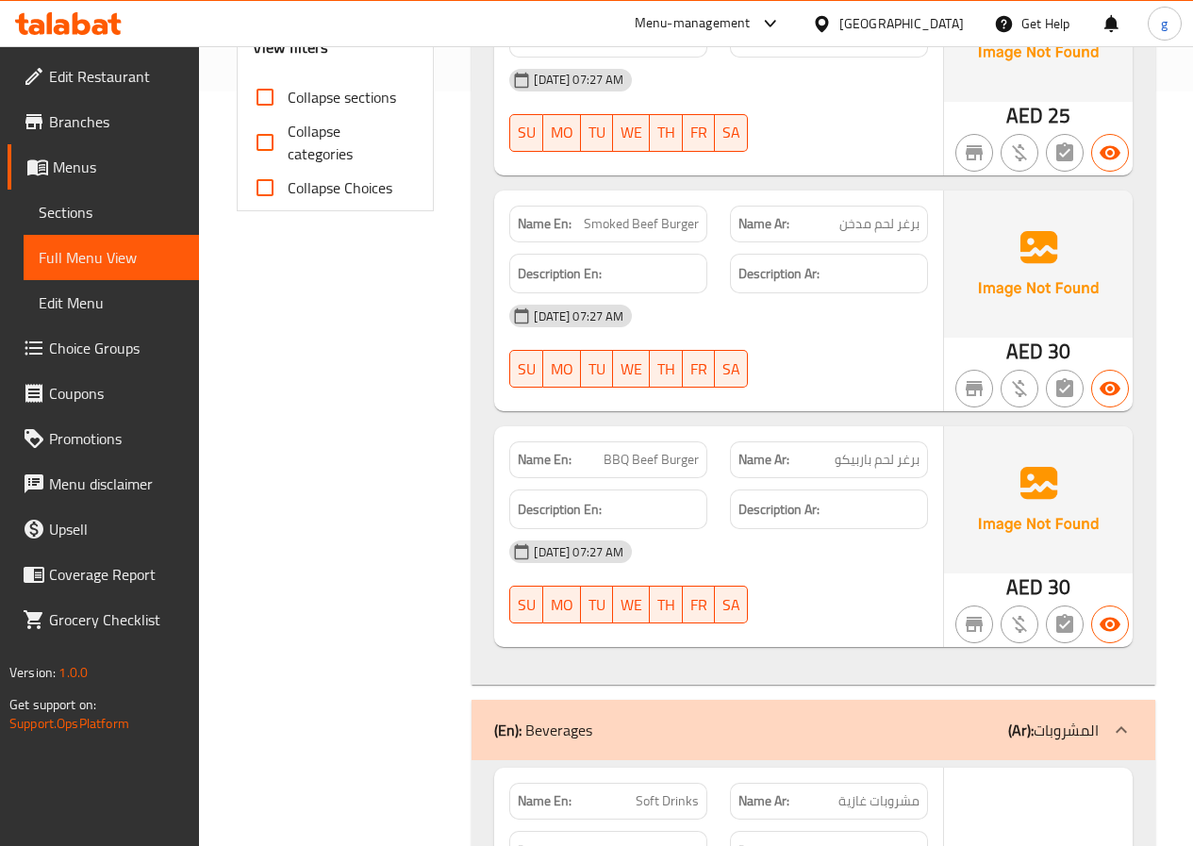
click at [635, 460] on span "BBQ Beef Burger" at bounding box center [651, 460] width 95 height 20
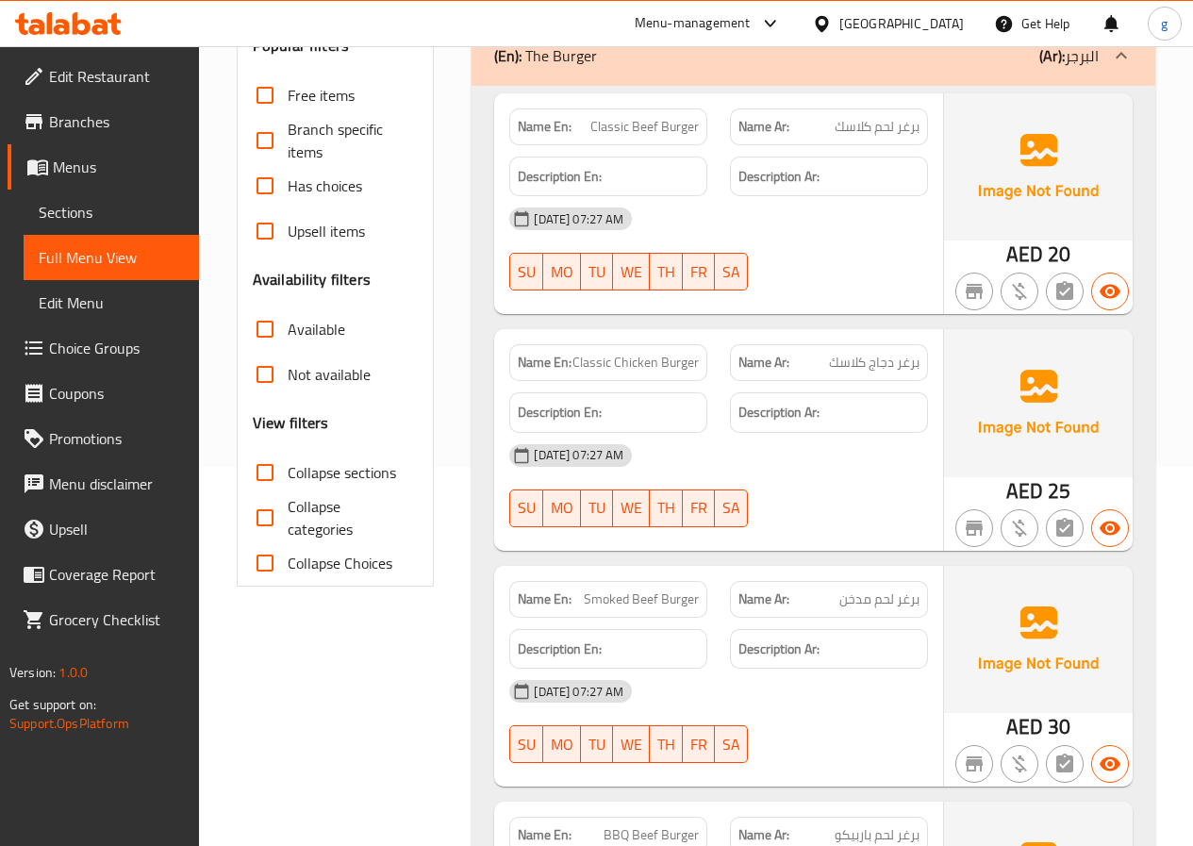
scroll to position [377, 0]
click at [1110, 64] on icon at bounding box center [1121, 57] width 23 height 23
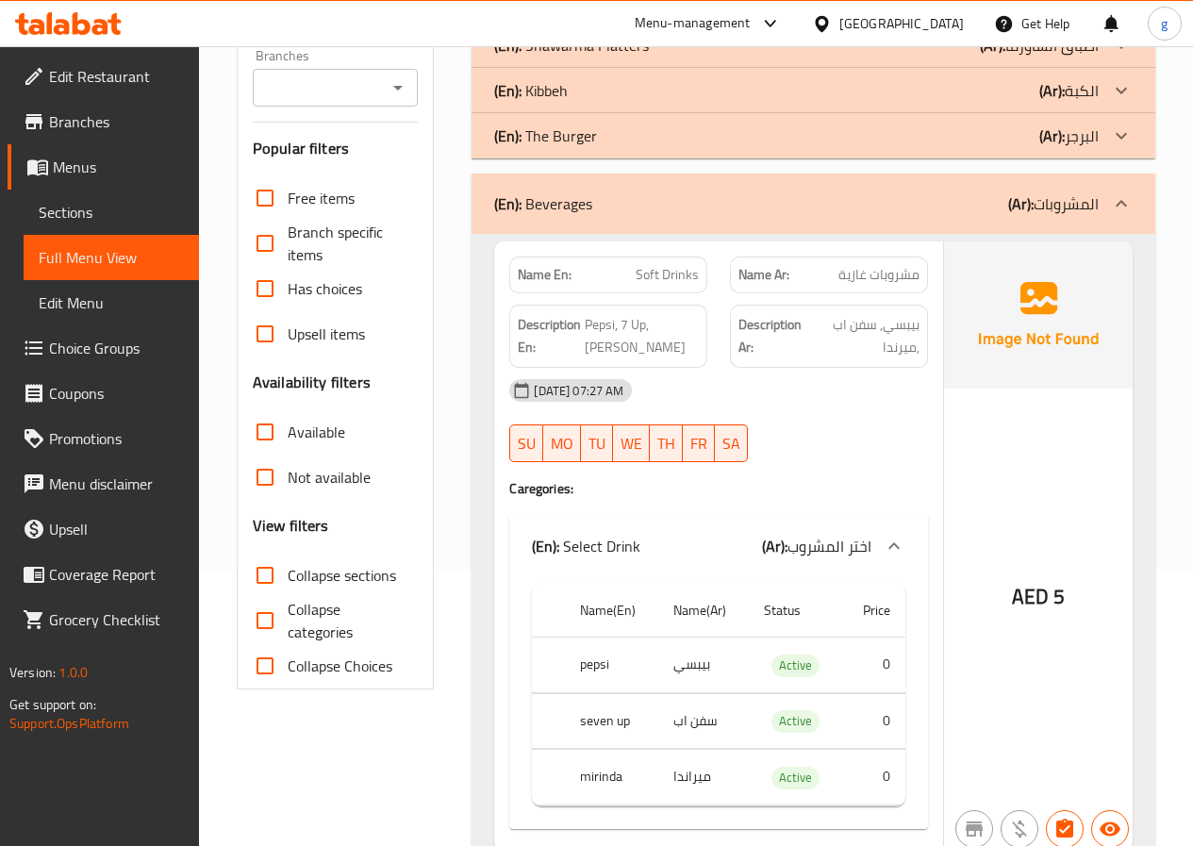
scroll to position [358, 0]
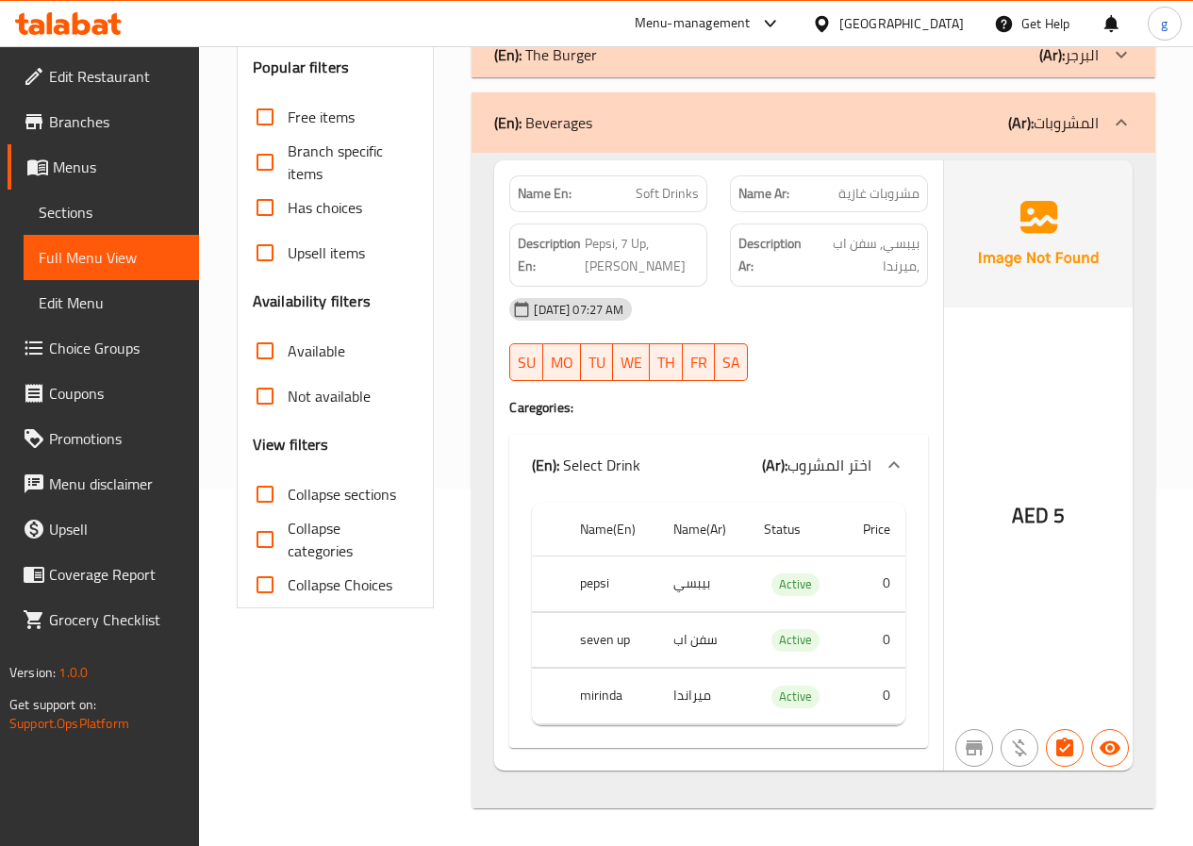
click at [1125, 130] on icon at bounding box center [1121, 122] width 23 height 23
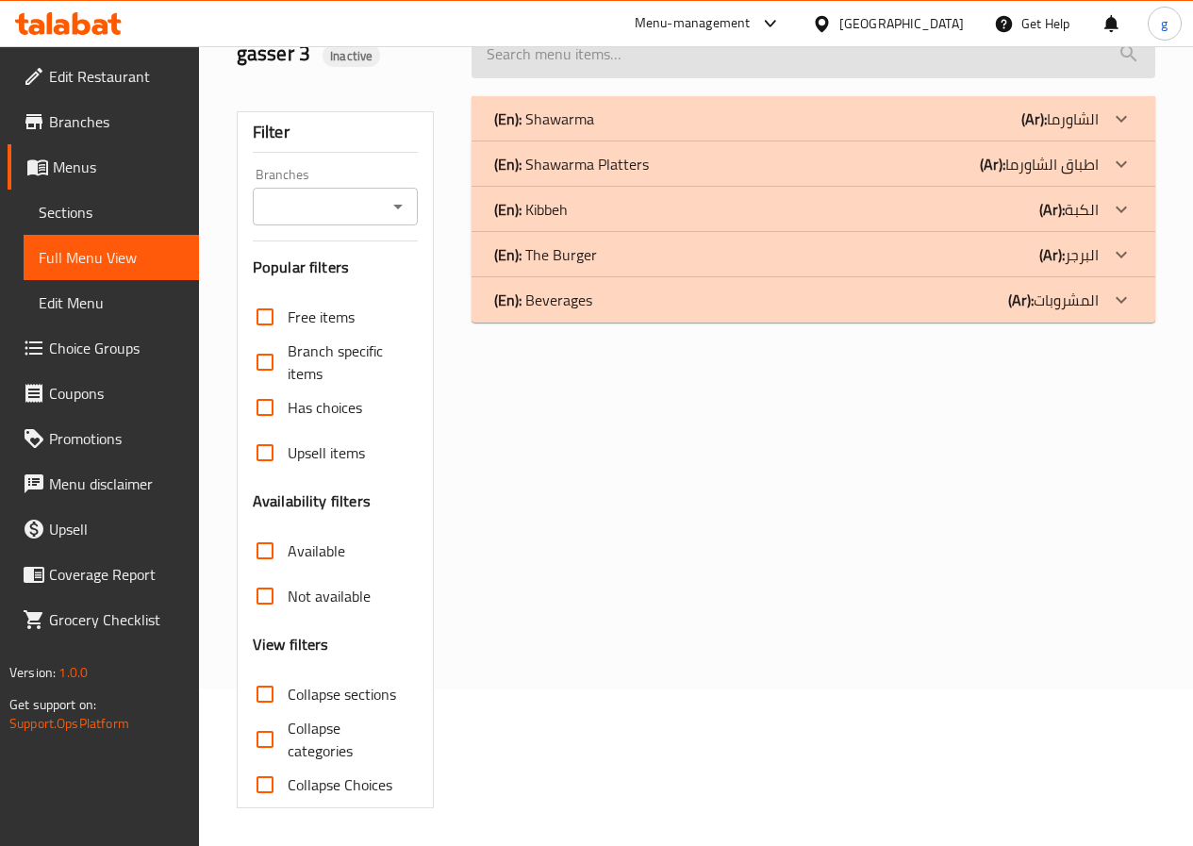
scroll to position [158, 0]
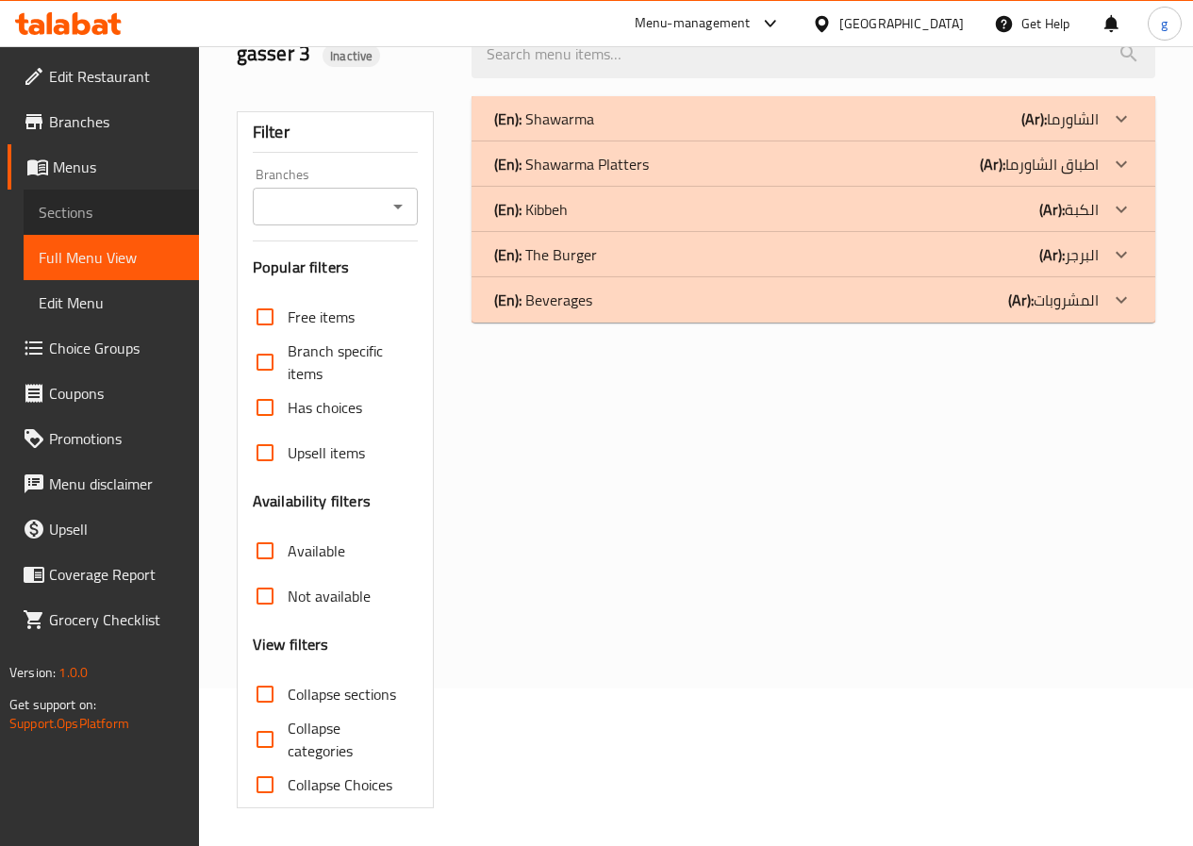
click at [96, 208] on span "Sections" at bounding box center [111, 212] width 145 height 23
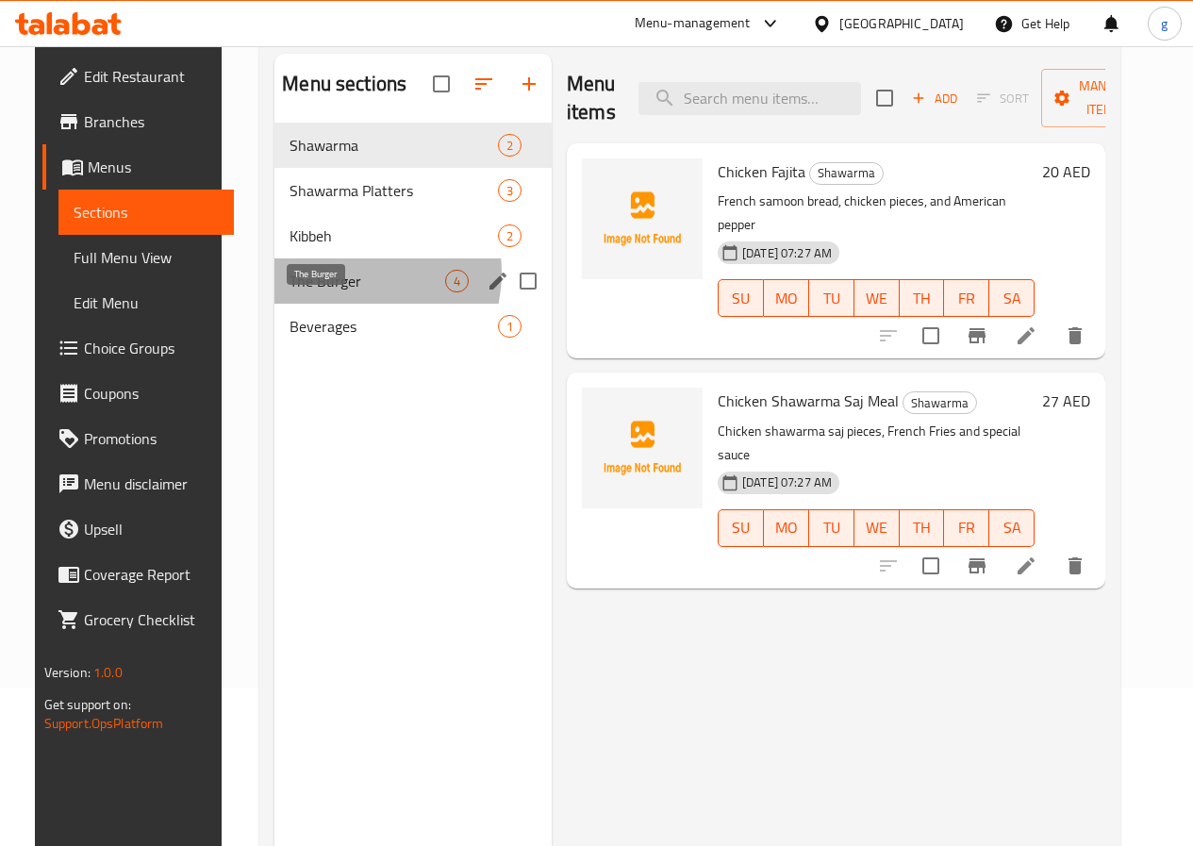
click at [327, 292] on span "The Burger" at bounding box center [368, 281] width 156 height 23
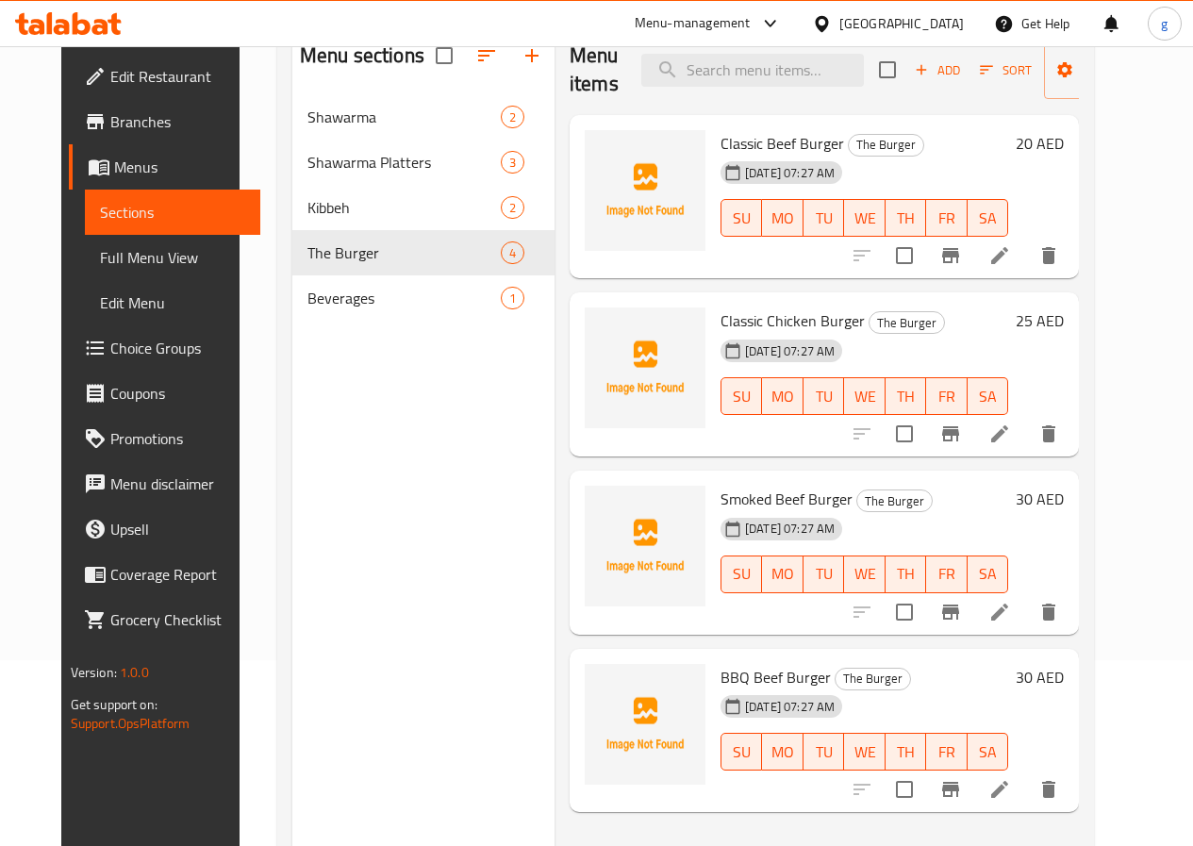
scroll to position [158, 0]
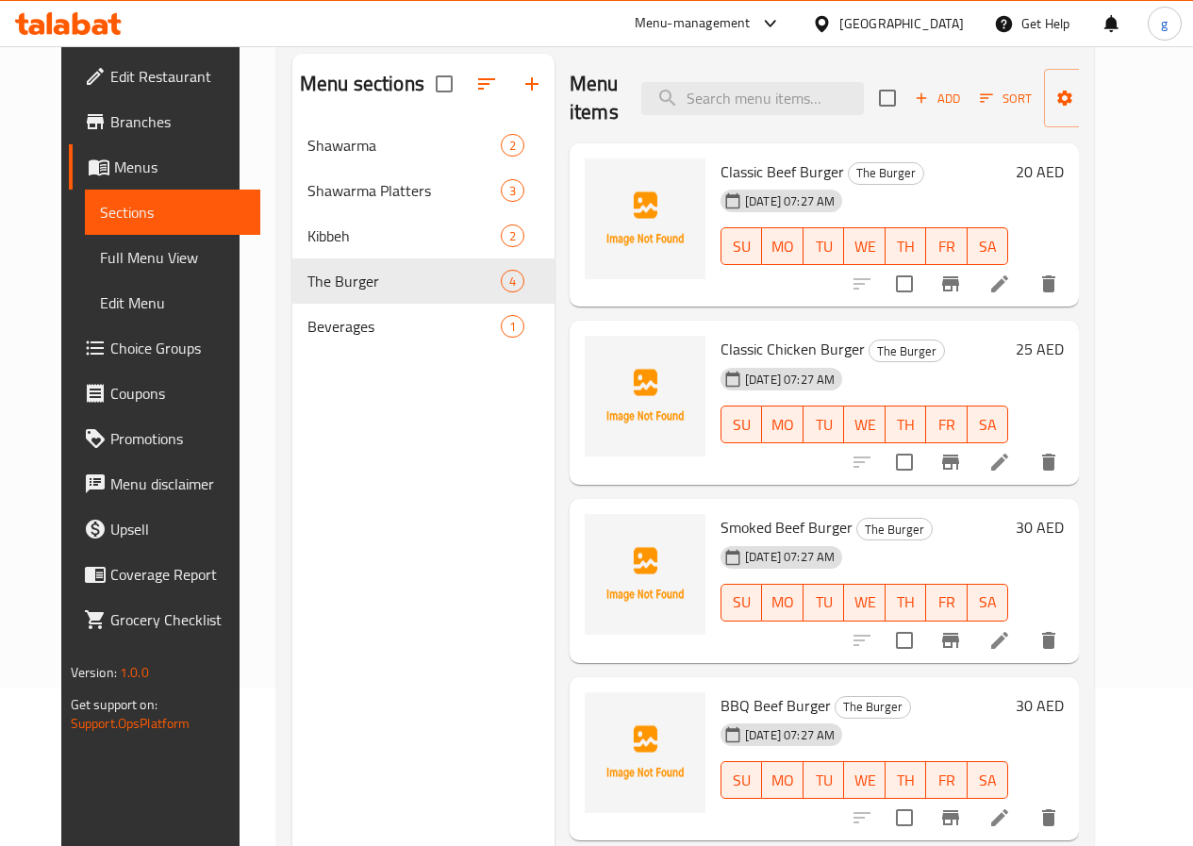
click at [721, 175] on span "Classic Beef Burger" at bounding box center [783, 172] width 124 height 28
click at [1009, 282] on icon at bounding box center [1000, 283] width 17 height 17
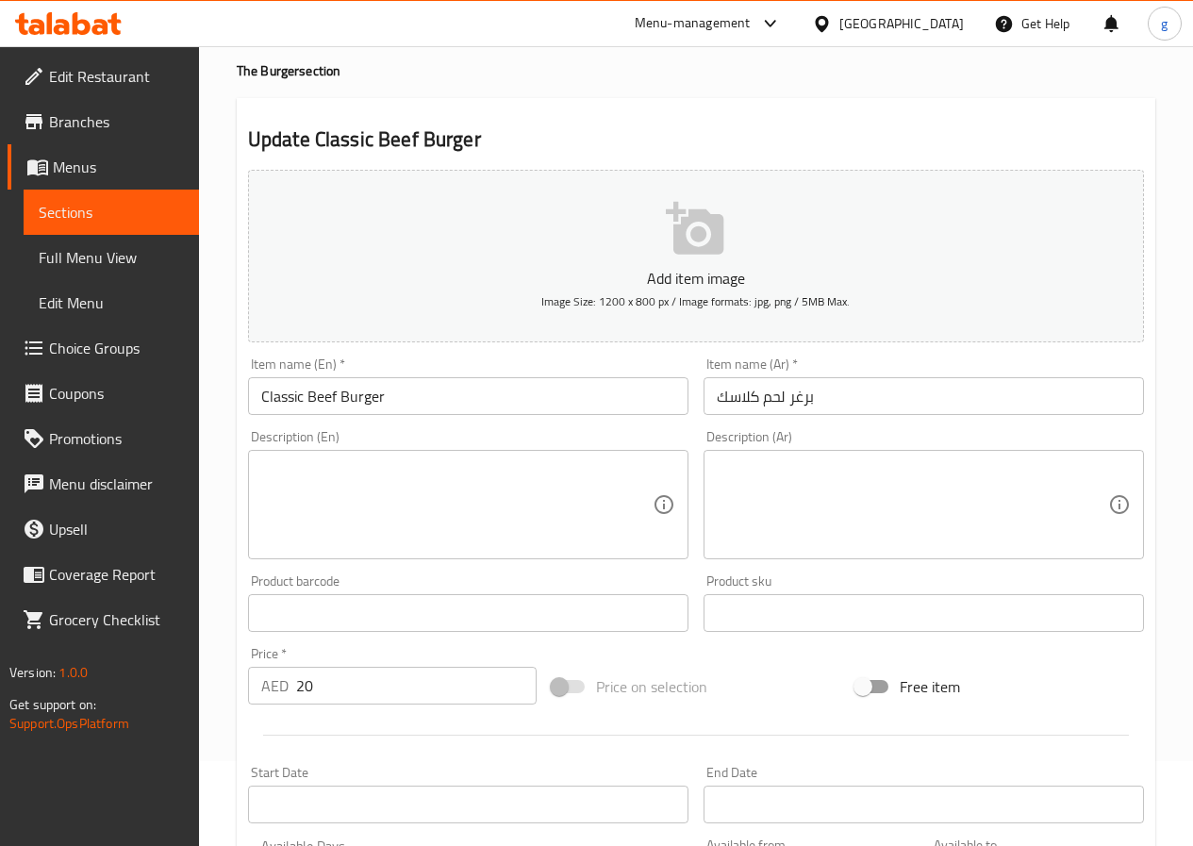
scroll to position [189, 0]
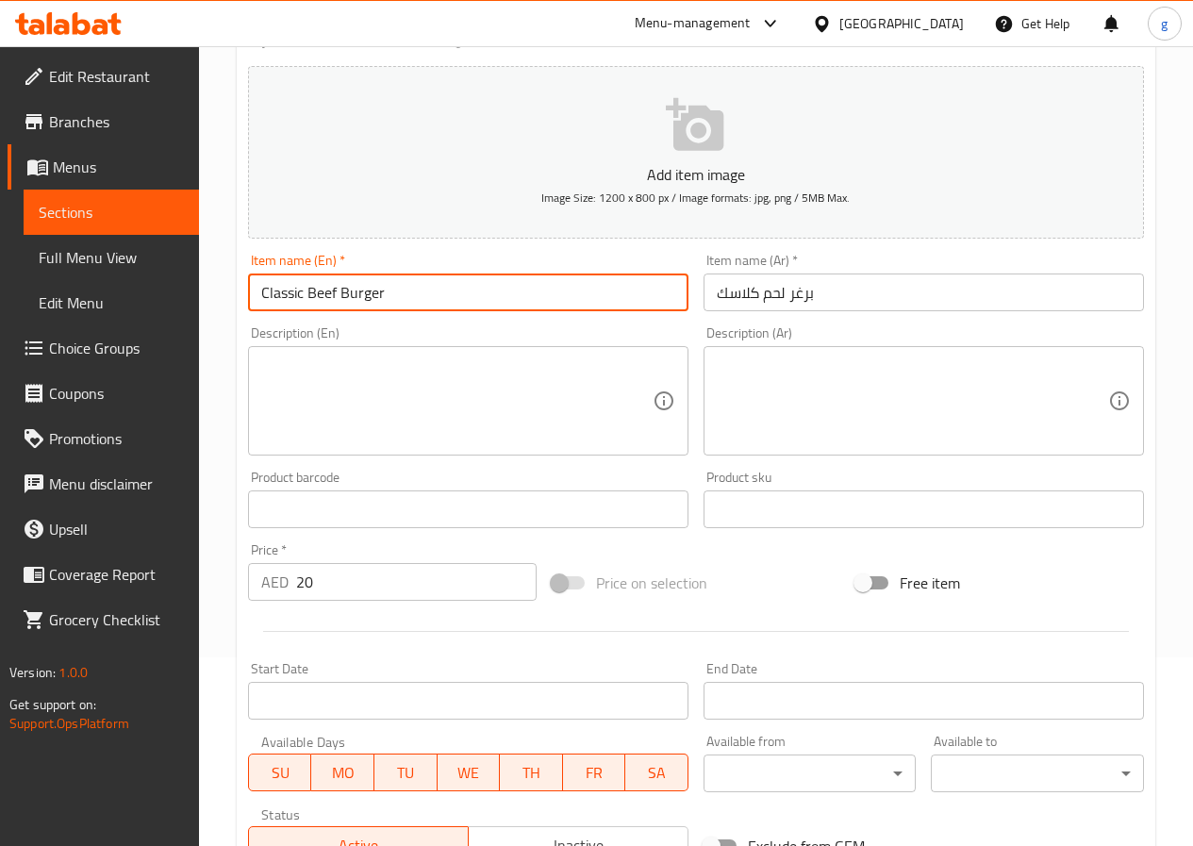
drag, startPoint x: 307, startPoint y: 289, endPoint x: 335, endPoint y: 304, distance: 32.1
click at [335, 304] on input "Classic Beef Burger" at bounding box center [468, 293] width 441 height 38
type input "Classic meat Burger"
click at [385, 299] on input "Classic meat Burger" at bounding box center [468, 293] width 441 height 38
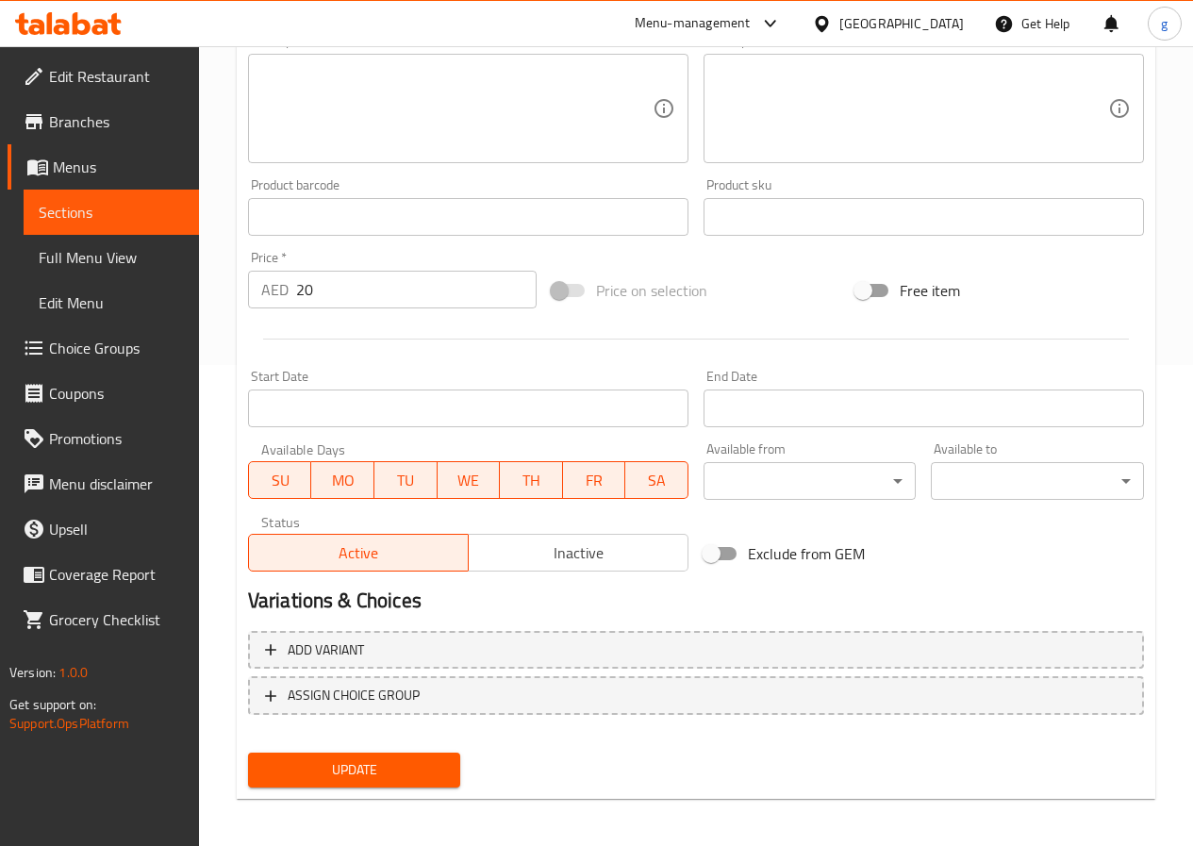
scroll to position [487, 0]
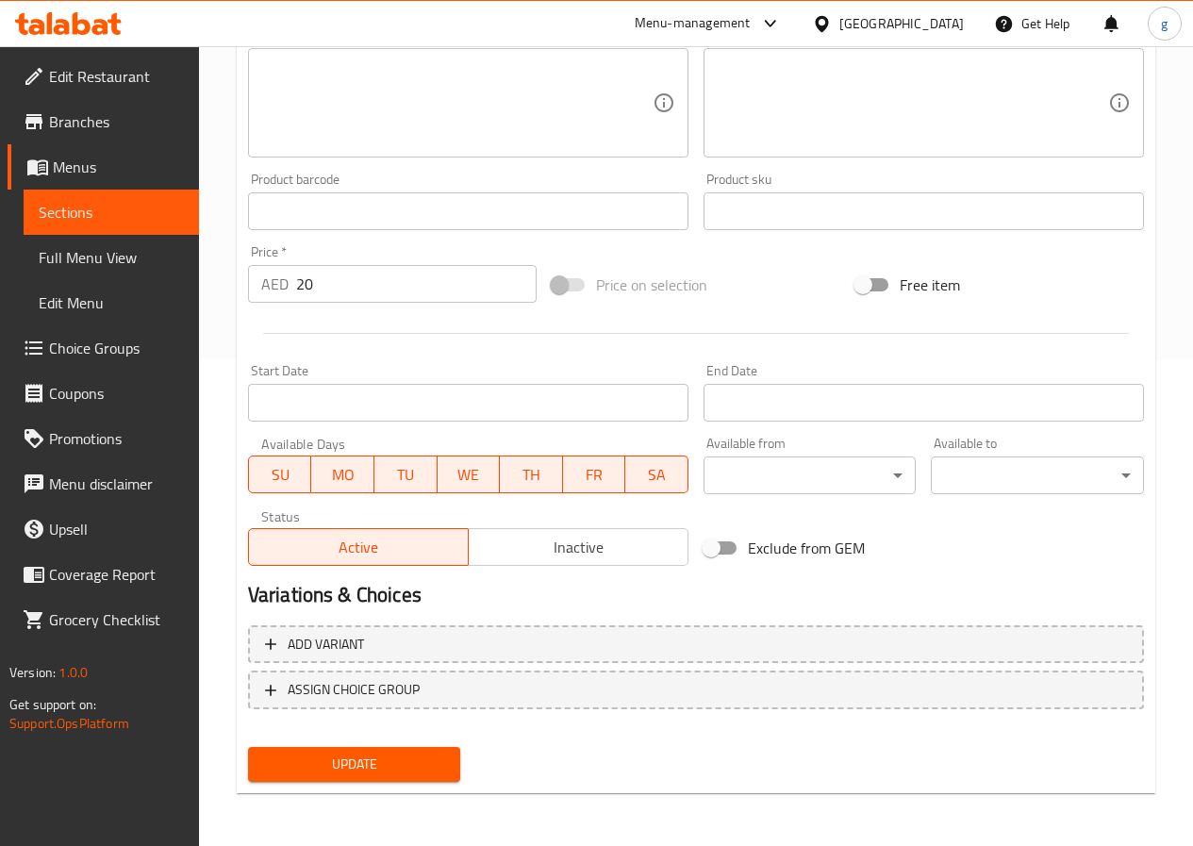
click at [312, 759] on span "Update" at bounding box center [354, 765] width 183 height 24
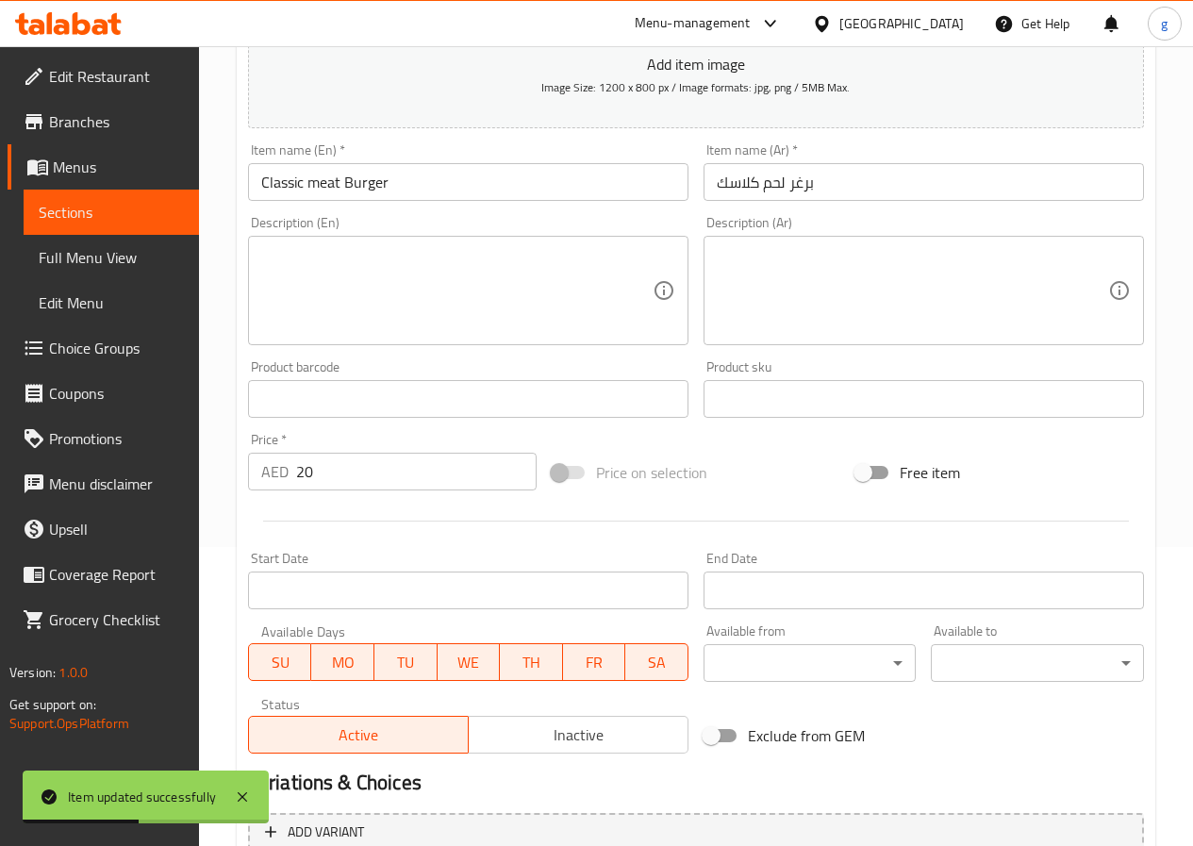
scroll to position [298, 0]
click at [66, 171] on span "Menus" at bounding box center [118, 167] width 131 height 23
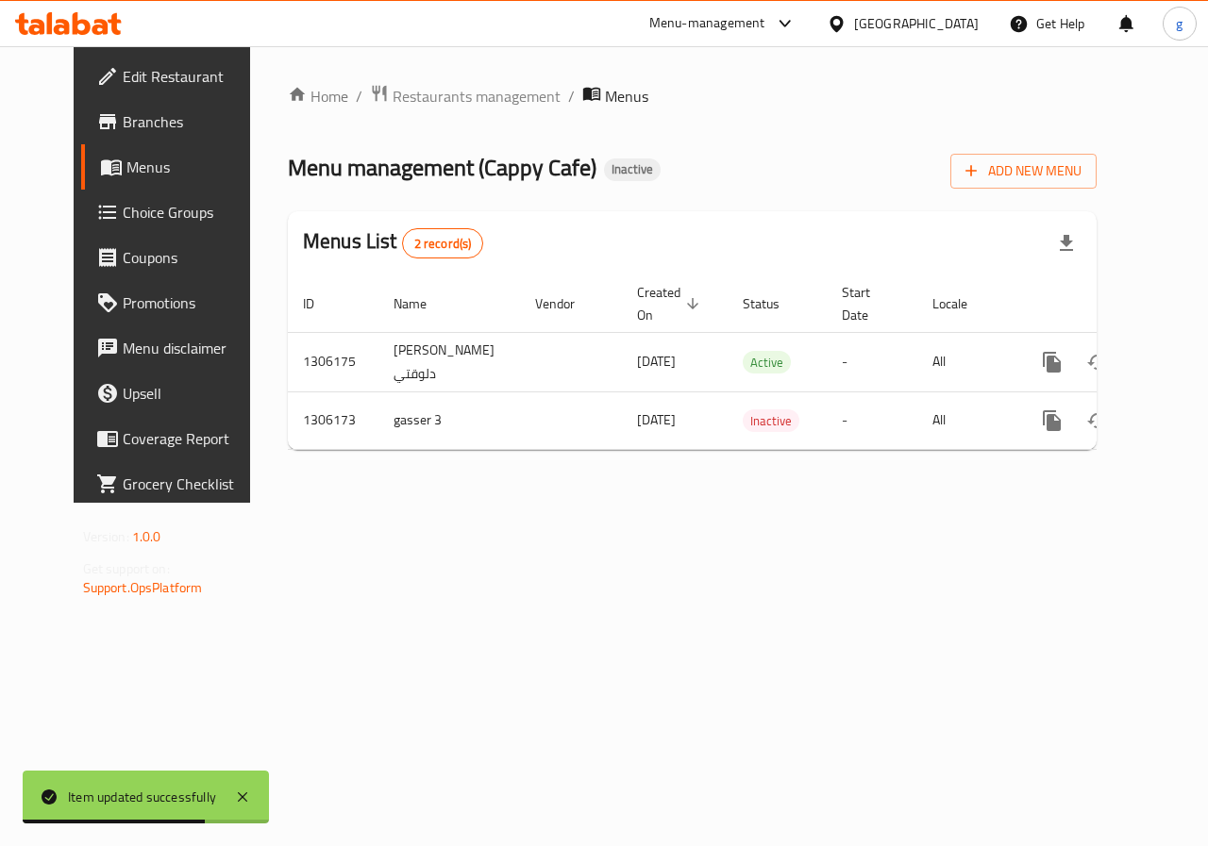
click at [125, 216] on span "Choice Groups" at bounding box center [192, 212] width 138 height 23
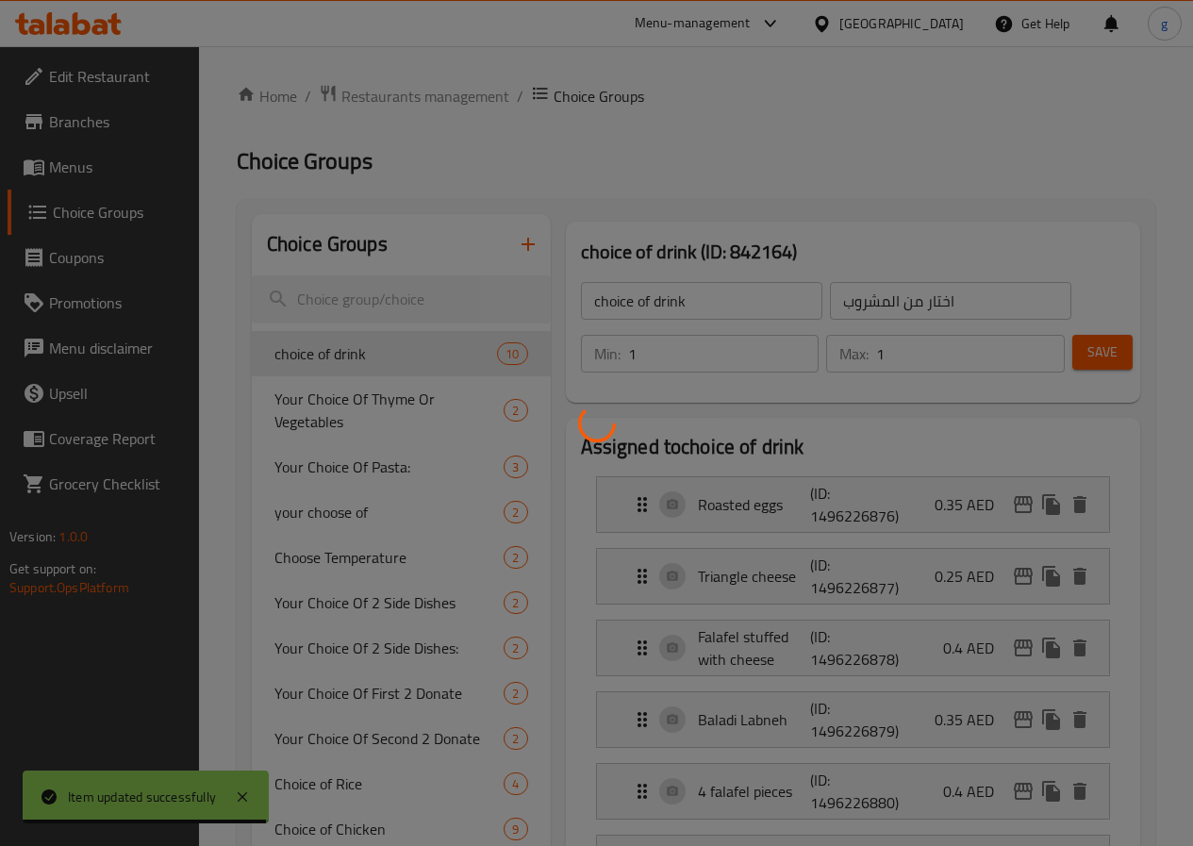
click at [93, 174] on div at bounding box center [596, 423] width 1193 height 846
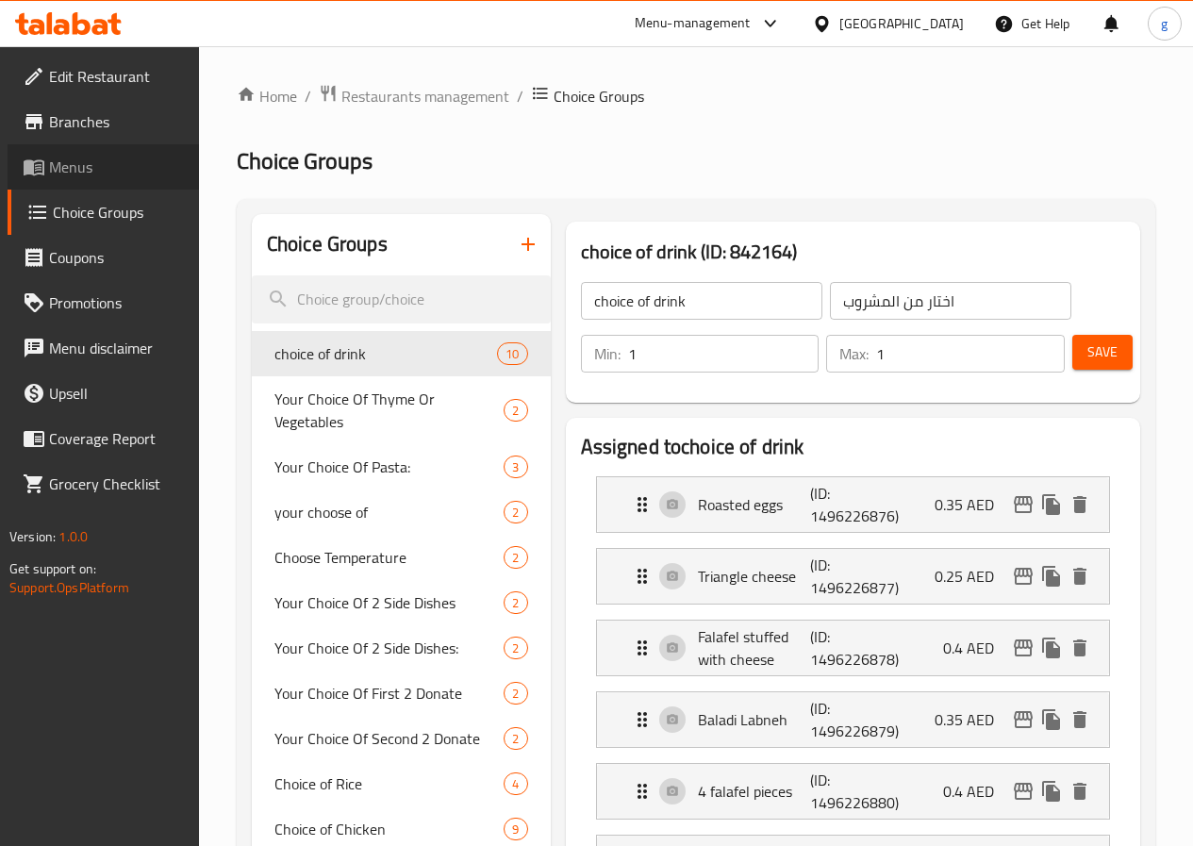
click at [93, 176] on span "Menus" at bounding box center [116, 167] width 135 height 23
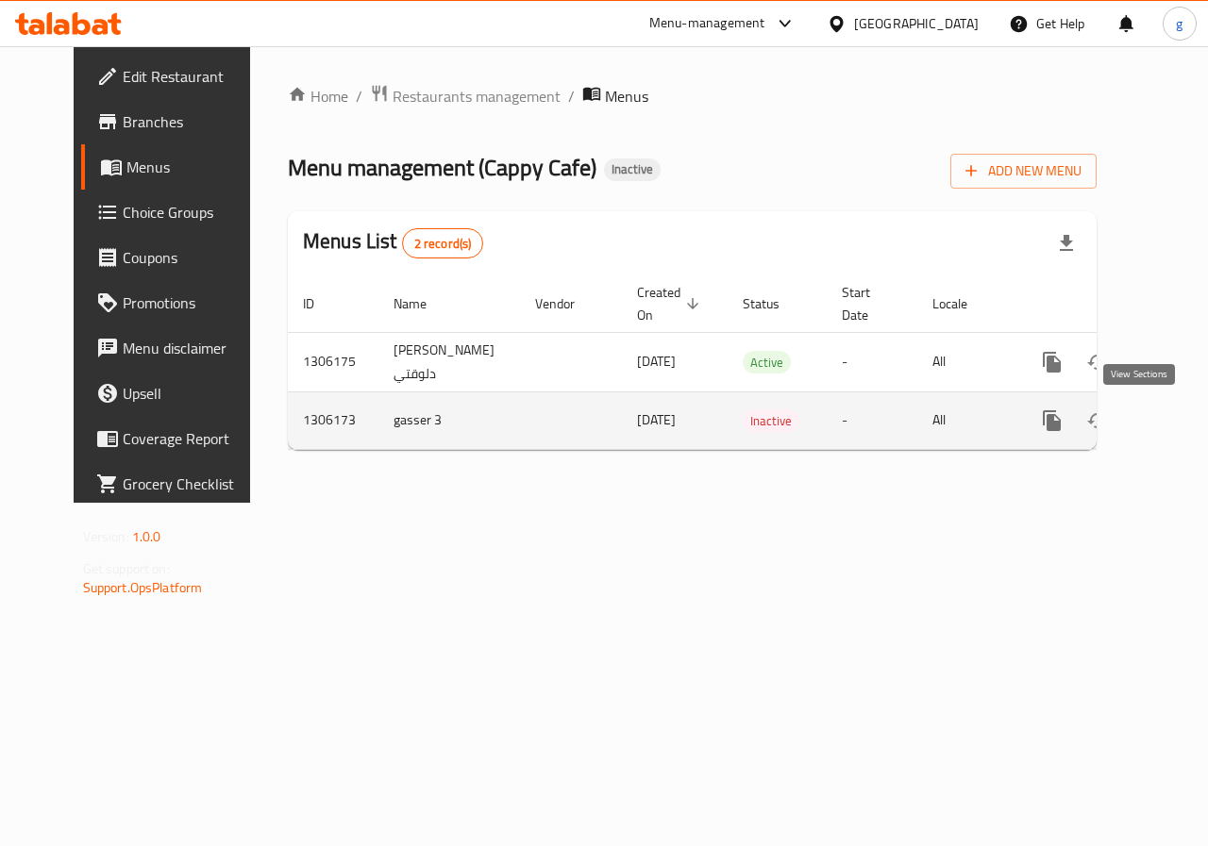
click at [1176, 425] on icon "enhanced table" at bounding box center [1187, 420] width 23 height 23
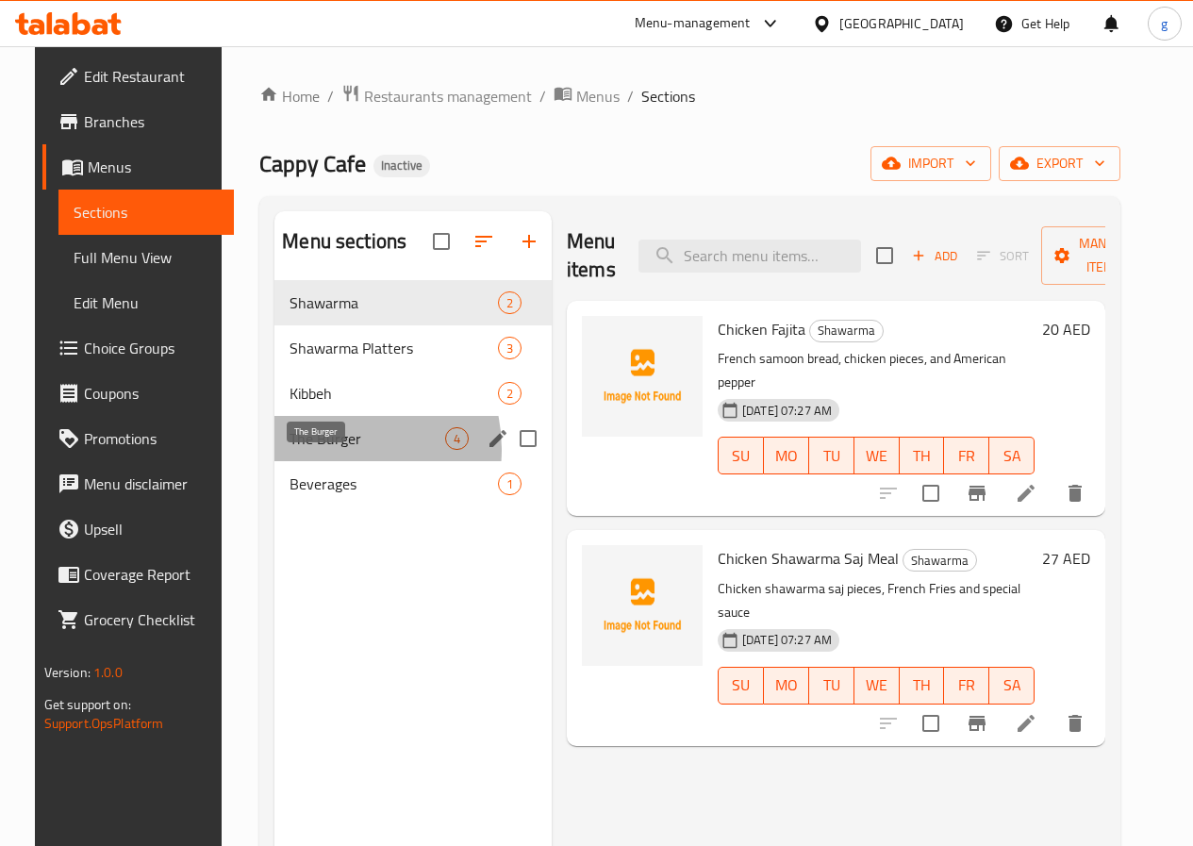
click at [314, 450] on span "The Burger" at bounding box center [368, 438] width 156 height 23
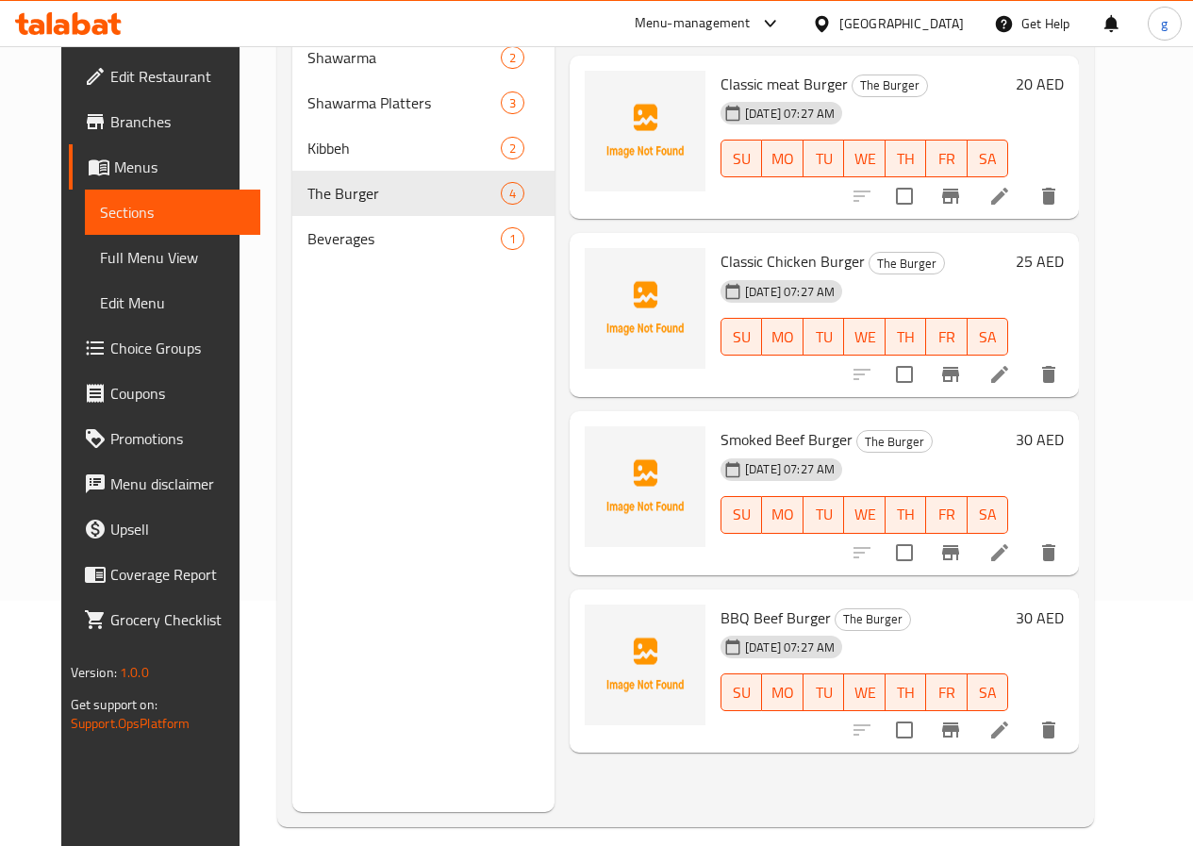
scroll to position [264, 0]
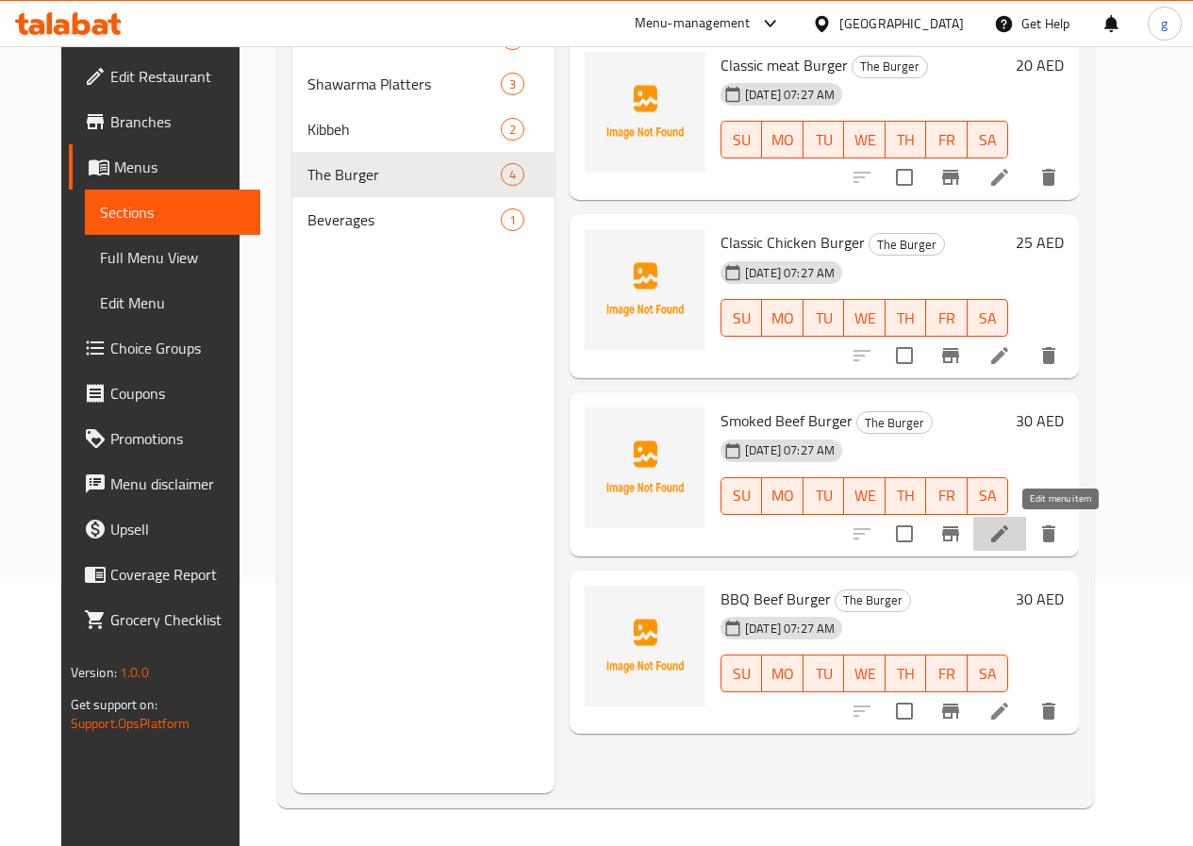
click at [1011, 539] on icon at bounding box center [1000, 534] width 23 height 23
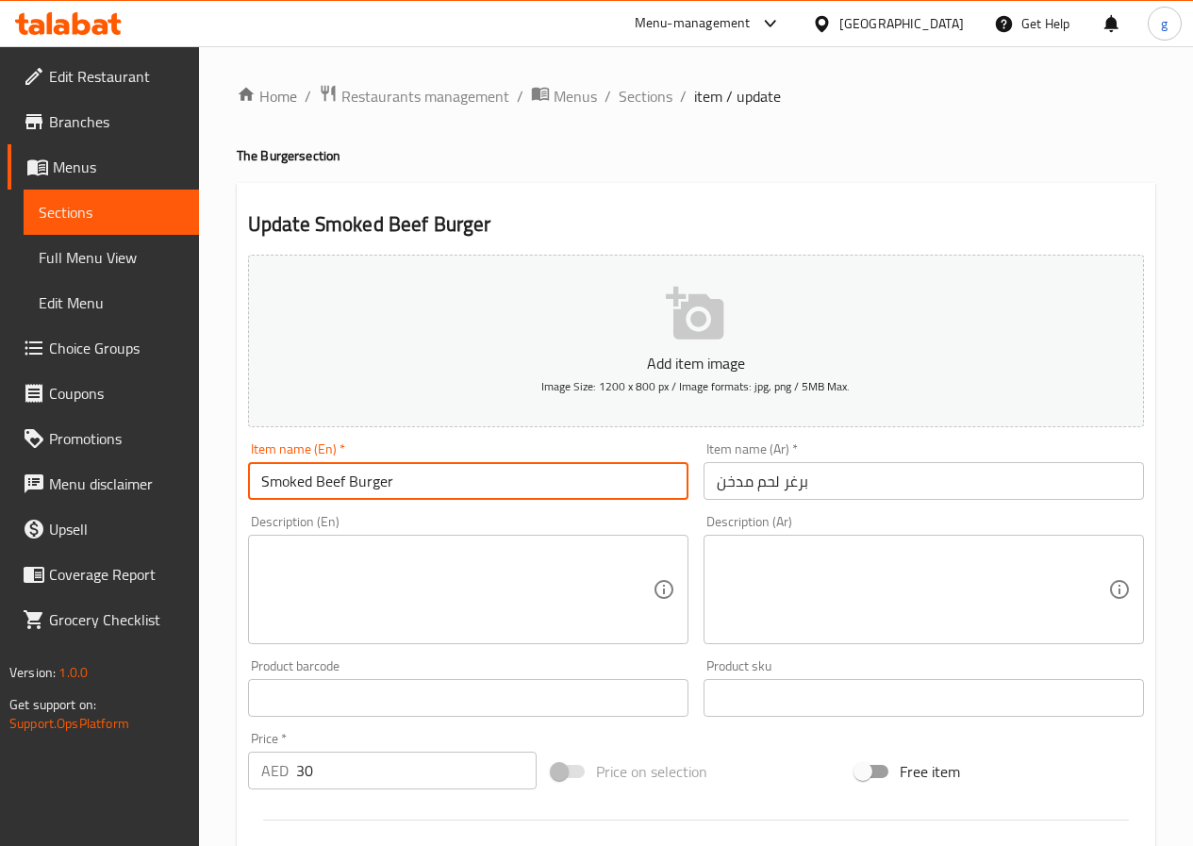
drag, startPoint x: 313, startPoint y: 486, endPoint x: 324, endPoint y: 487, distance: 10.4
click at [324, 487] on input "Smoked Beef Burger" at bounding box center [468, 481] width 441 height 38
drag, startPoint x: 317, startPoint y: 483, endPoint x: 344, endPoint y: 486, distance: 27.5
click at [344, 486] on input "Smoked Beef Burger" at bounding box center [468, 481] width 441 height 38
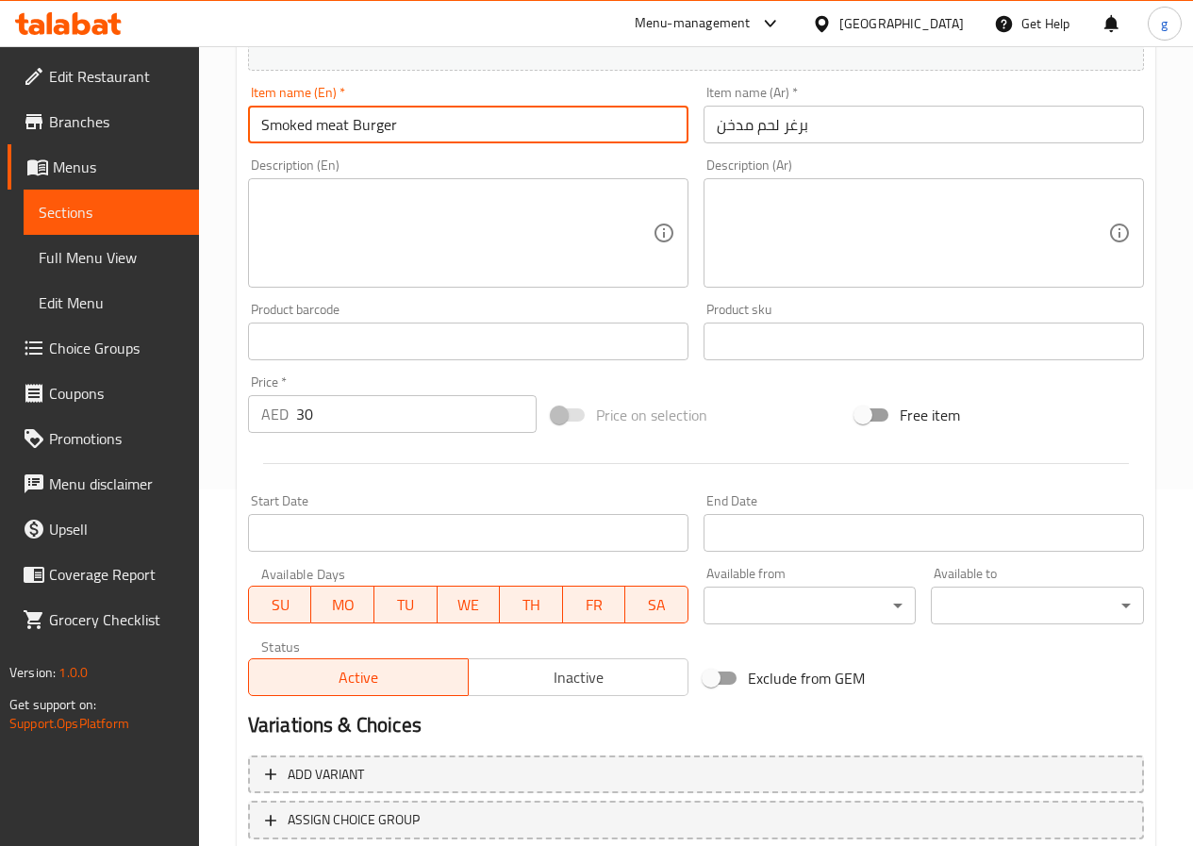
scroll to position [487, 0]
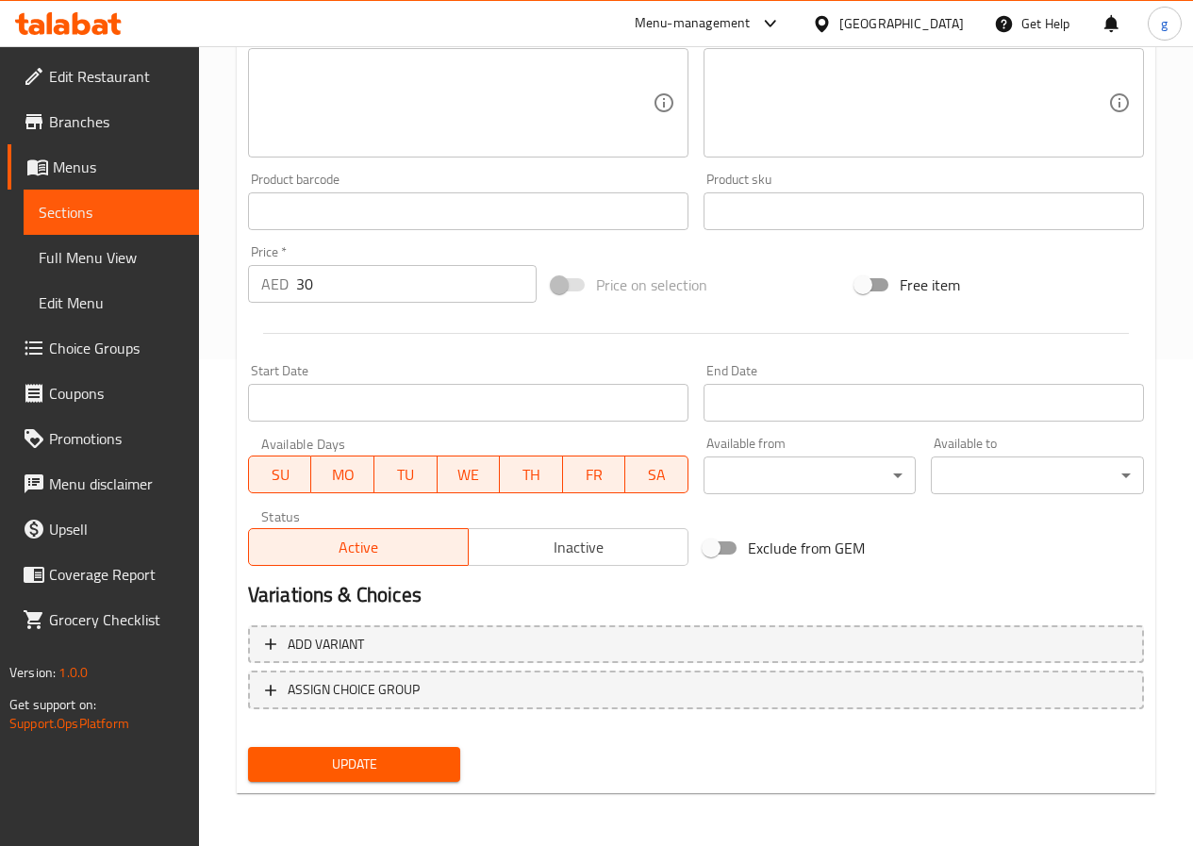
type input "Smoked meat Burger"
click at [354, 767] on span "Update" at bounding box center [354, 765] width 183 height 24
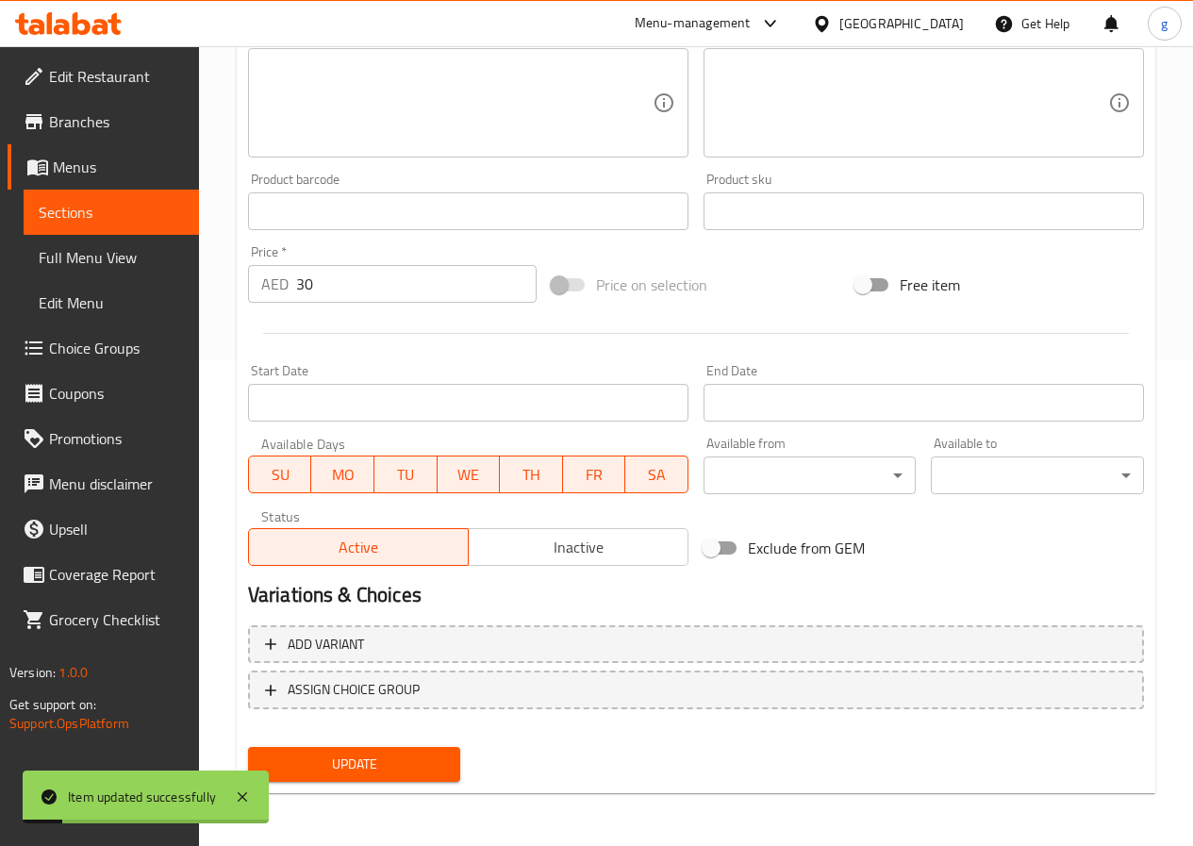
click at [104, 214] on span "Sections" at bounding box center [111, 212] width 145 height 23
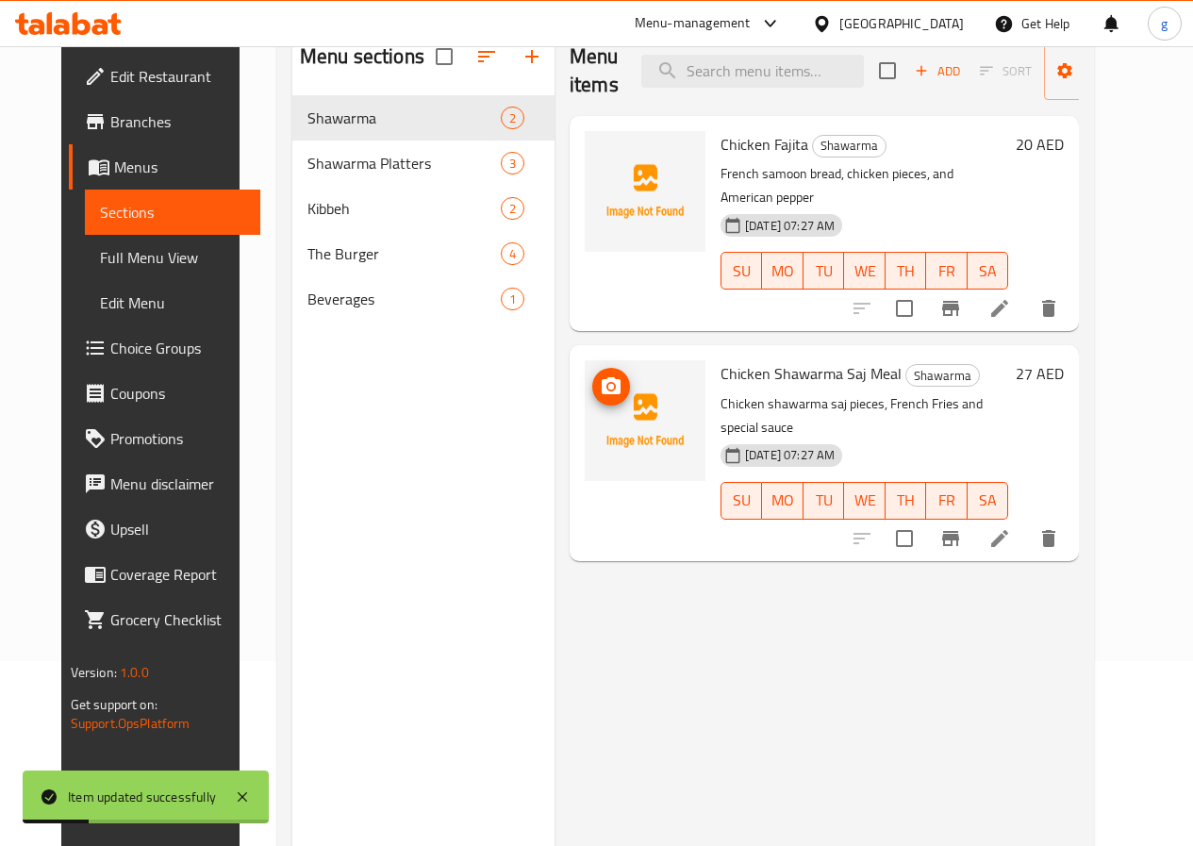
scroll to position [75, 0]
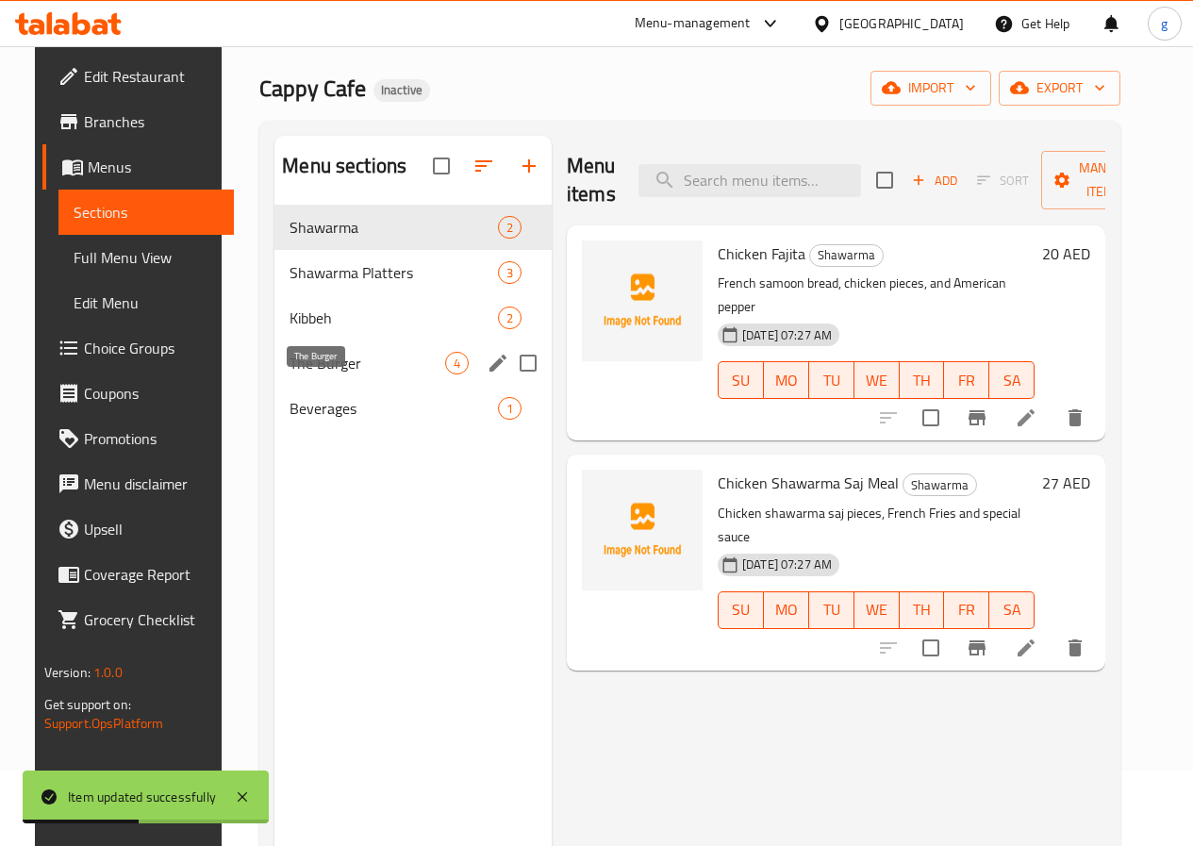
click at [349, 375] on span "The Burger" at bounding box center [368, 363] width 156 height 23
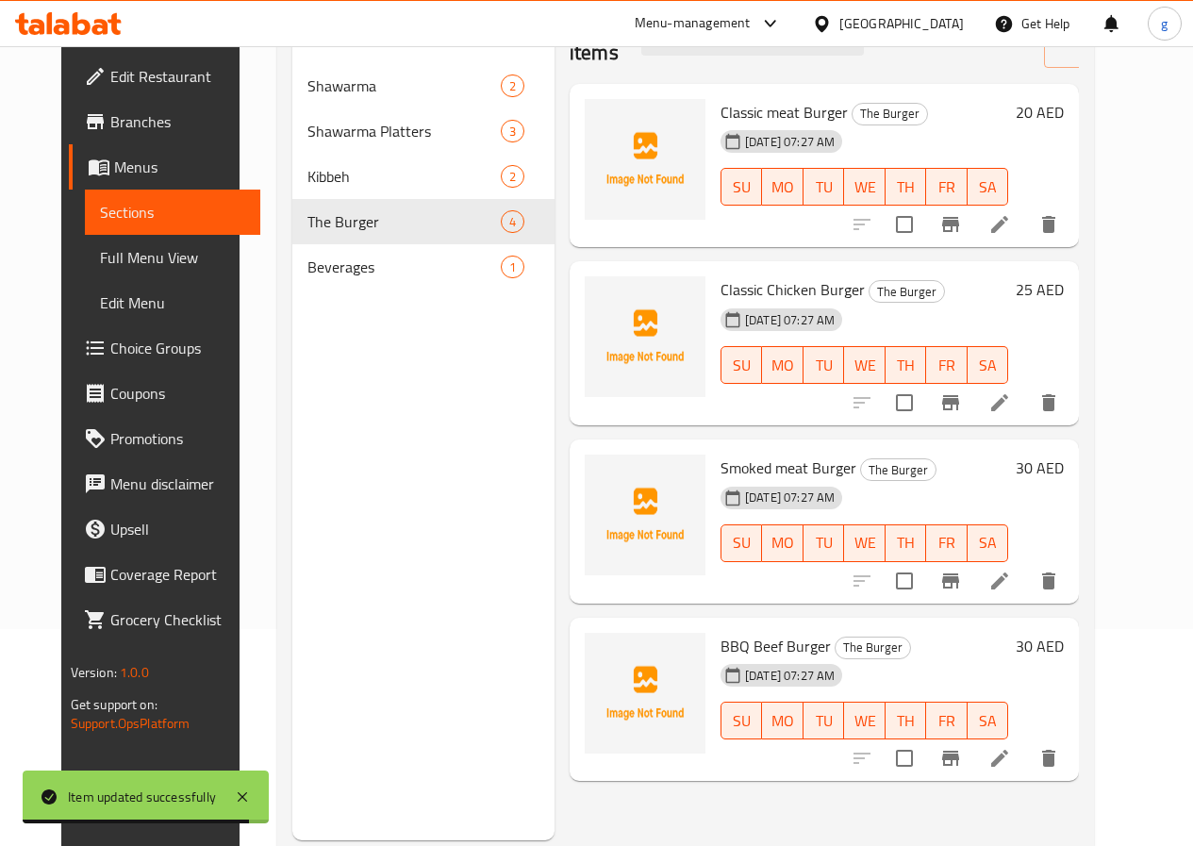
scroll to position [264, 0]
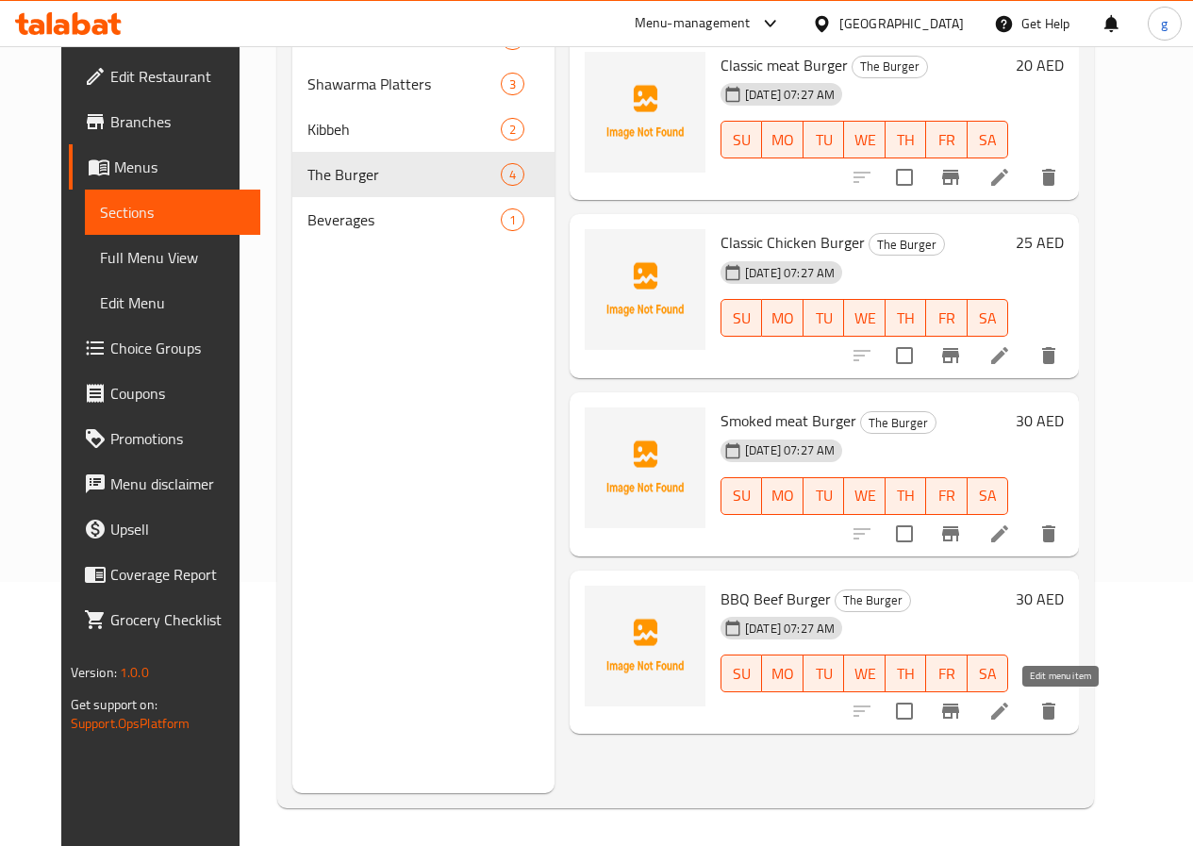
click at [1009, 712] on icon at bounding box center [1000, 711] width 17 height 17
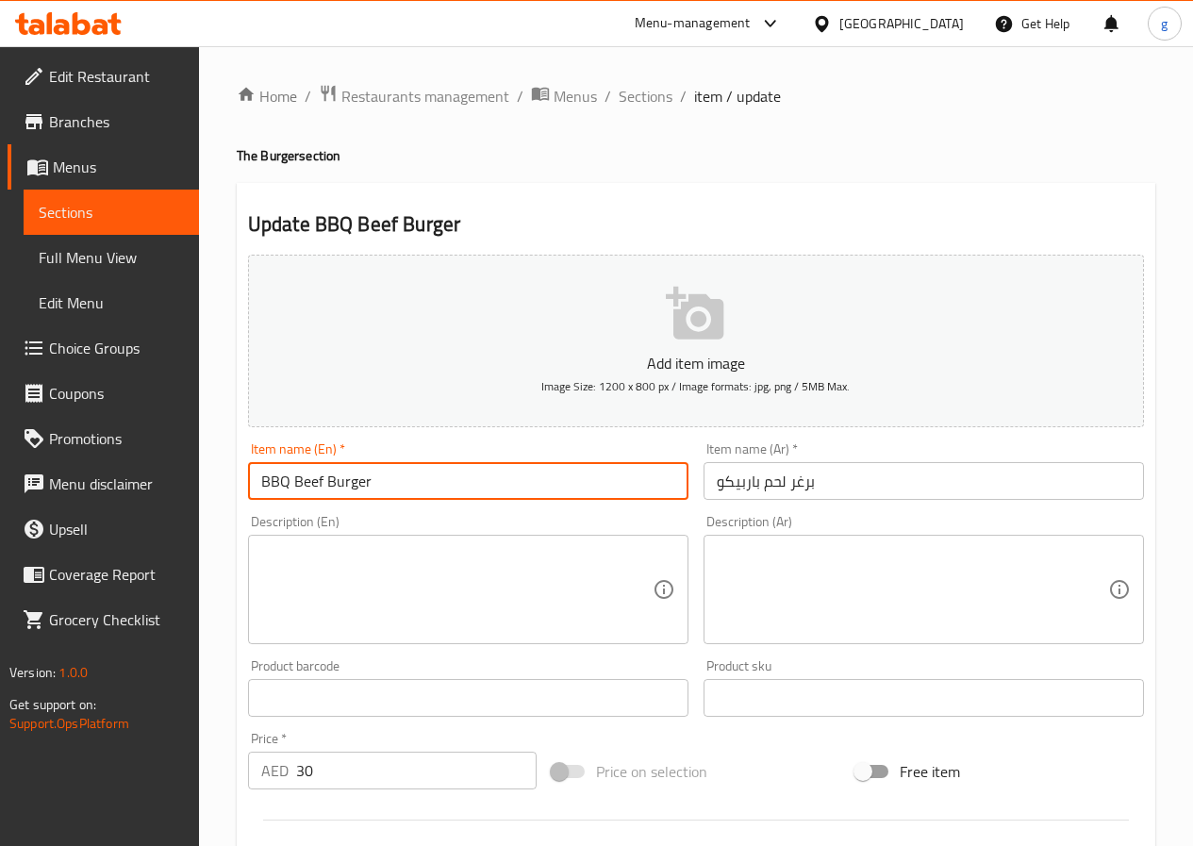
drag, startPoint x: 292, startPoint y: 476, endPoint x: 322, endPoint y: 487, distance: 31.0
click at [322, 487] on input "BBQ Beef Burger" at bounding box center [468, 481] width 441 height 38
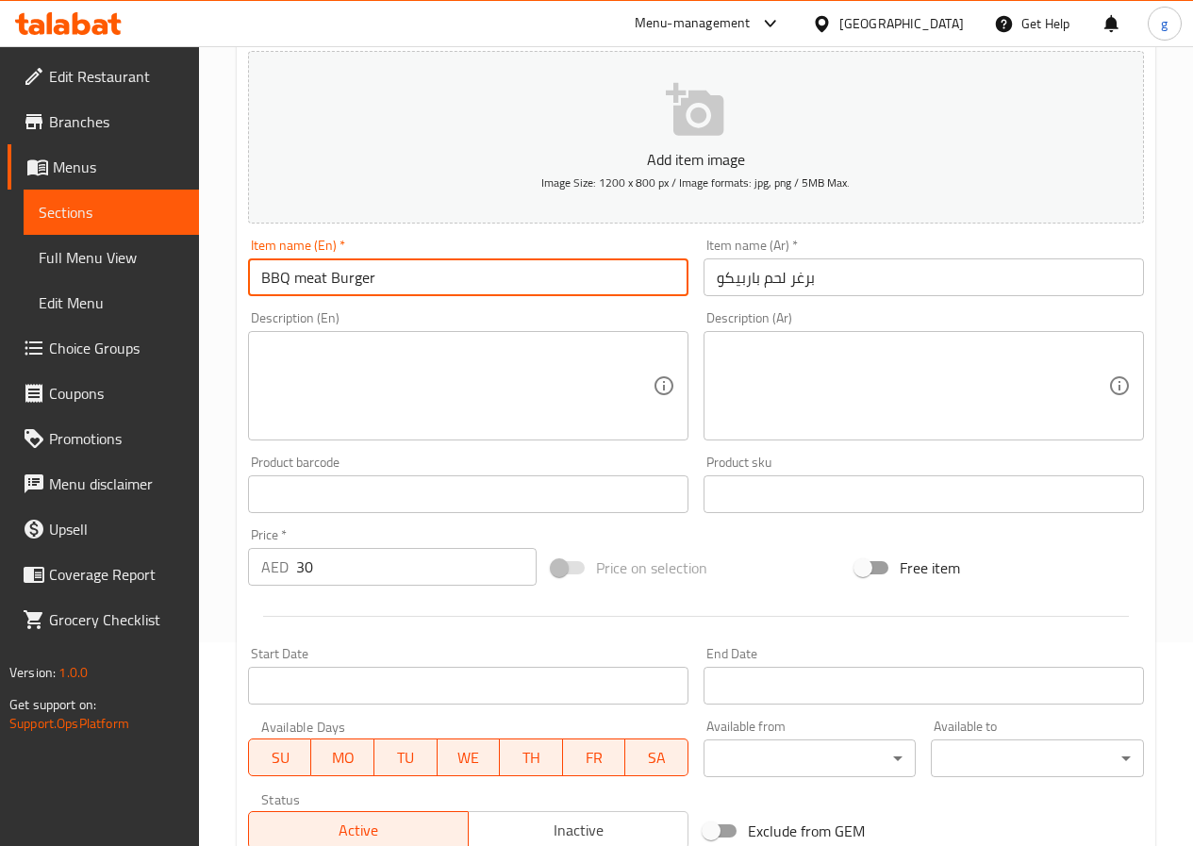
scroll to position [487, 0]
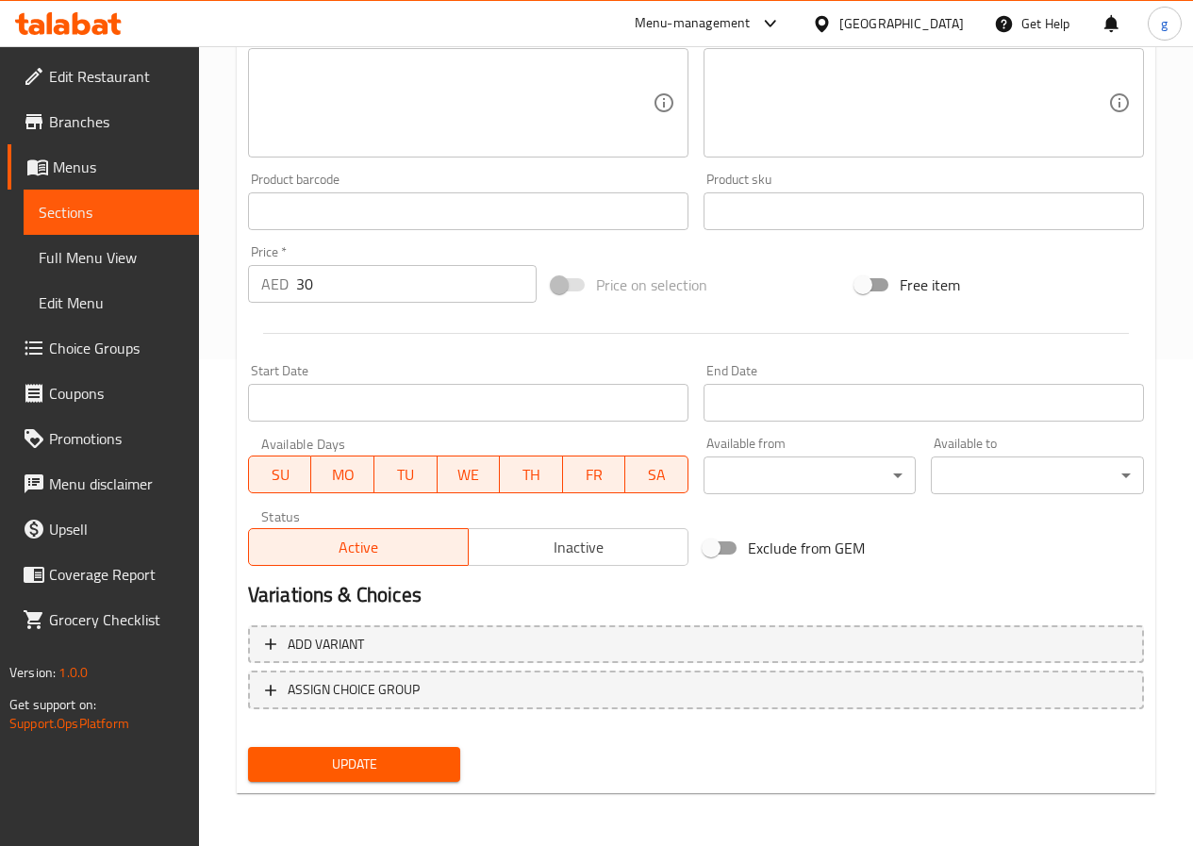
type input "BBQ meat Burger"
click at [440, 752] on button "Update" at bounding box center [354, 764] width 213 height 35
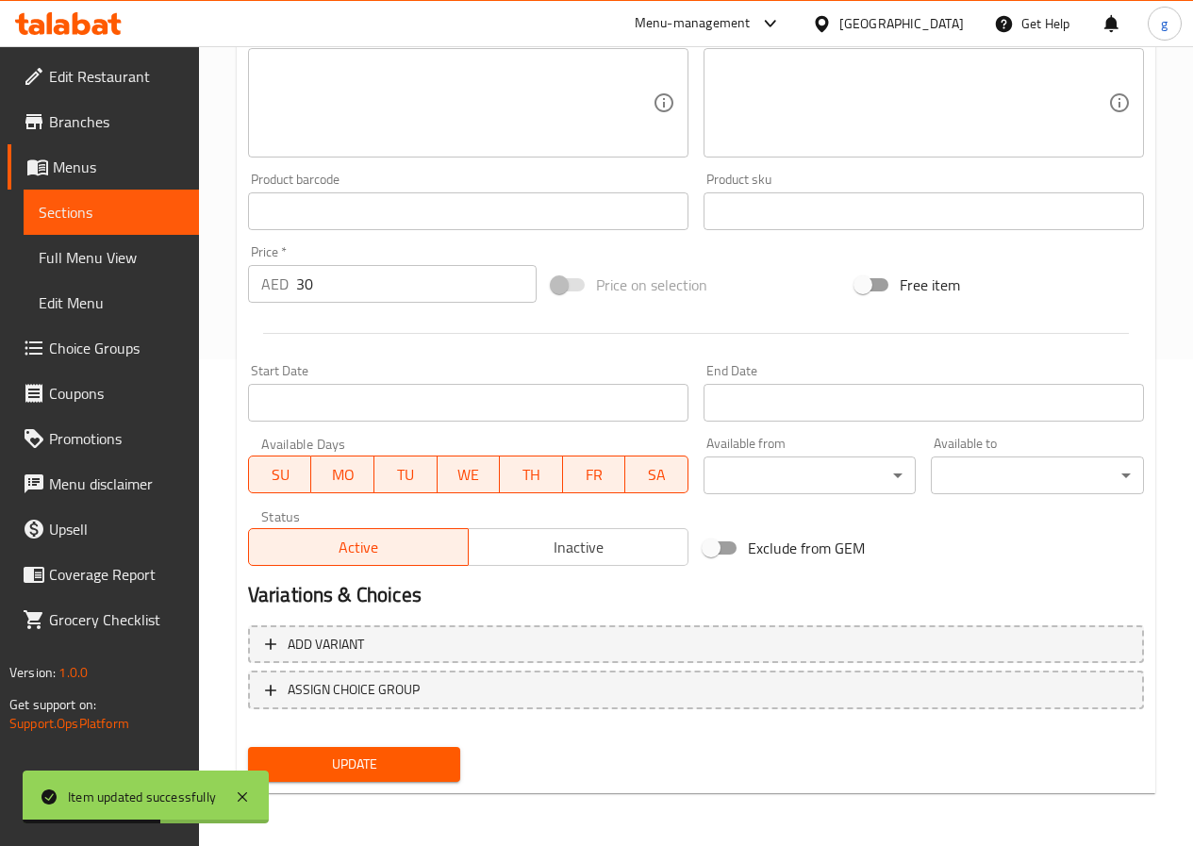
click at [67, 201] on span "Sections" at bounding box center [111, 212] width 145 height 23
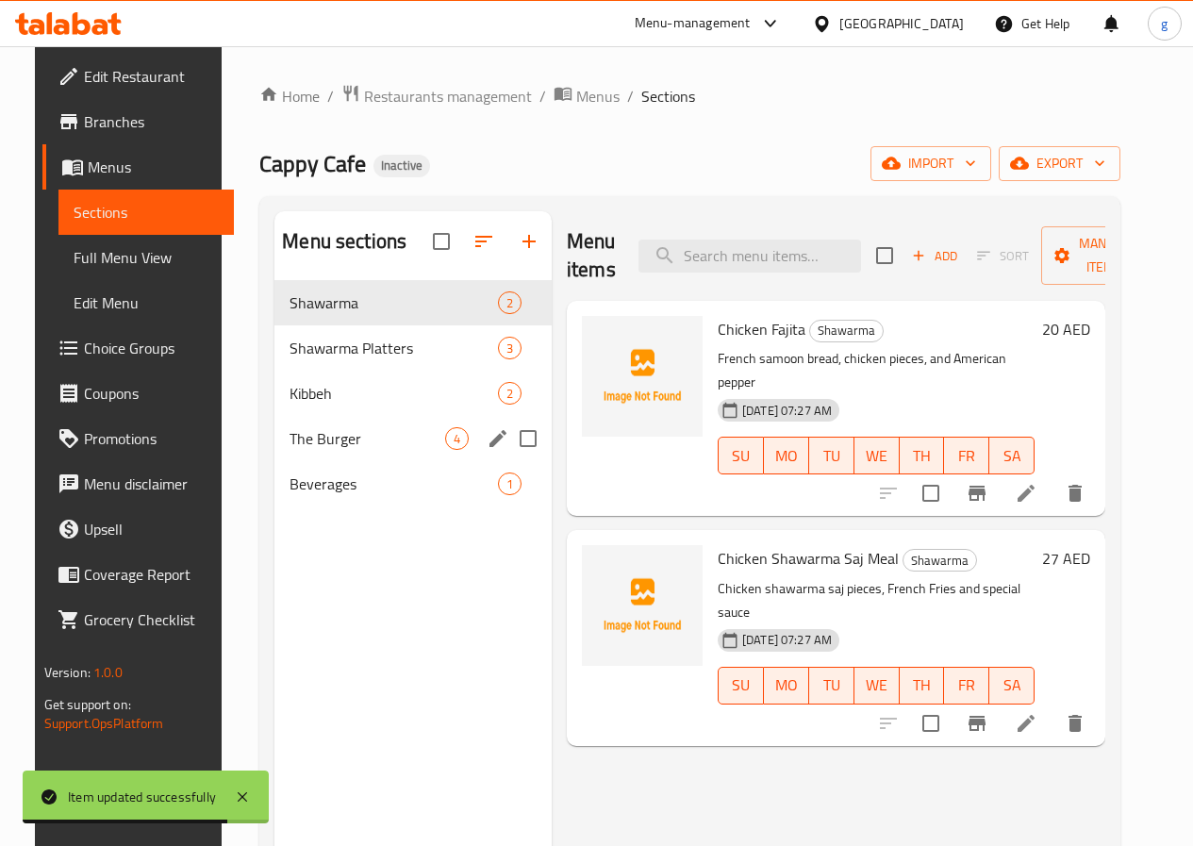
click at [333, 450] on span "The Burger" at bounding box center [368, 438] width 156 height 23
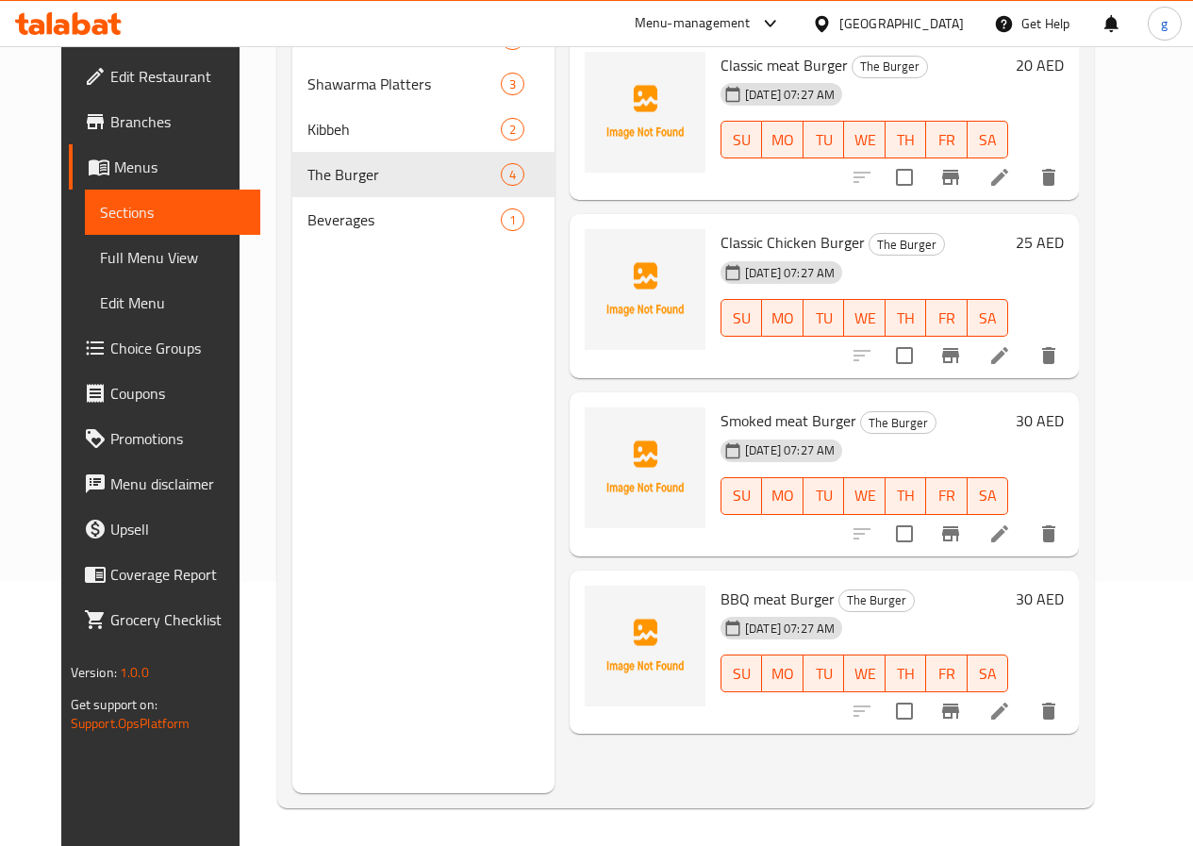
scroll to position [75, 0]
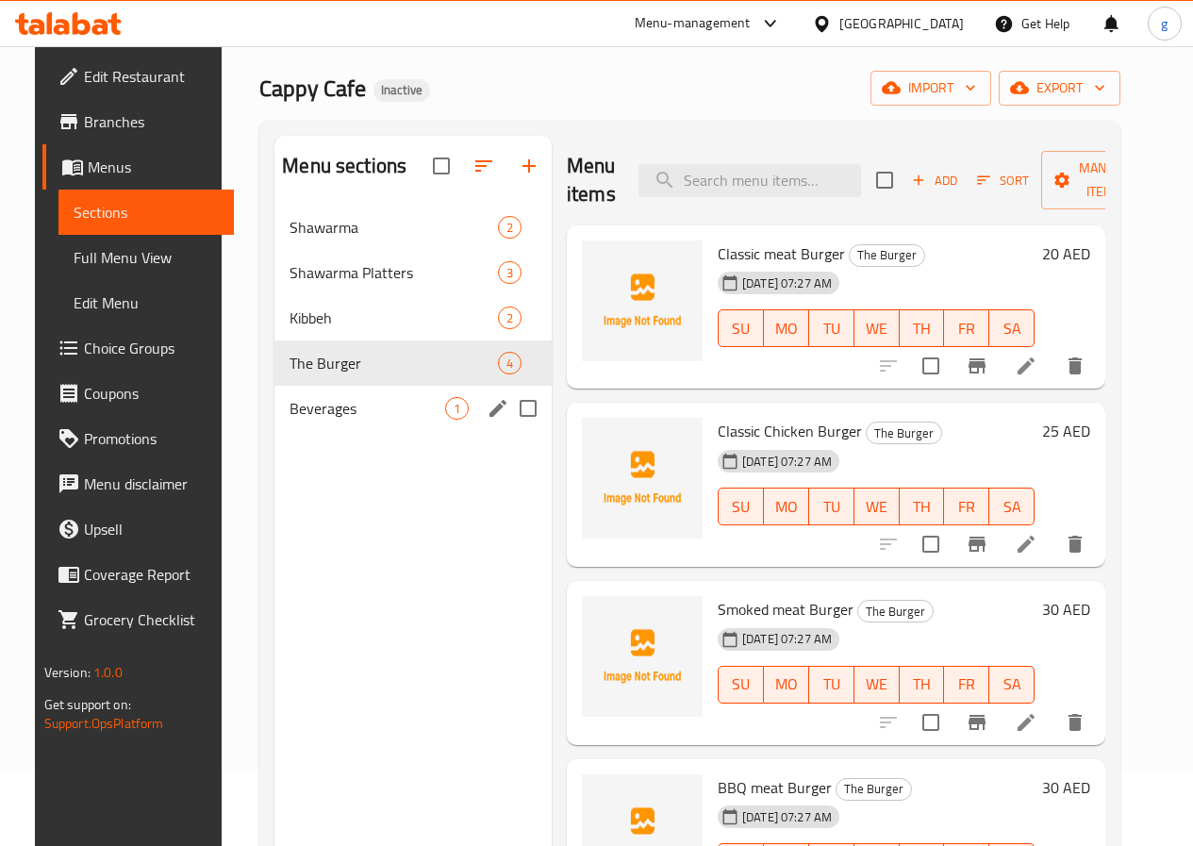
click at [400, 426] on div "Beverages 1" at bounding box center [413, 408] width 277 height 45
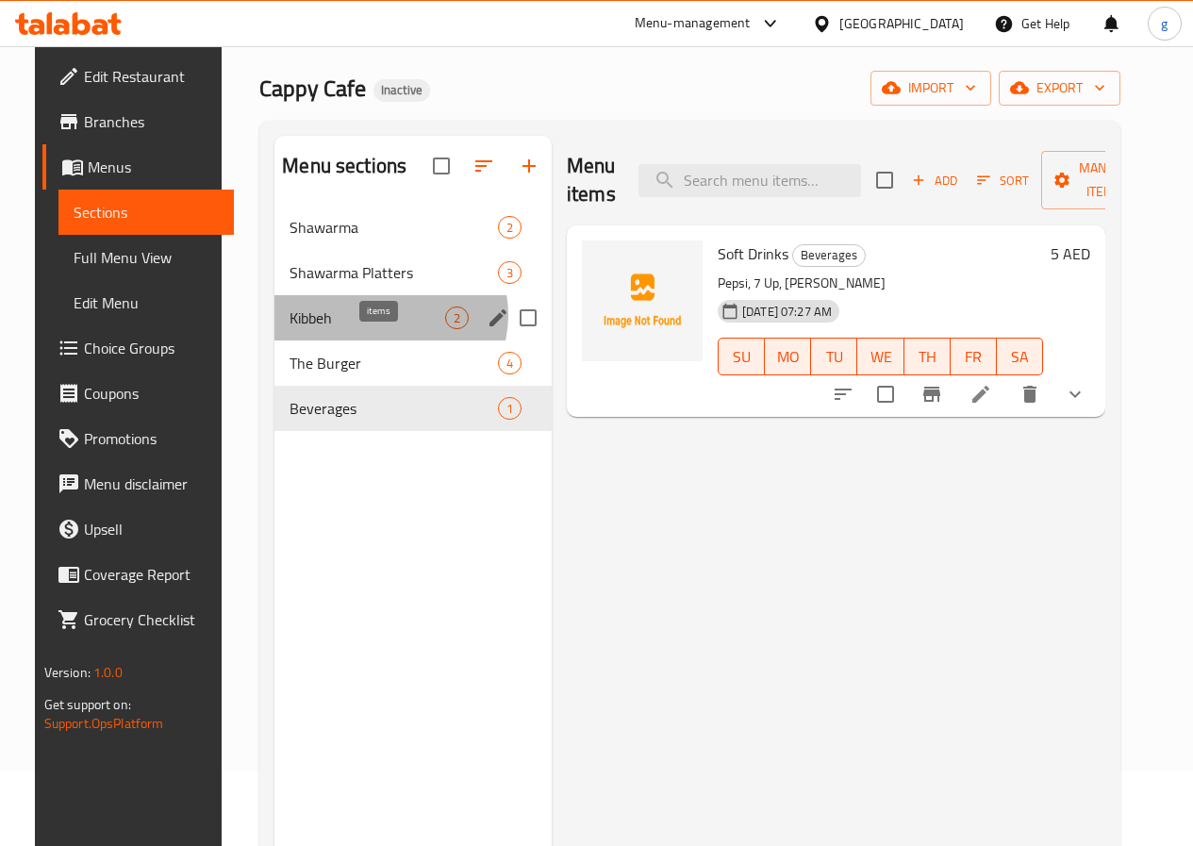
click at [446, 327] on span "2" at bounding box center [457, 318] width 22 height 18
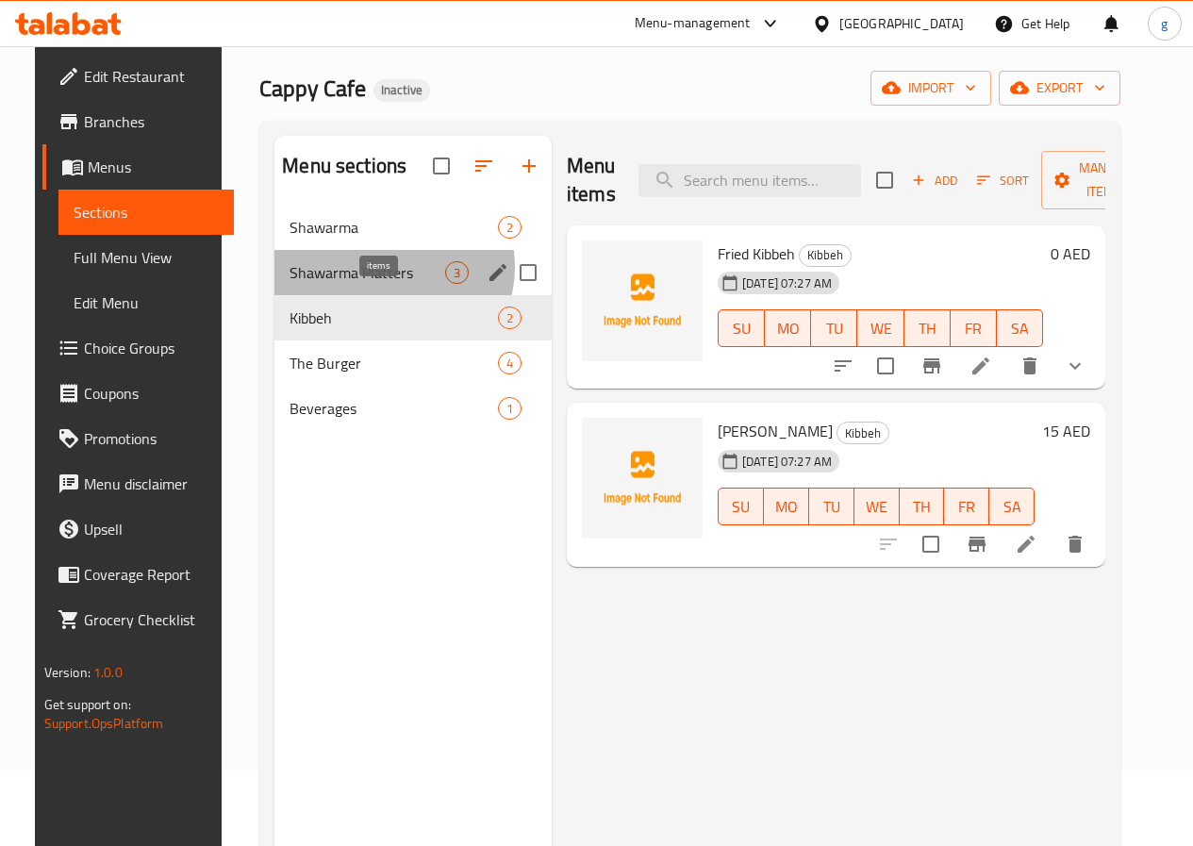
click at [446, 282] on span "3" at bounding box center [457, 273] width 22 height 18
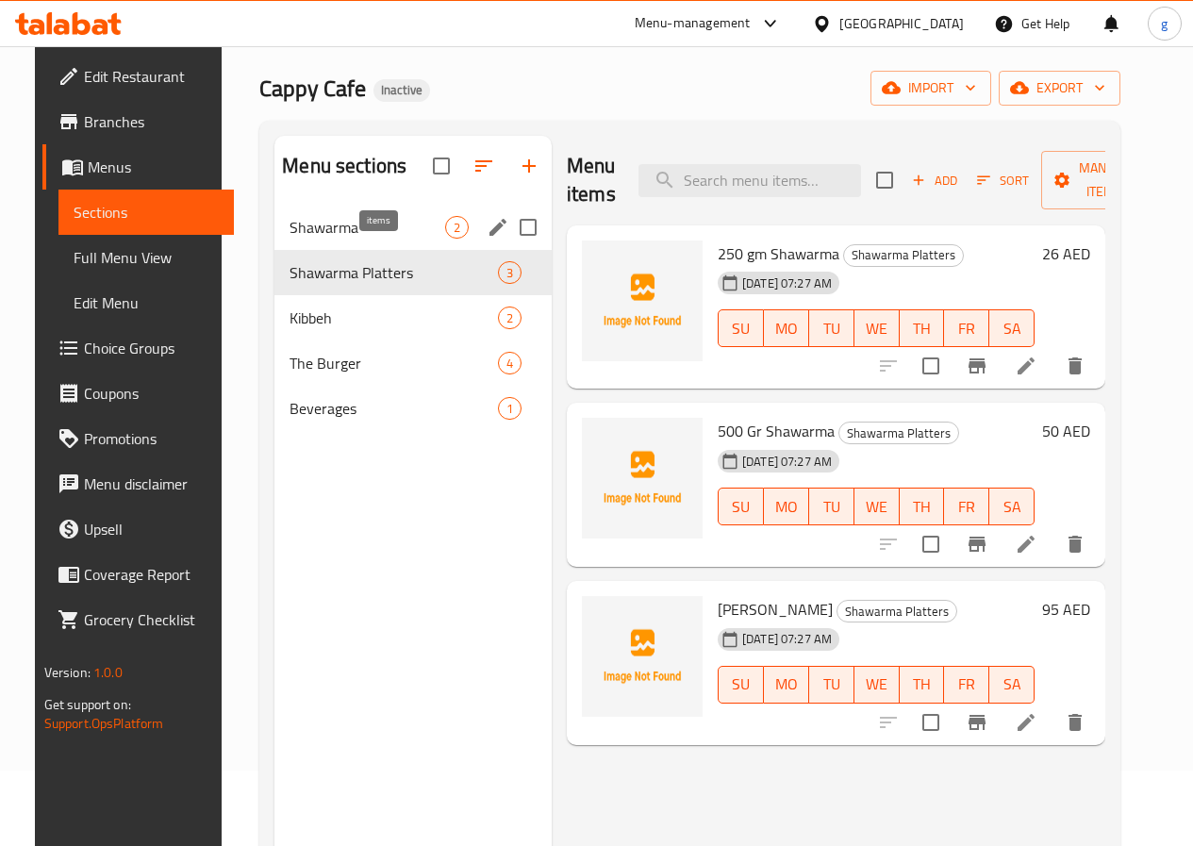
click at [446, 237] on span "2" at bounding box center [457, 228] width 22 height 18
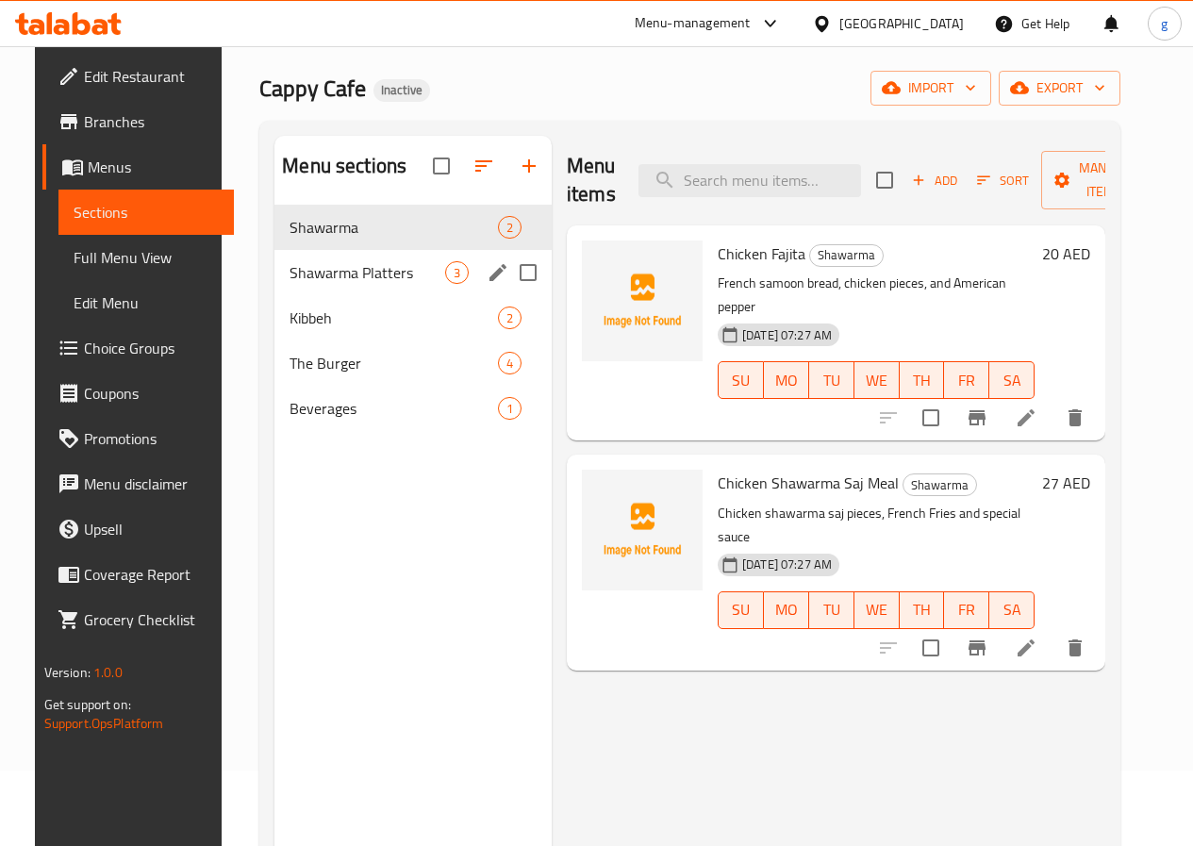
click at [304, 295] on div "Shawarma Platters 3" at bounding box center [413, 272] width 277 height 45
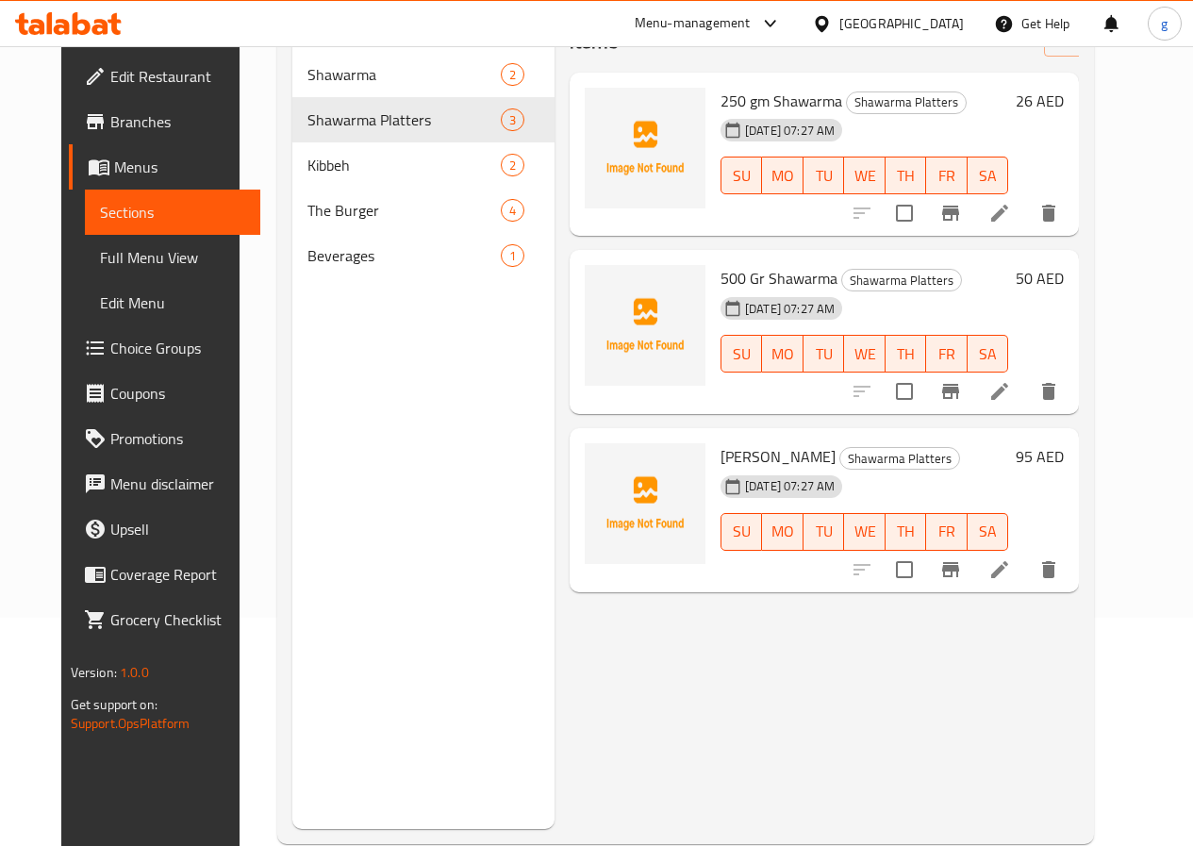
scroll to position [264, 0]
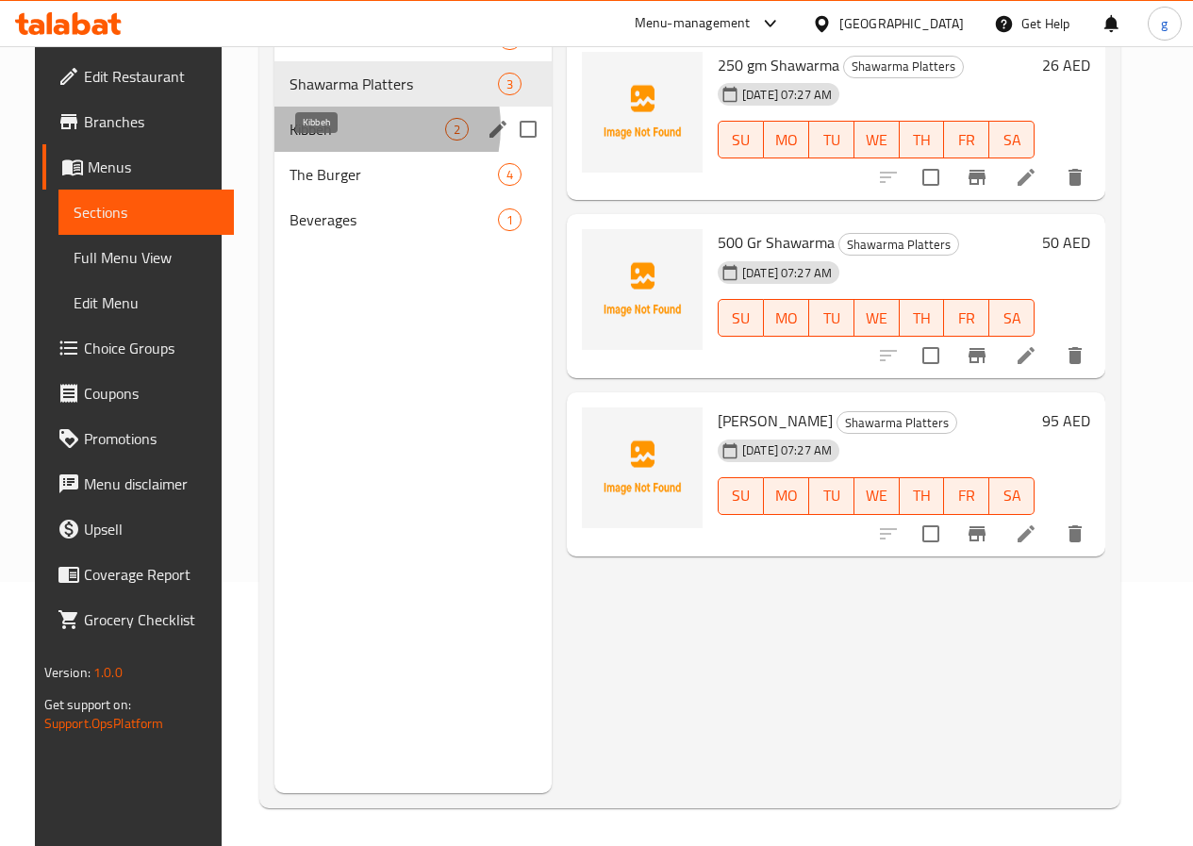
click at [335, 141] on span "Kibbeh" at bounding box center [368, 129] width 156 height 23
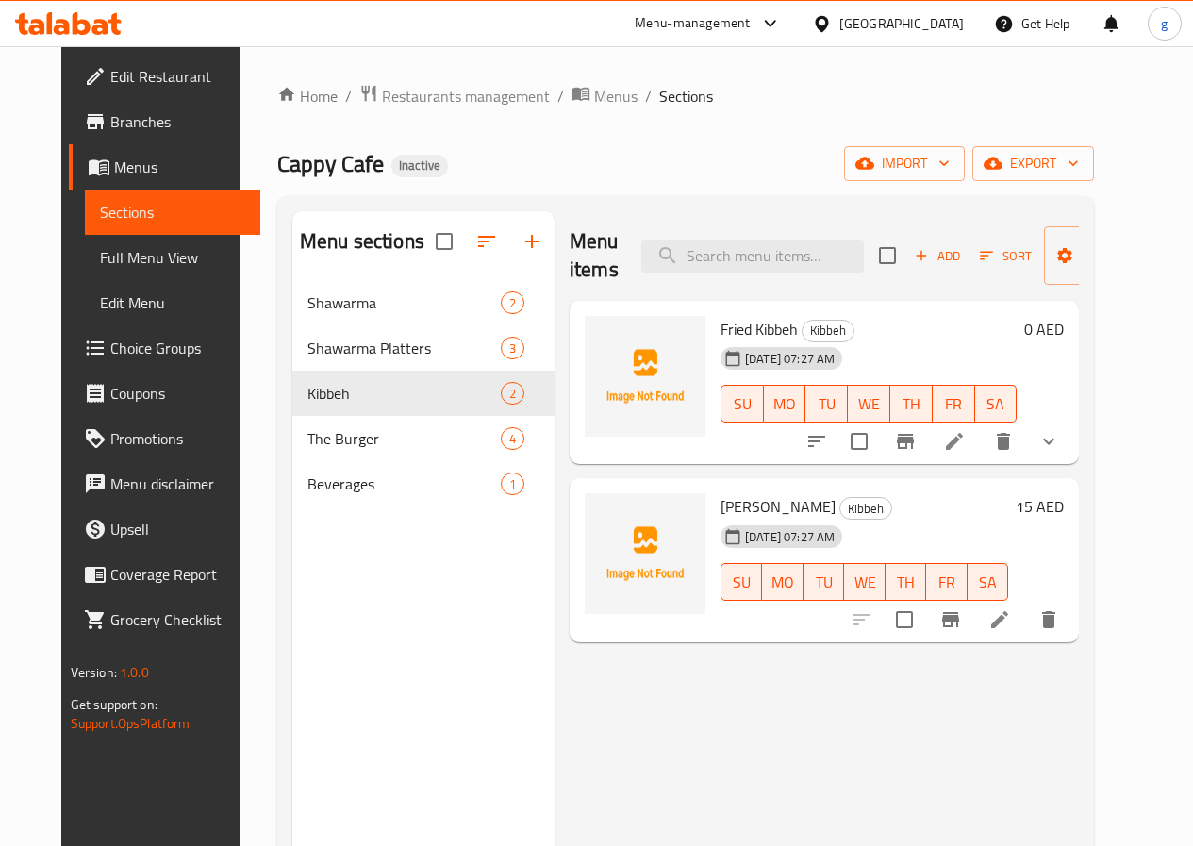
click at [721, 515] on span "[PERSON_NAME]" at bounding box center [778, 506] width 115 height 28
click at [1026, 615] on li at bounding box center [1000, 620] width 53 height 34
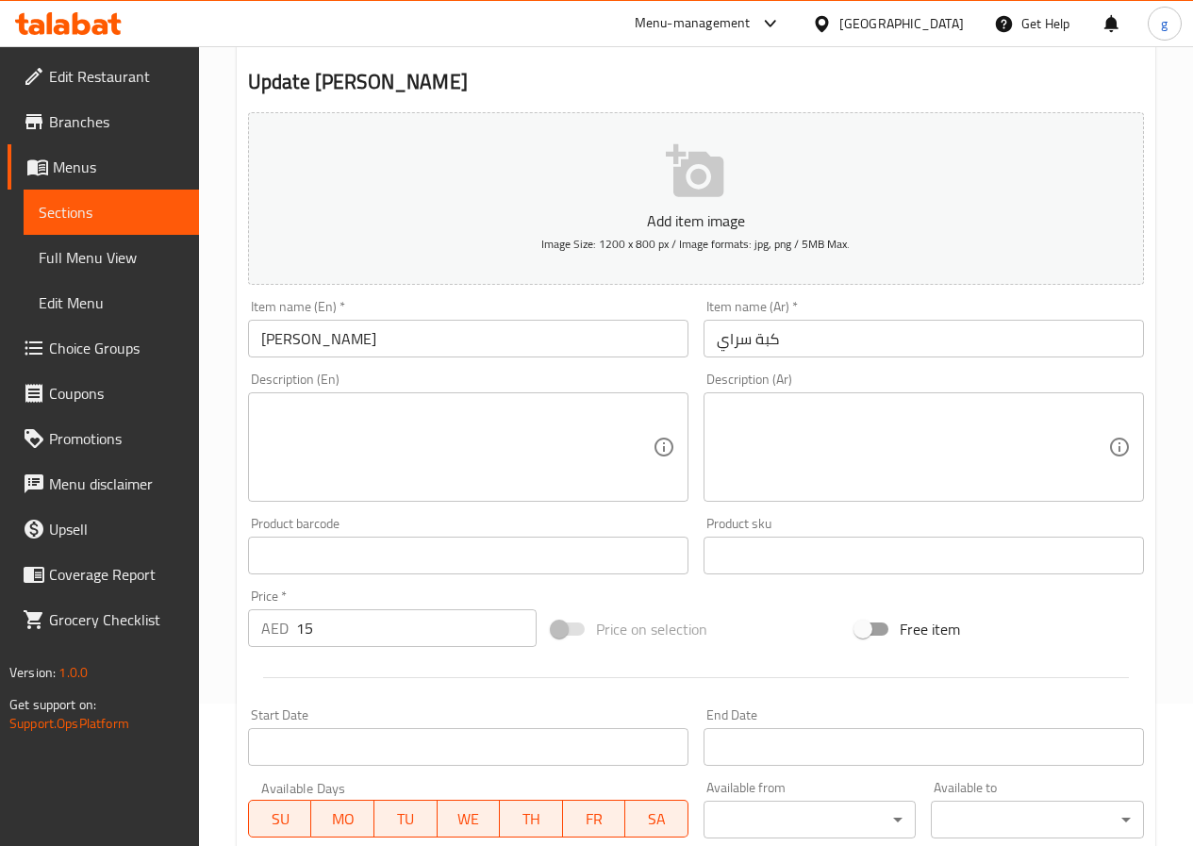
scroll to position [109, 0]
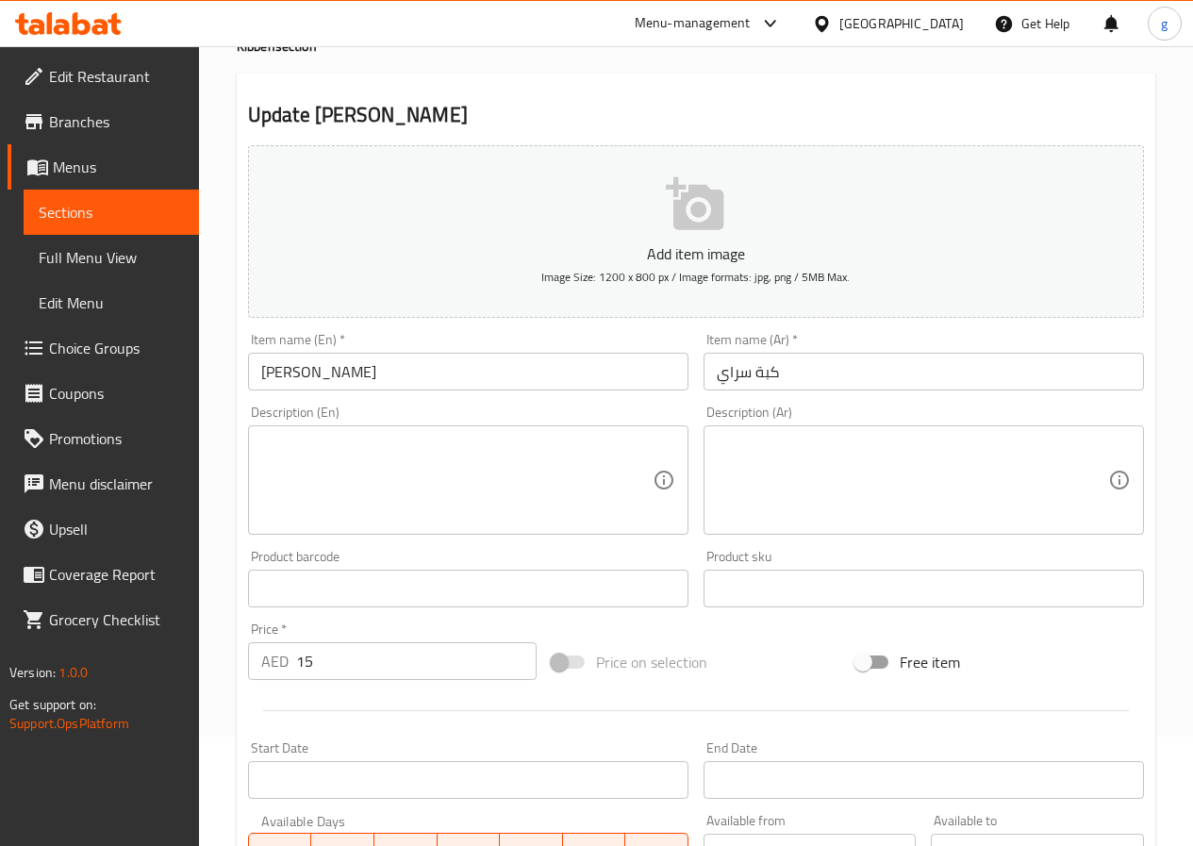
click at [84, 216] on span "Sections" at bounding box center [111, 212] width 145 height 23
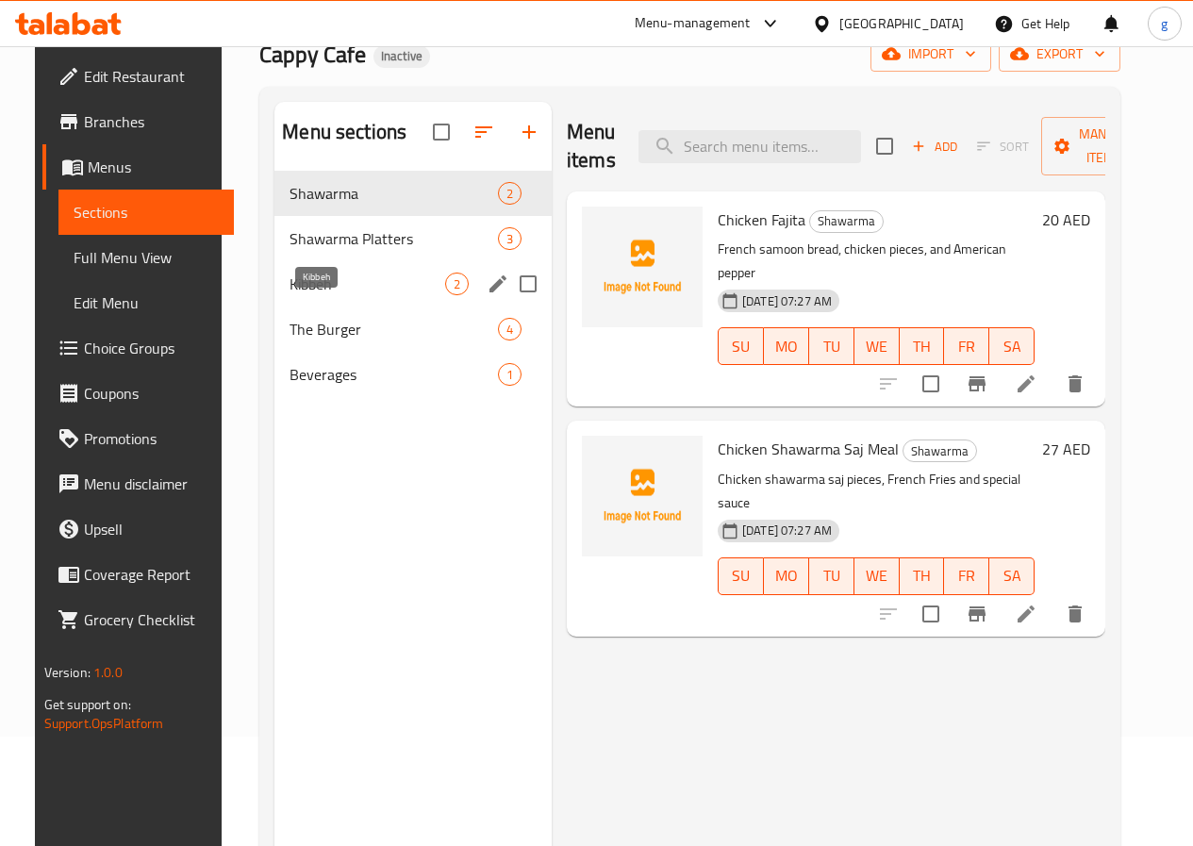
click at [333, 295] on span "Kibbeh" at bounding box center [368, 284] width 156 height 23
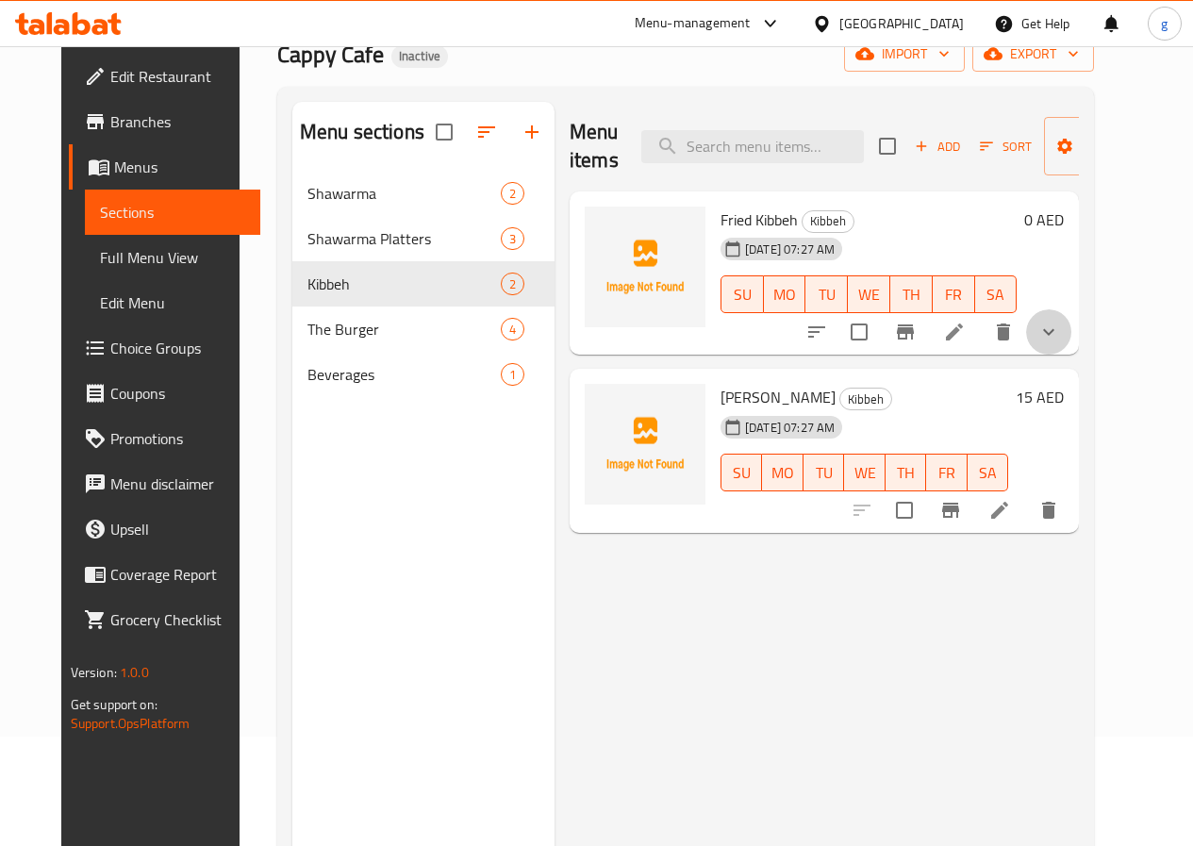
click at [1072, 331] on button "show more" at bounding box center [1048, 331] width 45 height 45
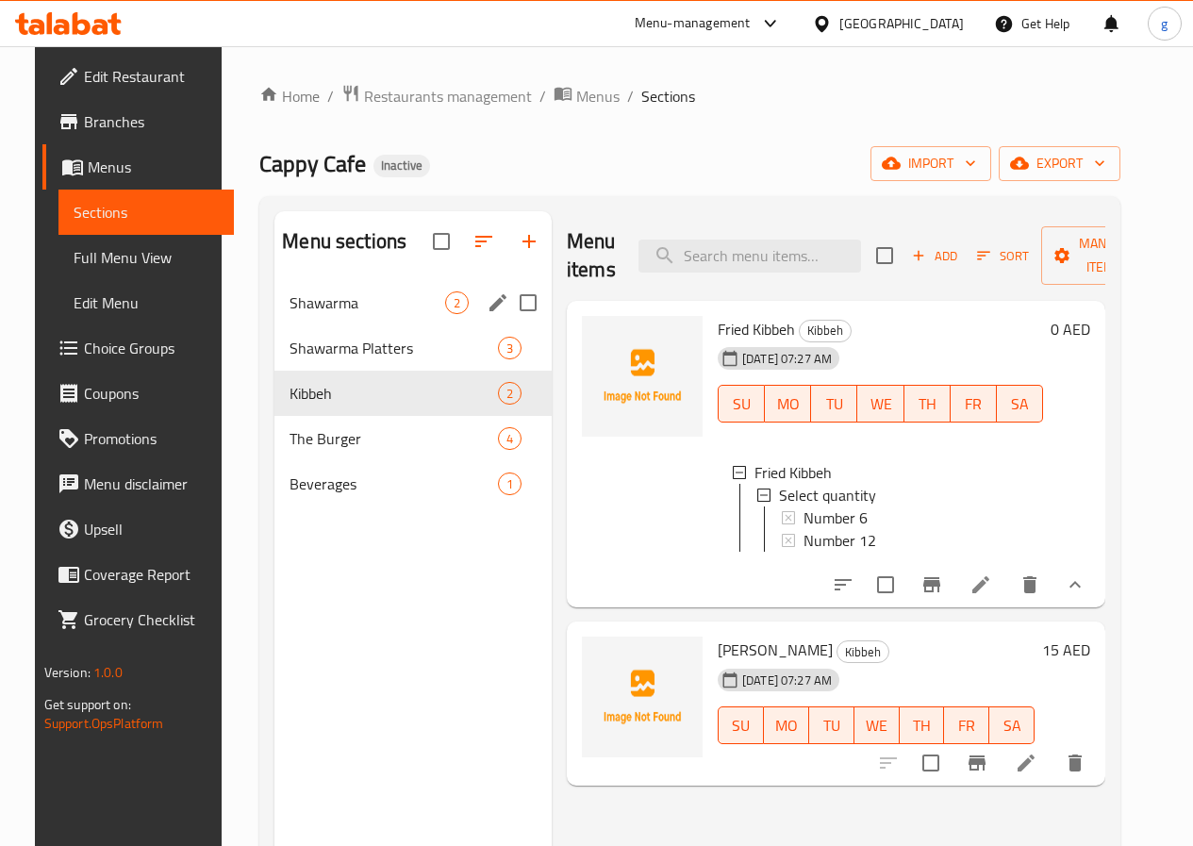
click at [297, 325] on div "Shawarma 2" at bounding box center [413, 302] width 277 height 45
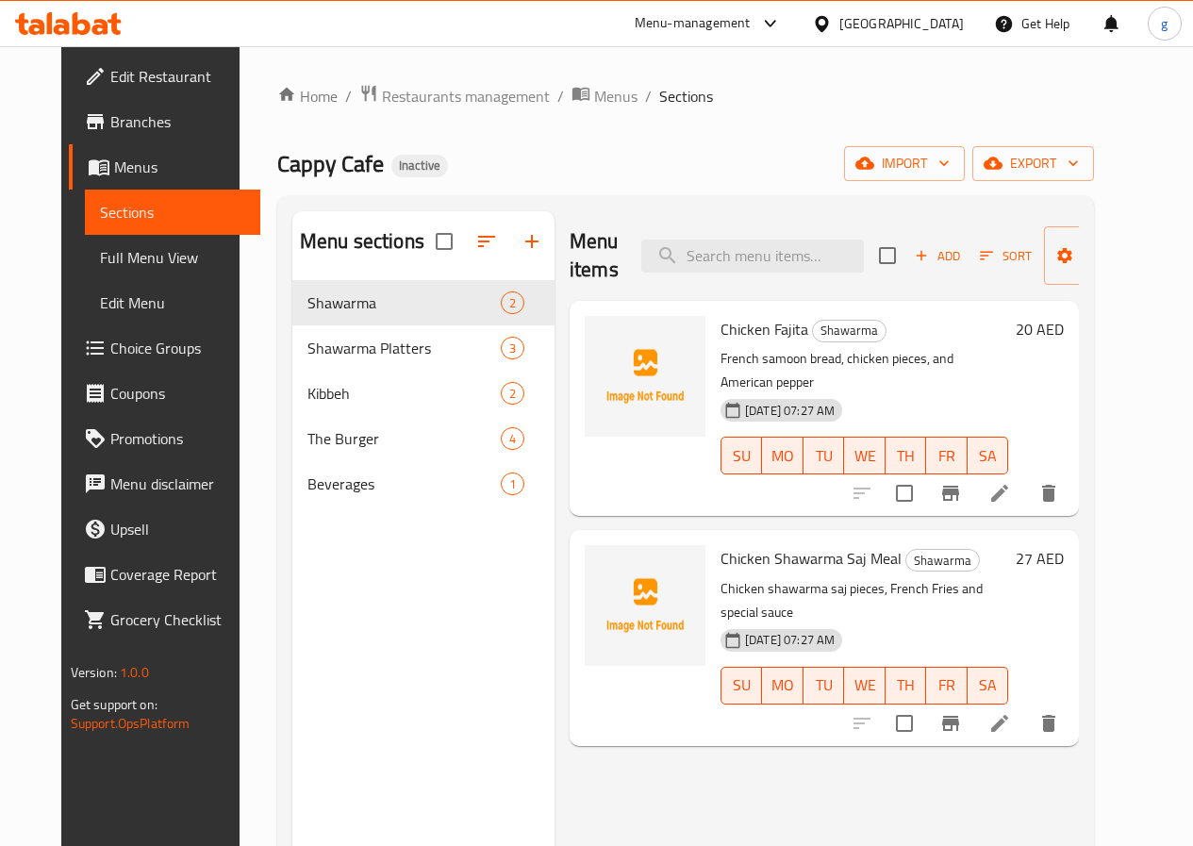
click at [1009, 485] on icon at bounding box center [1000, 493] width 17 height 17
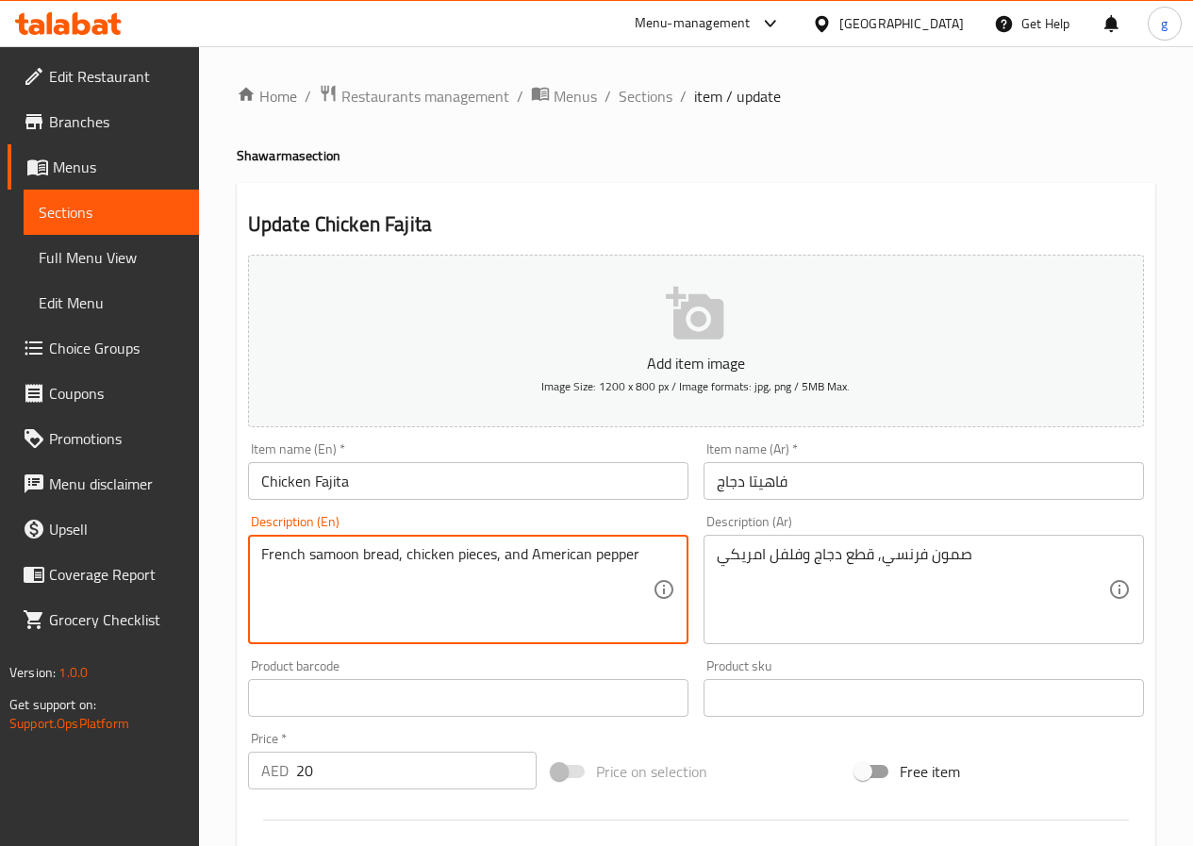
drag, startPoint x: 363, startPoint y: 558, endPoint x: 396, endPoint y: 559, distance: 33.1
click at [396, 559] on textarea "French samoon bread, chicken pieces, and American pepper" at bounding box center [457, 590] width 392 height 90
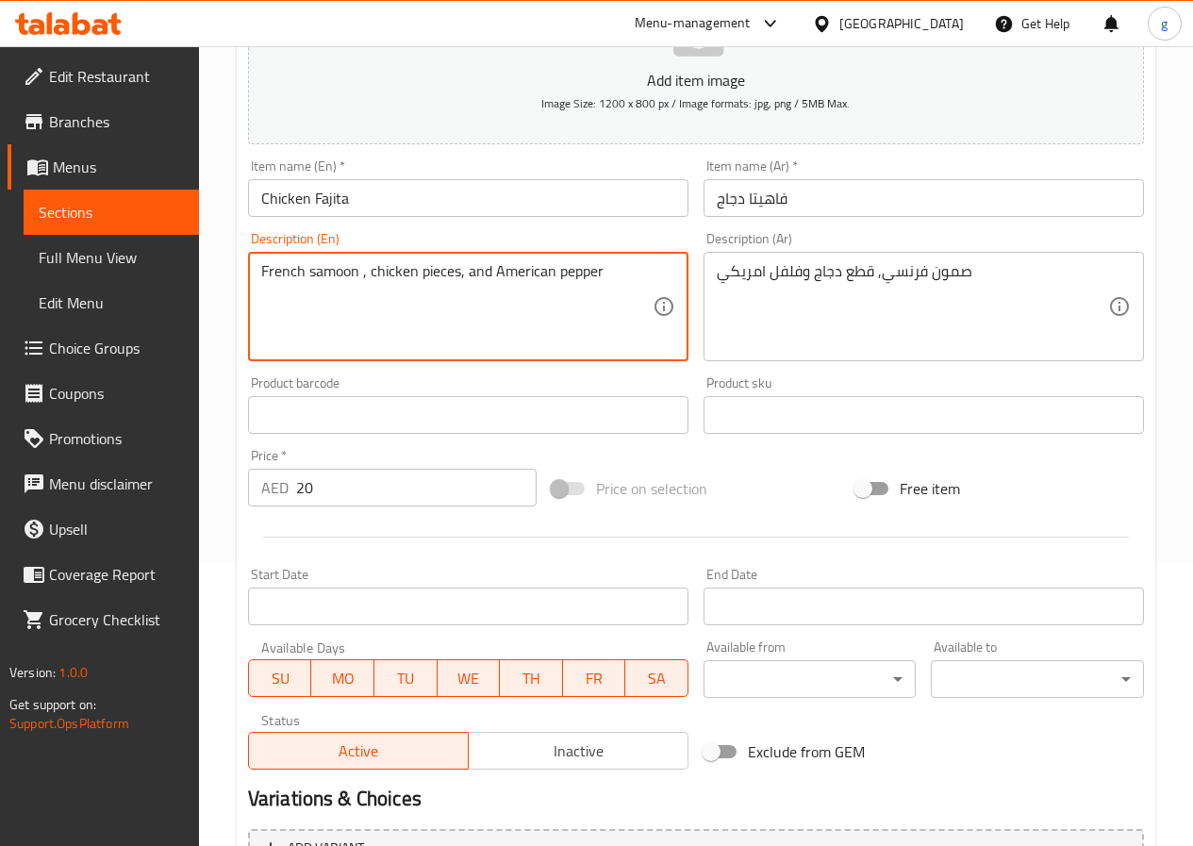
scroll to position [487, 0]
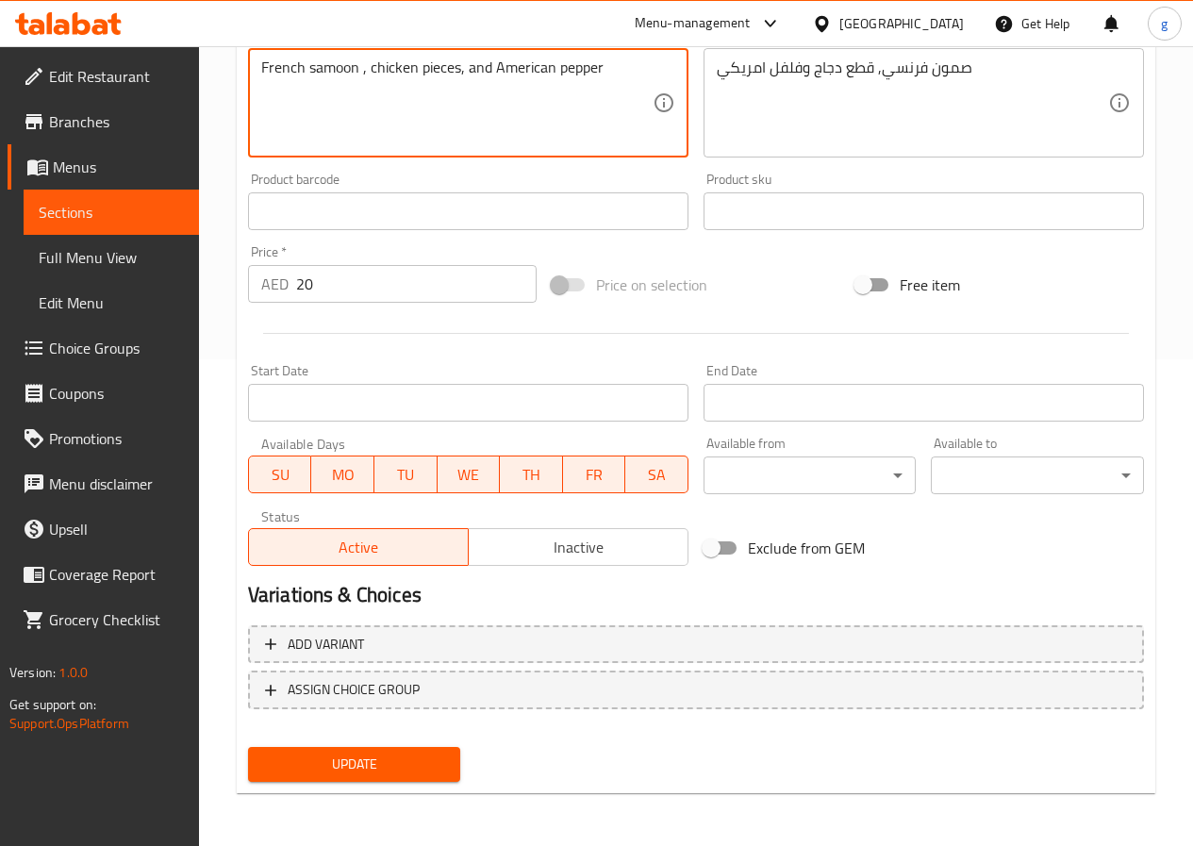
type textarea "French samoon , chicken pieces, and American pepper"
click at [382, 761] on span "Update" at bounding box center [354, 765] width 183 height 24
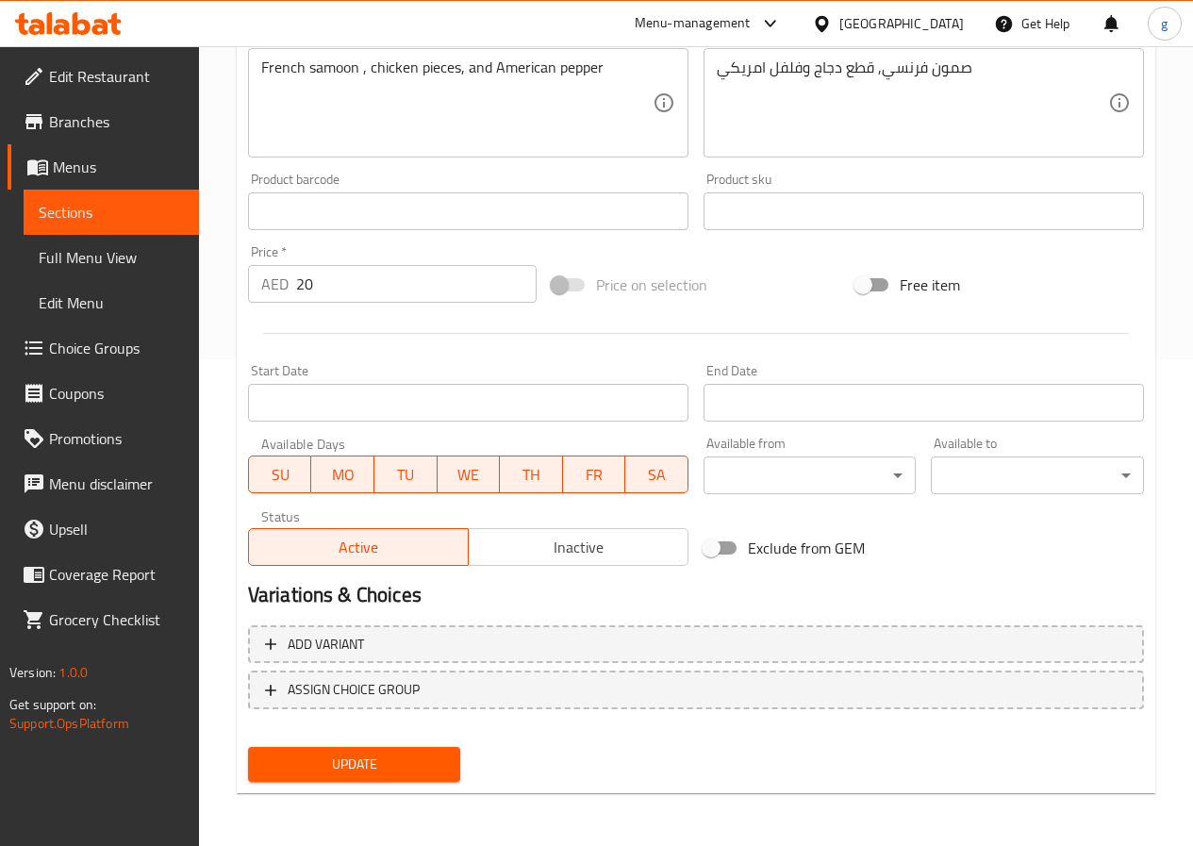
click at [393, 759] on span "Update" at bounding box center [354, 765] width 183 height 24
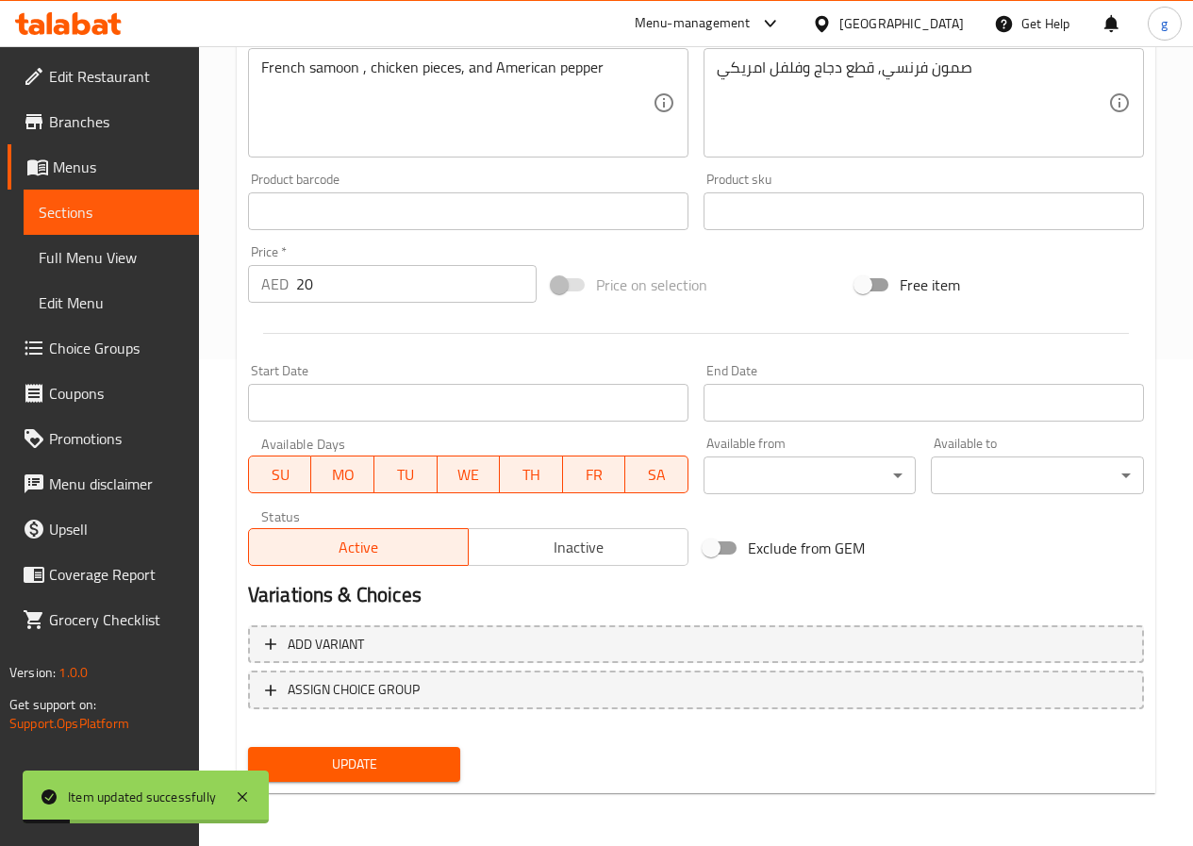
click at [107, 217] on span "Sections" at bounding box center [111, 212] width 145 height 23
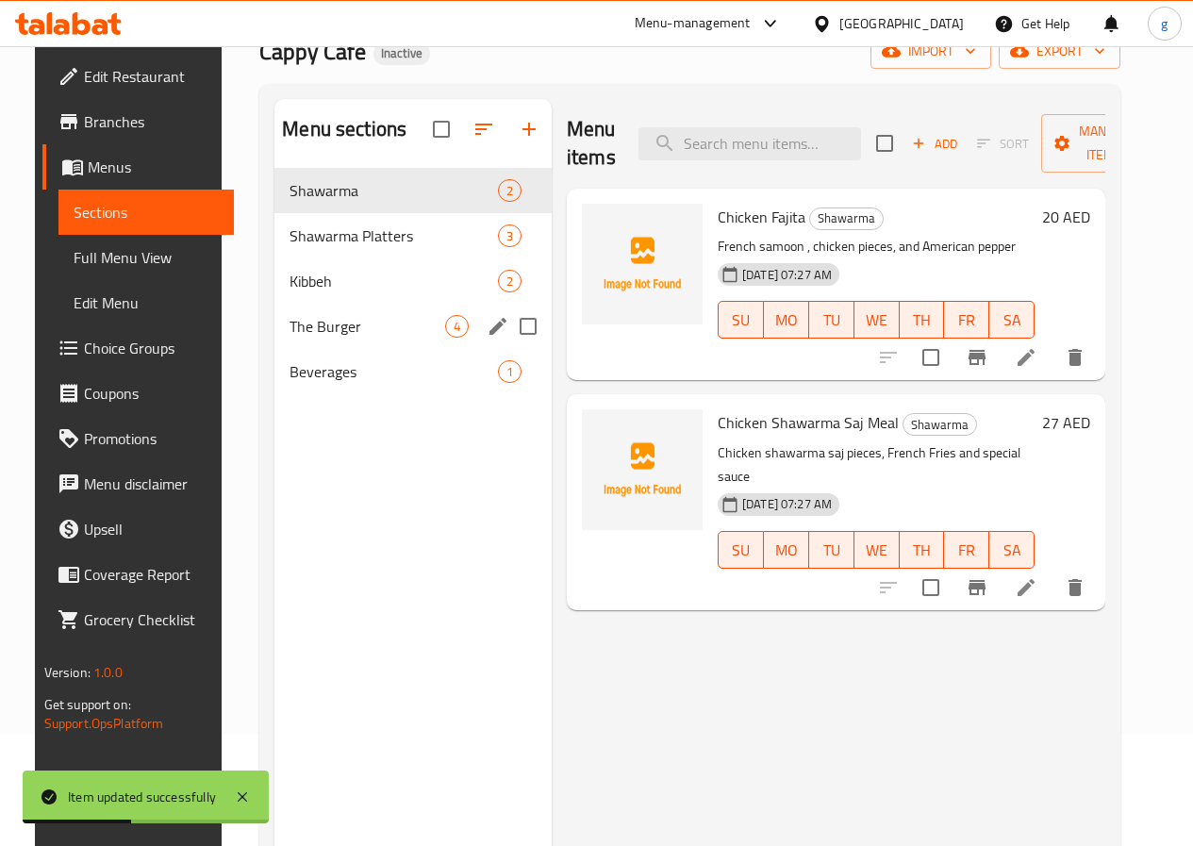
scroll to position [75, 0]
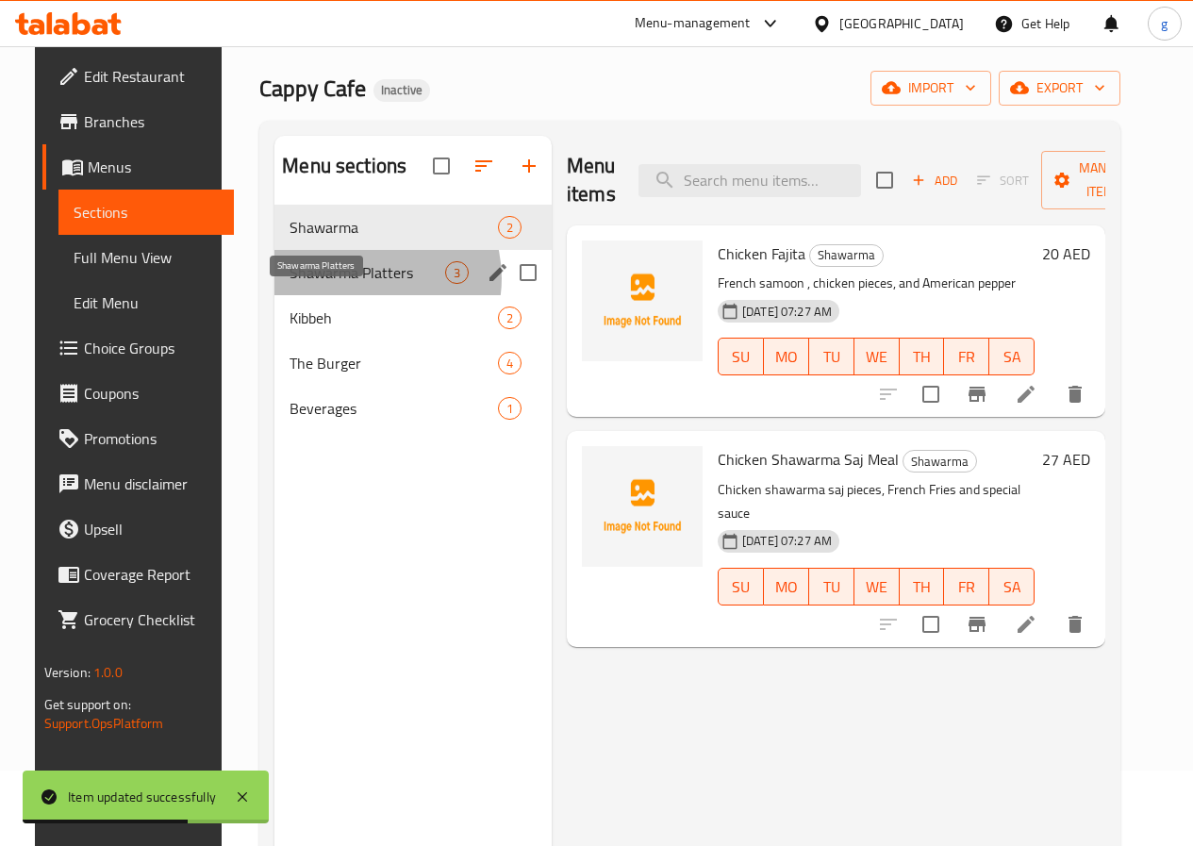
click at [342, 284] on span "Shawarma Platters" at bounding box center [368, 272] width 156 height 23
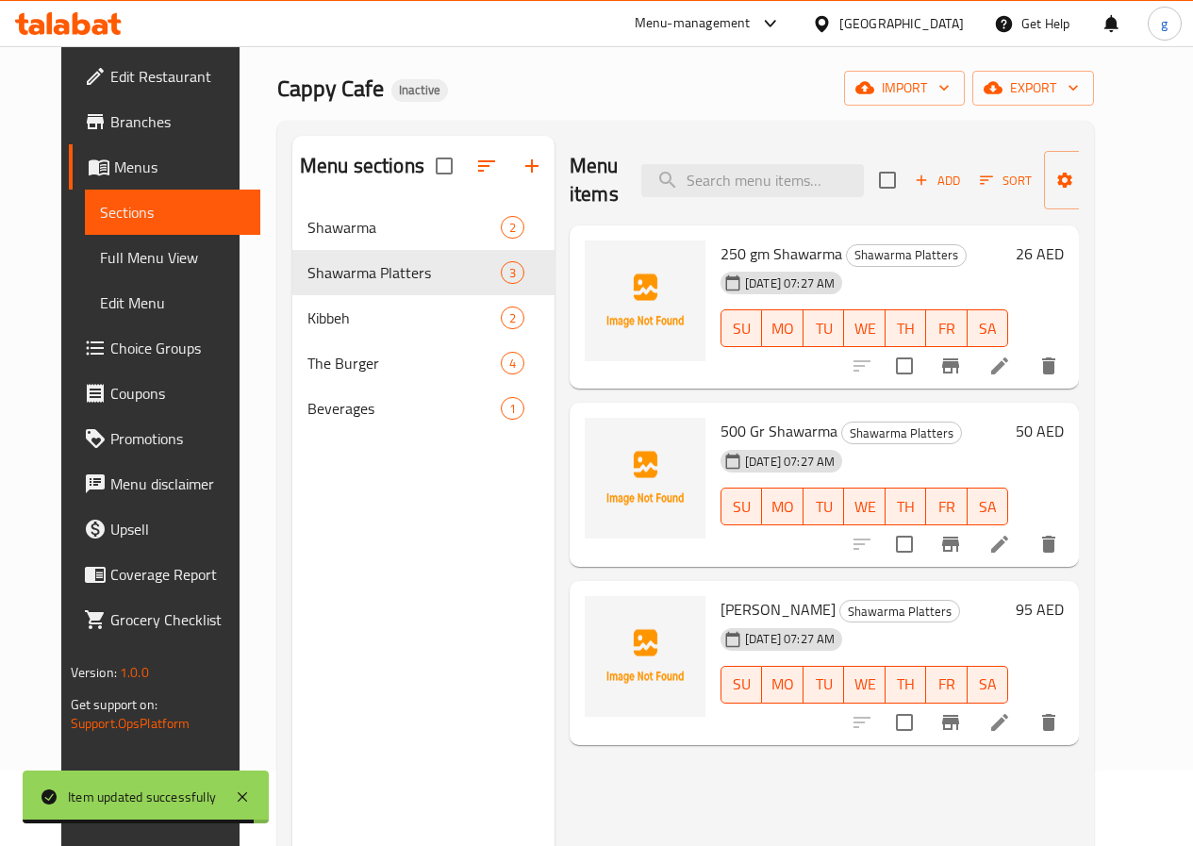
click at [721, 433] on span "500 Gr Shawarma" at bounding box center [779, 431] width 117 height 28
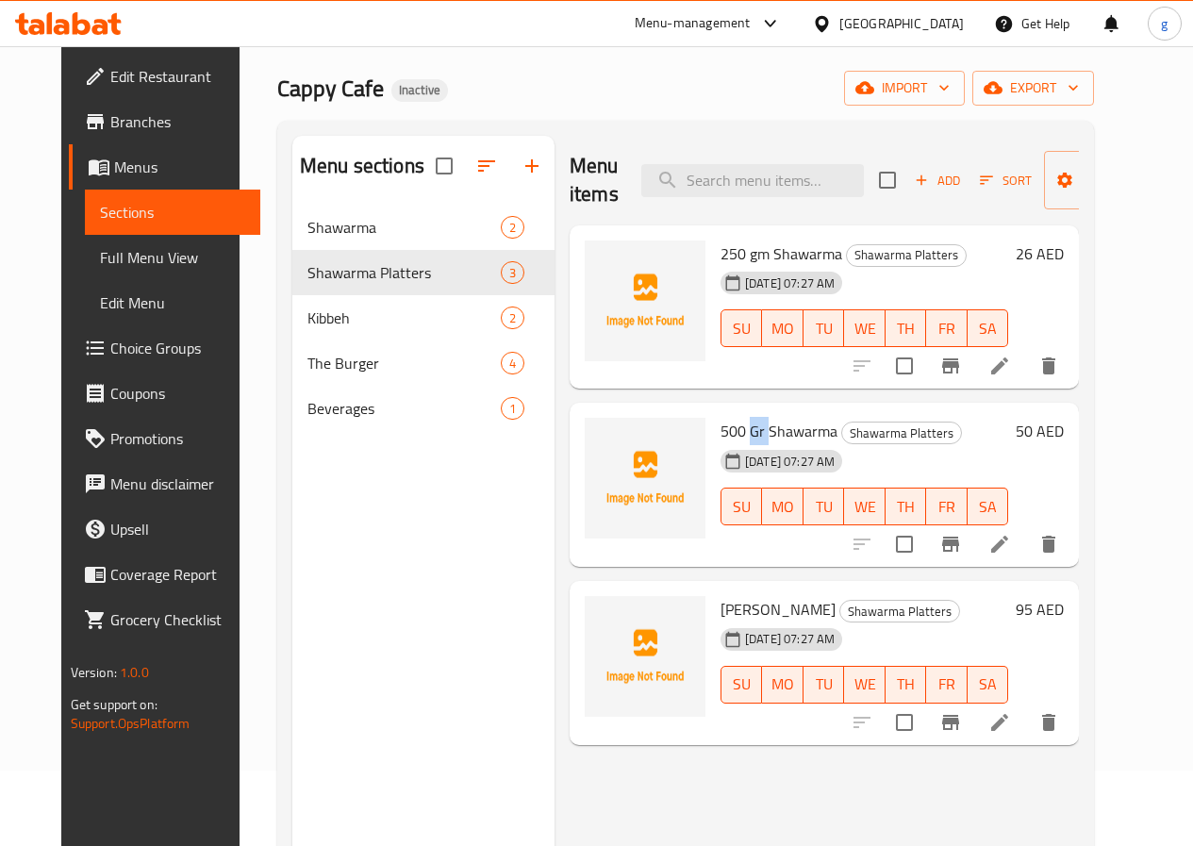
click at [721, 435] on span "500 Gr Shawarma" at bounding box center [779, 431] width 117 height 28
click at [1011, 552] on icon at bounding box center [1000, 544] width 23 height 23
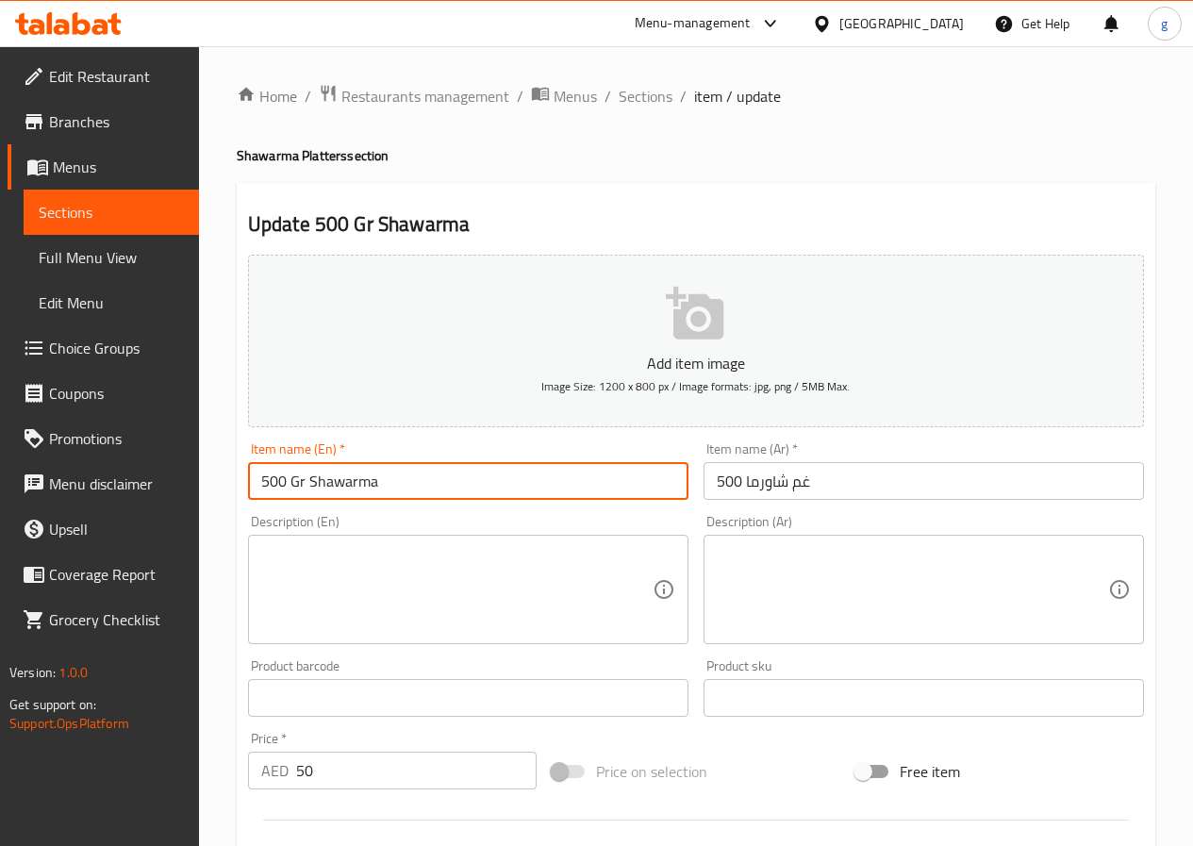
click at [309, 485] on input "500 Gr Shawarma" at bounding box center [468, 481] width 441 height 38
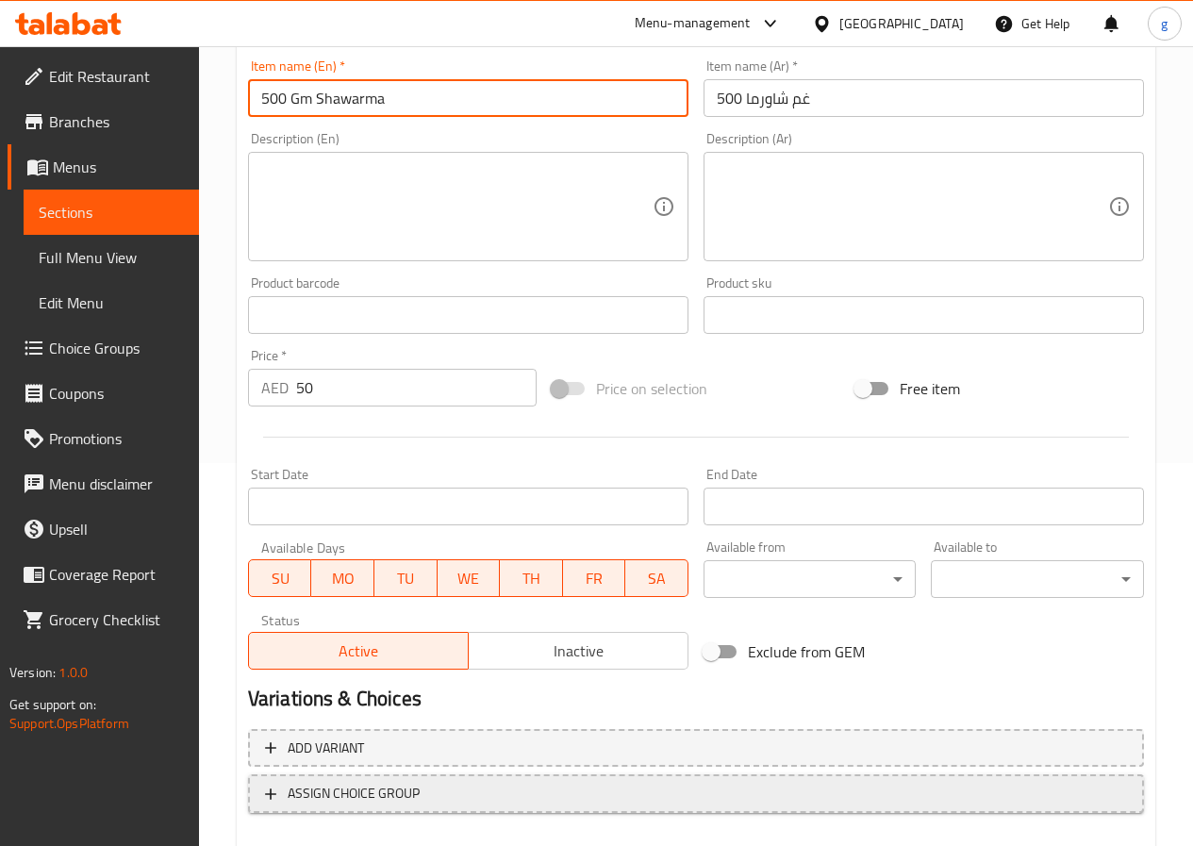
scroll to position [487, 0]
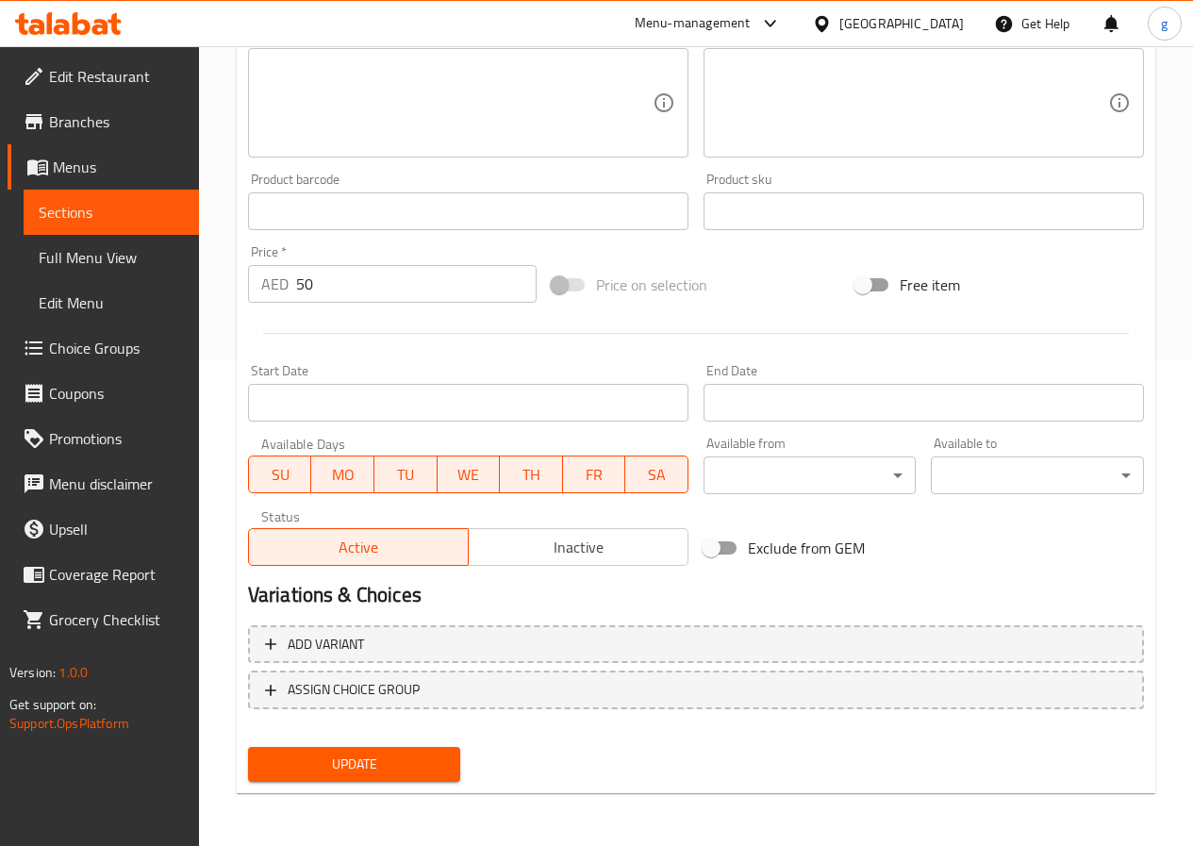
type input "500 Gm Shawarma"
click at [366, 768] on span "Update" at bounding box center [354, 765] width 183 height 24
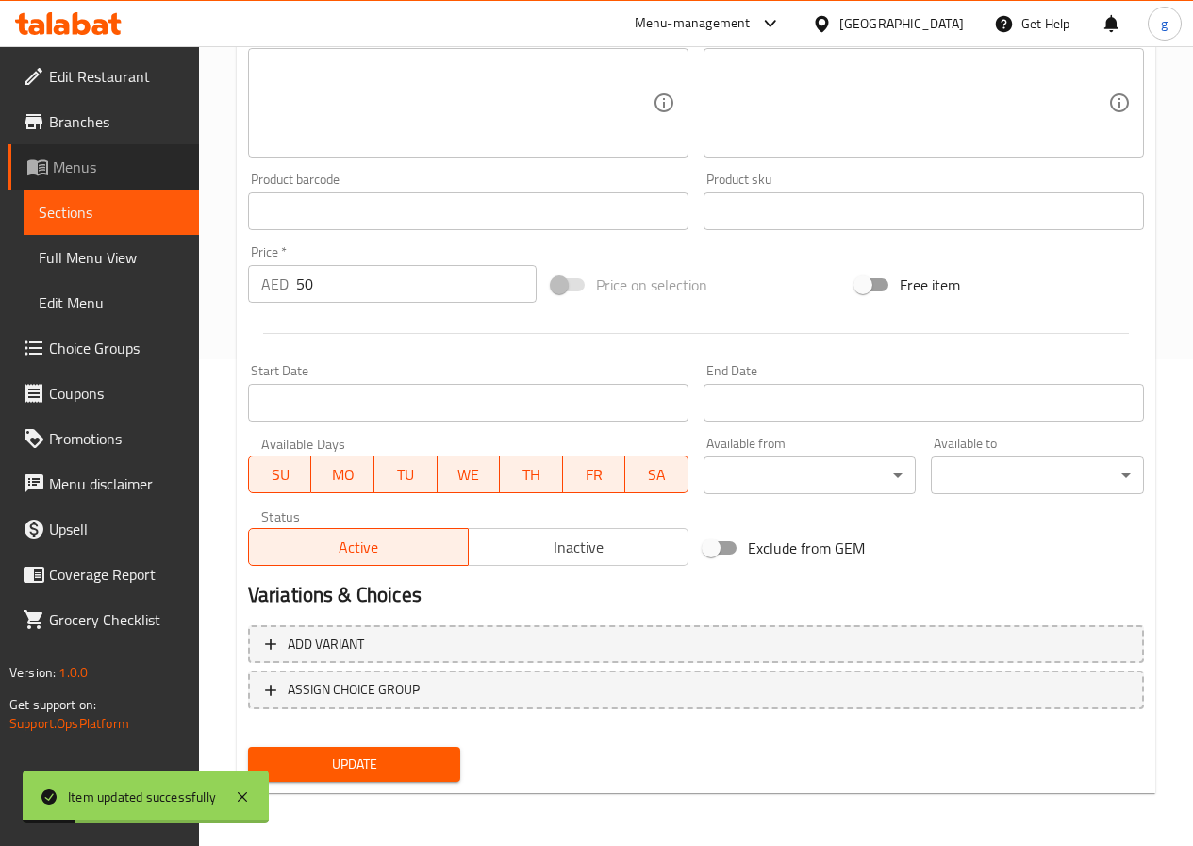
click at [96, 174] on span "Menus" at bounding box center [118, 167] width 131 height 23
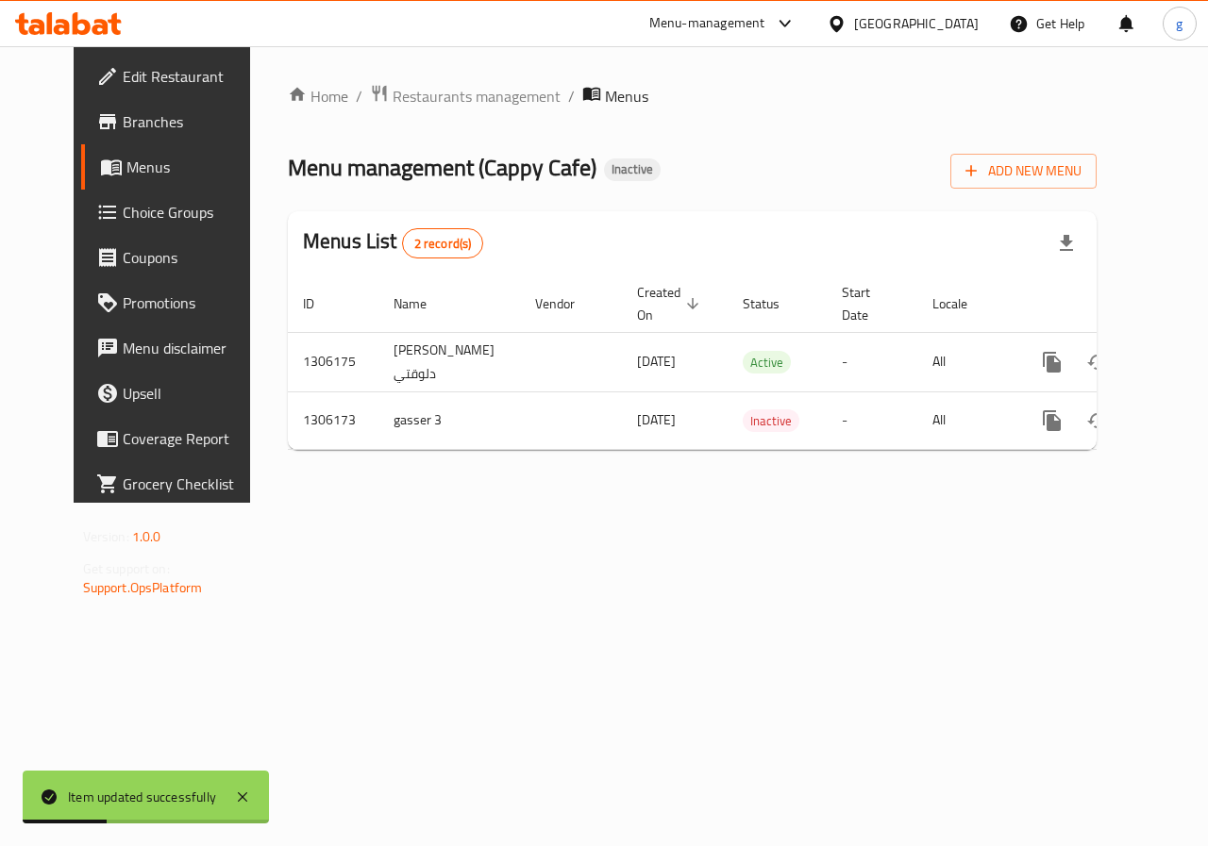
click at [123, 201] on span "Choice Groups" at bounding box center [192, 212] width 138 height 23
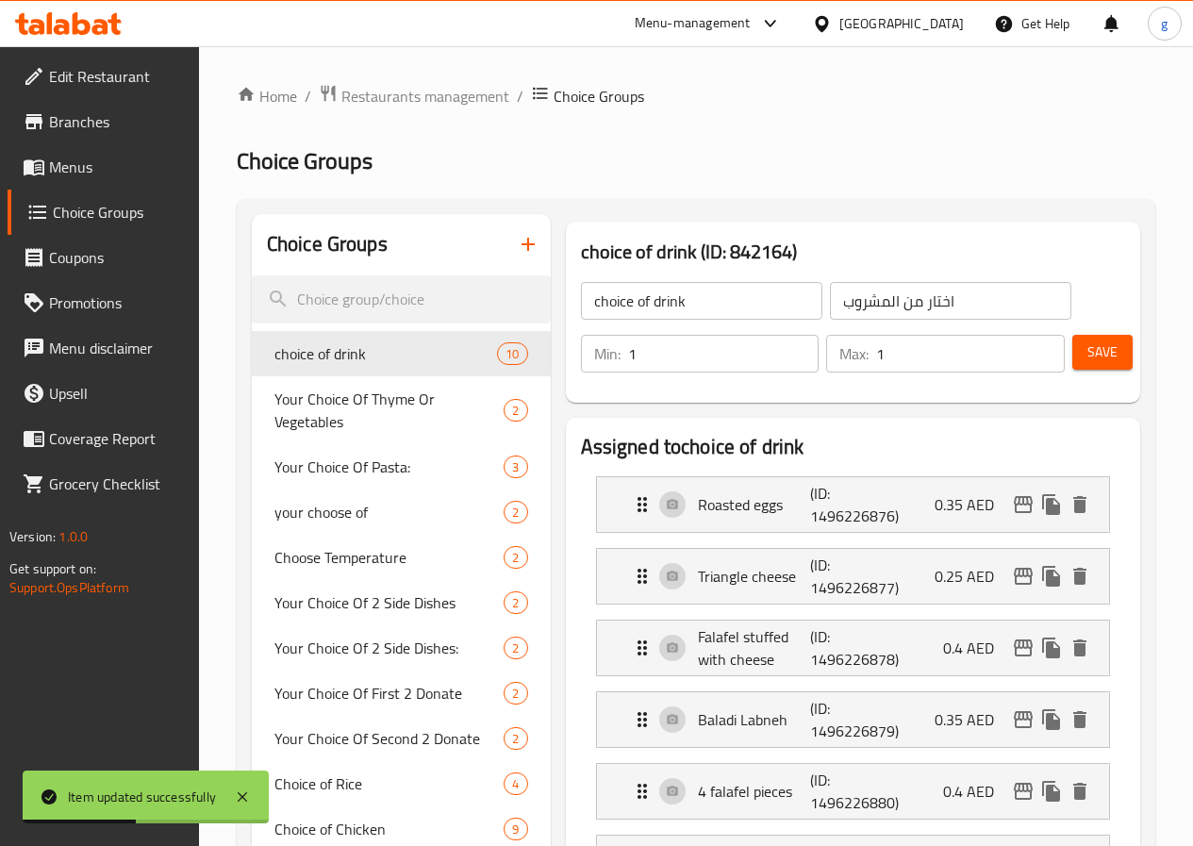
click at [84, 182] on link "Menus" at bounding box center [104, 166] width 192 height 45
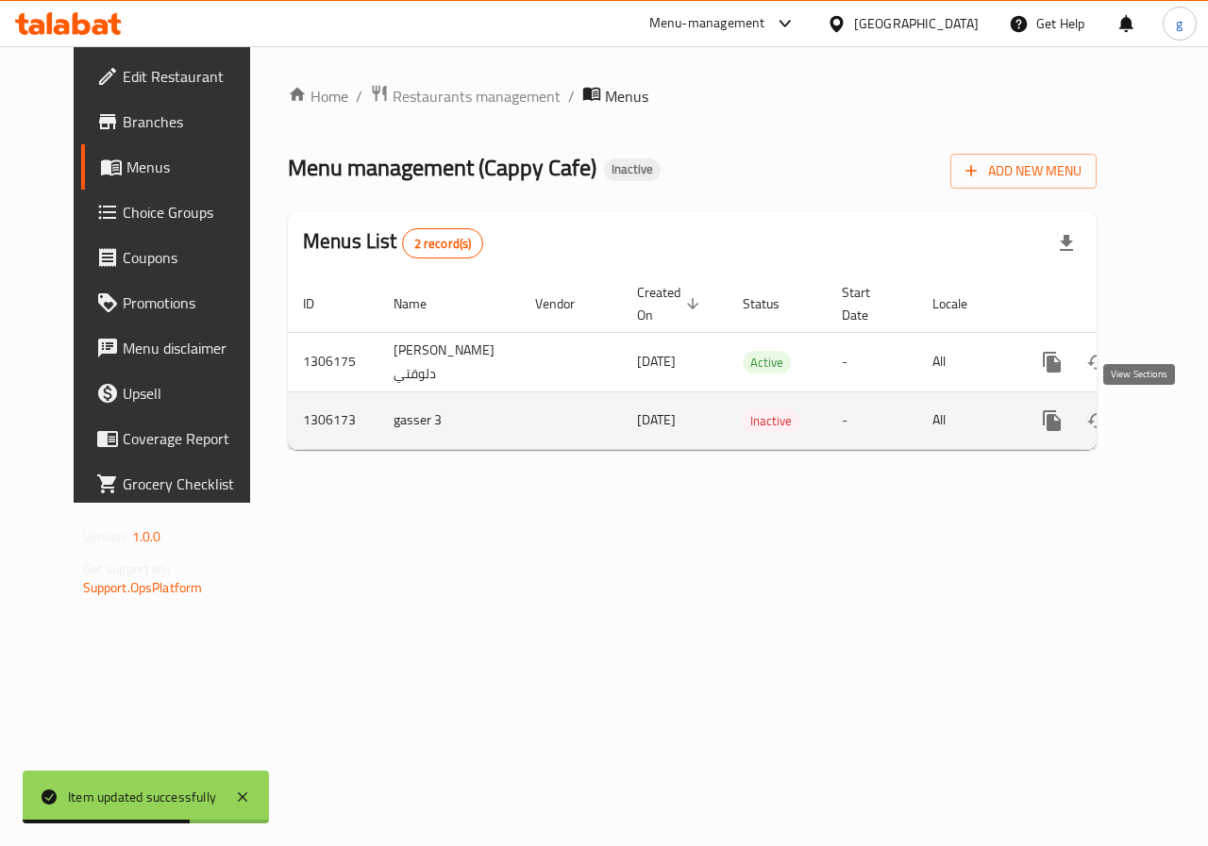
click at [1165, 421] on link "enhanced table" at bounding box center [1187, 420] width 45 height 45
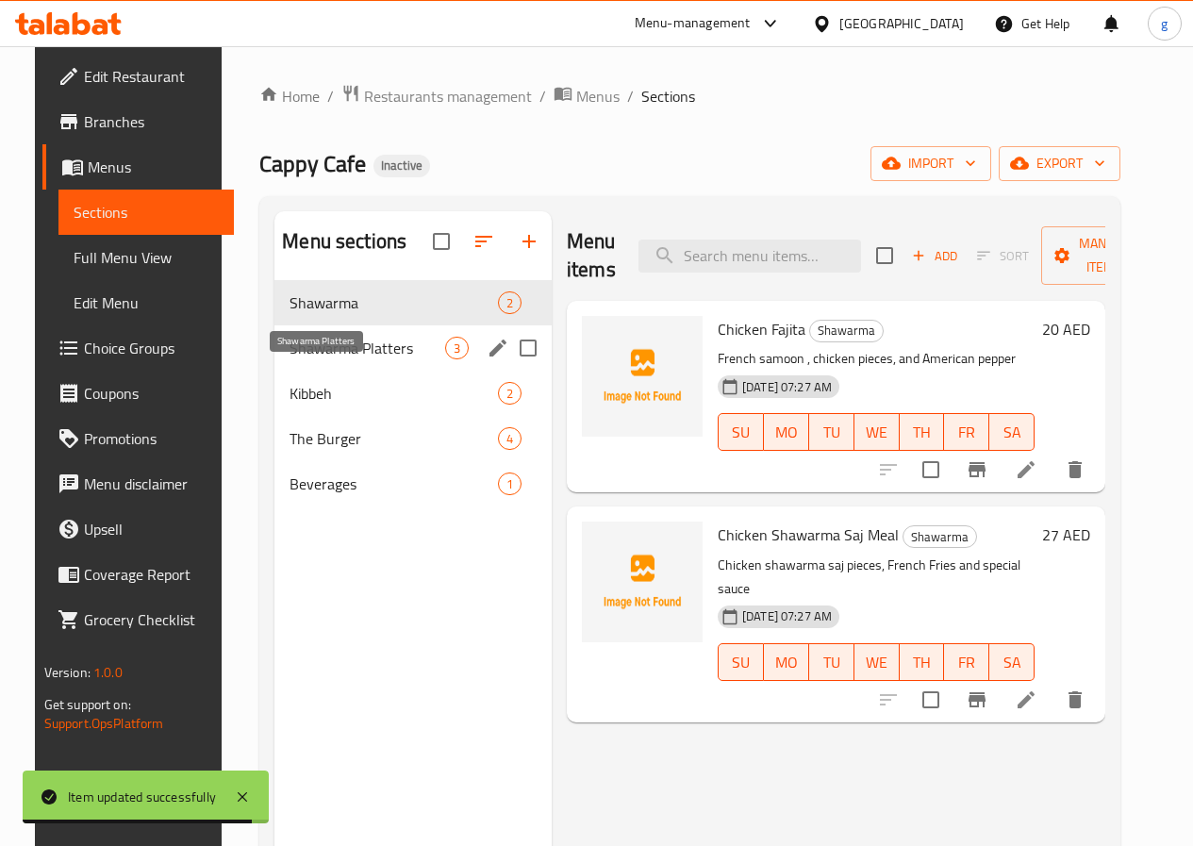
click at [335, 359] on span "Shawarma Platters" at bounding box center [368, 348] width 156 height 23
